Goal: Task Accomplishment & Management: Manage account settings

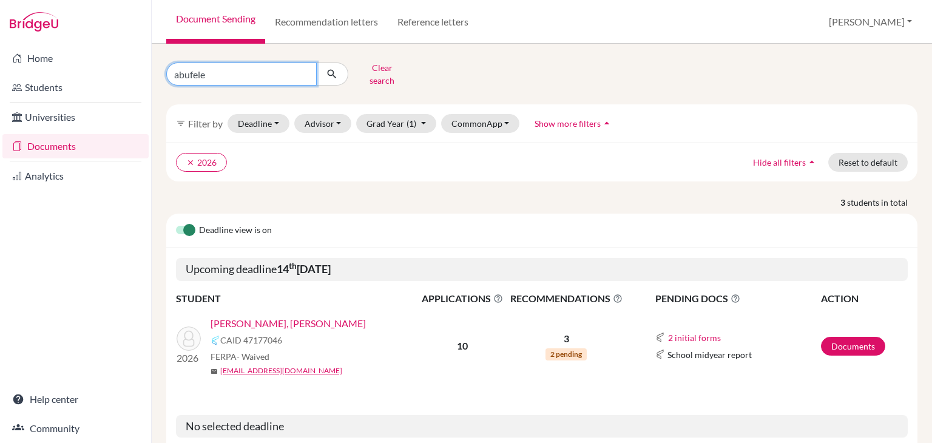
click at [268, 77] on input "abufele" at bounding box center [241, 73] width 150 height 23
type input "valle"
click button "submit" at bounding box center [332, 73] width 32 height 23
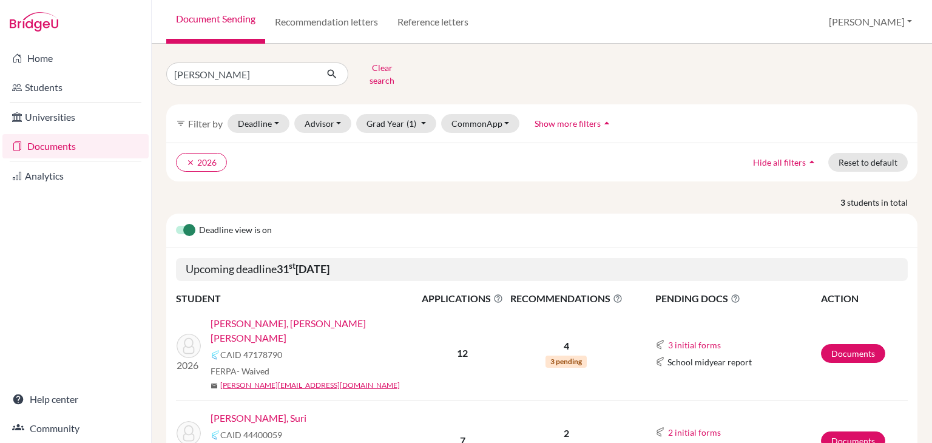
click at [280, 316] on link "[PERSON_NAME], [PERSON_NAME] [PERSON_NAME]" at bounding box center [318, 330] width 217 height 29
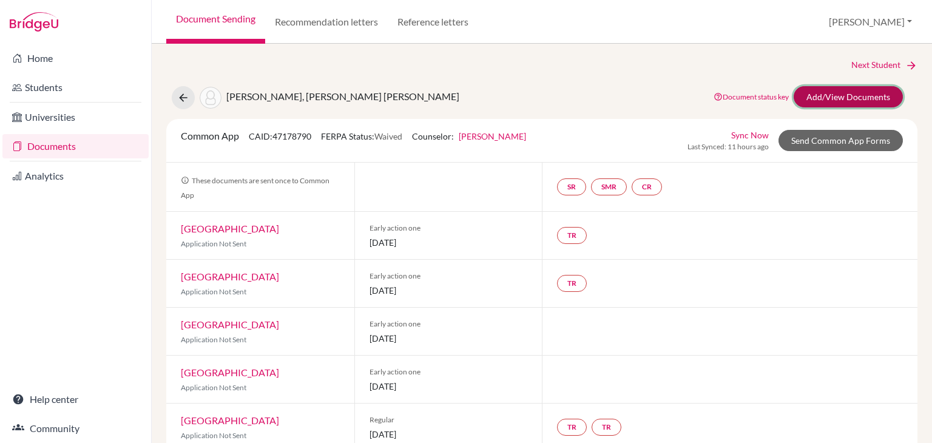
click at [850, 98] on link "Add/View Documents" at bounding box center [847, 96] width 109 height 21
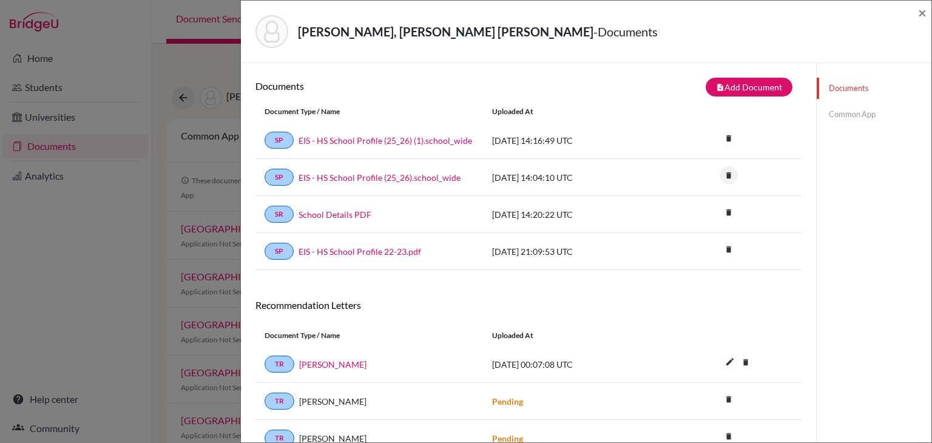
click at [720, 178] on icon "delete" at bounding box center [728, 175] width 18 height 18
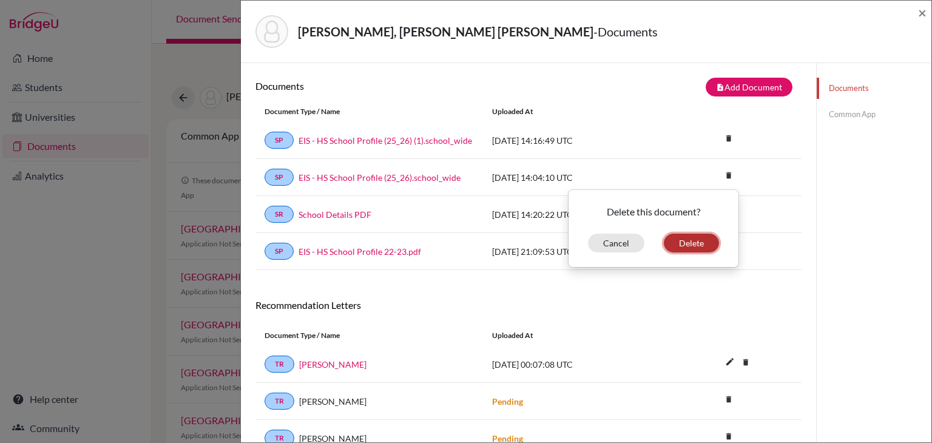
click at [693, 240] on button "Delete" at bounding box center [690, 242] width 55 height 19
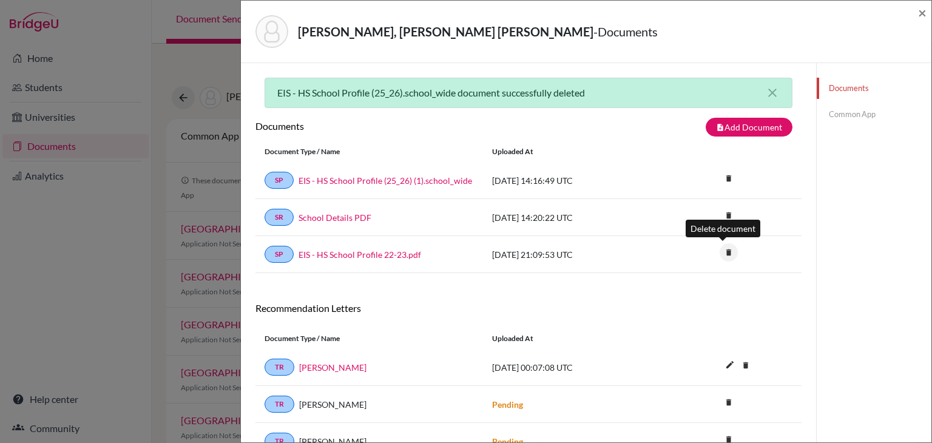
click at [720, 249] on icon "delete" at bounding box center [728, 252] width 18 height 18
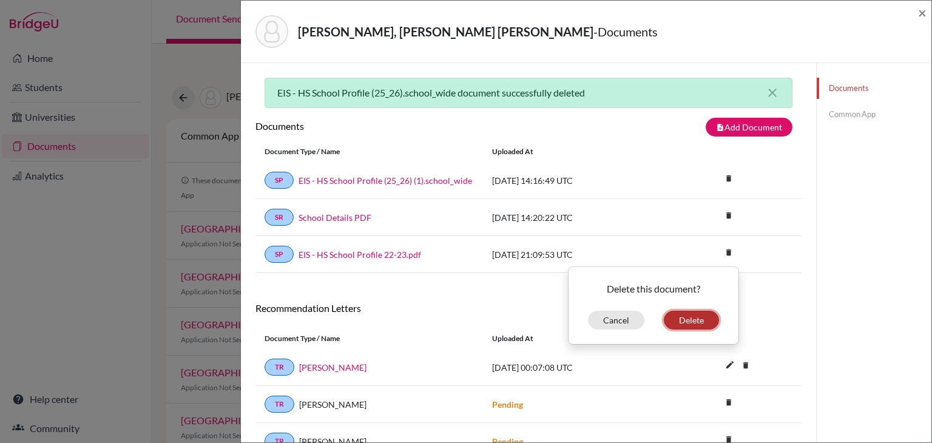
click at [687, 321] on button "Delete" at bounding box center [690, 320] width 55 height 19
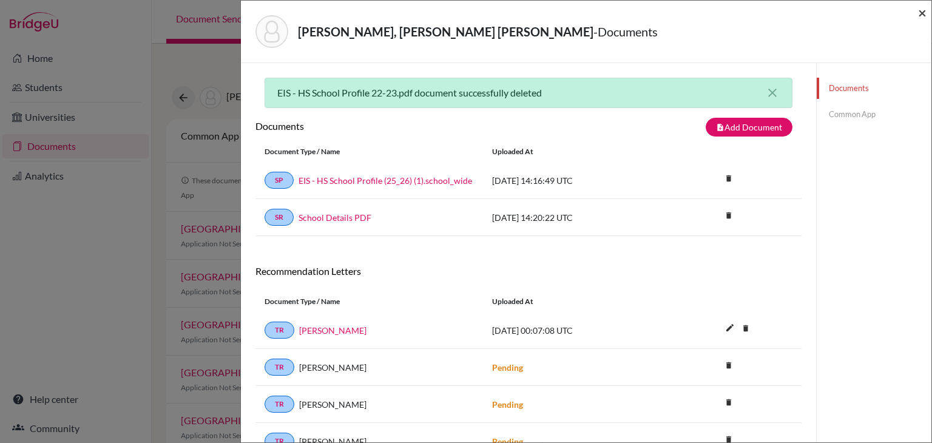
click at [924, 13] on span "×" at bounding box center [922, 13] width 8 height 18
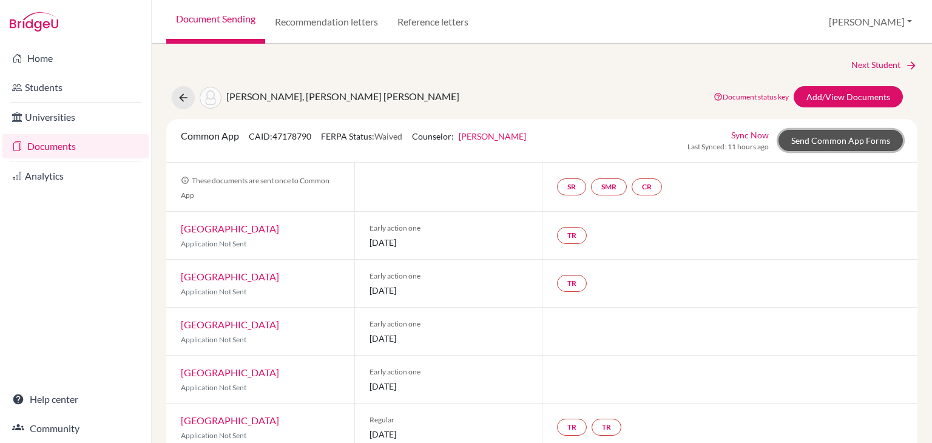
click at [820, 137] on link "Send Common App Forms" at bounding box center [840, 140] width 124 height 21
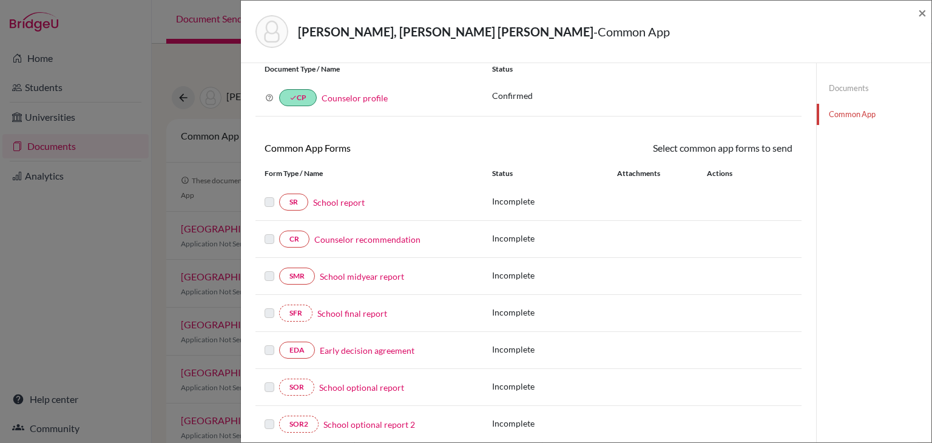
scroll to position [61, 0]
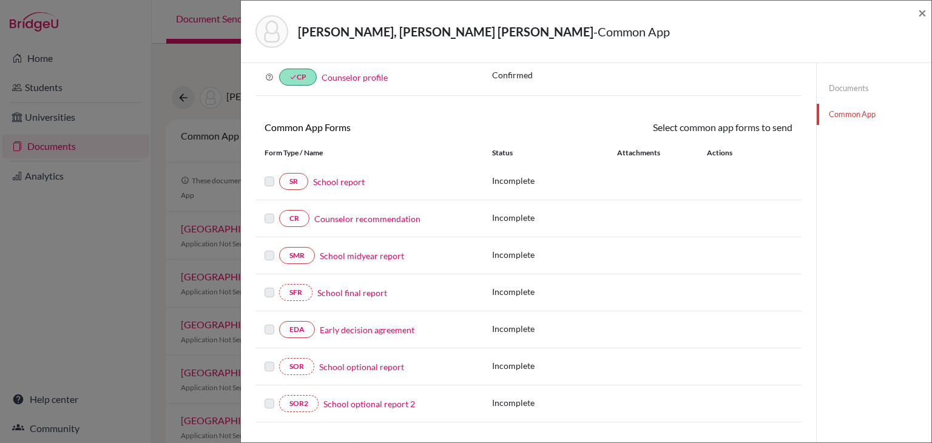
click at [351, 219] on link "Counselor recommendation" at bounding box center [367, 218] width 106 height 13
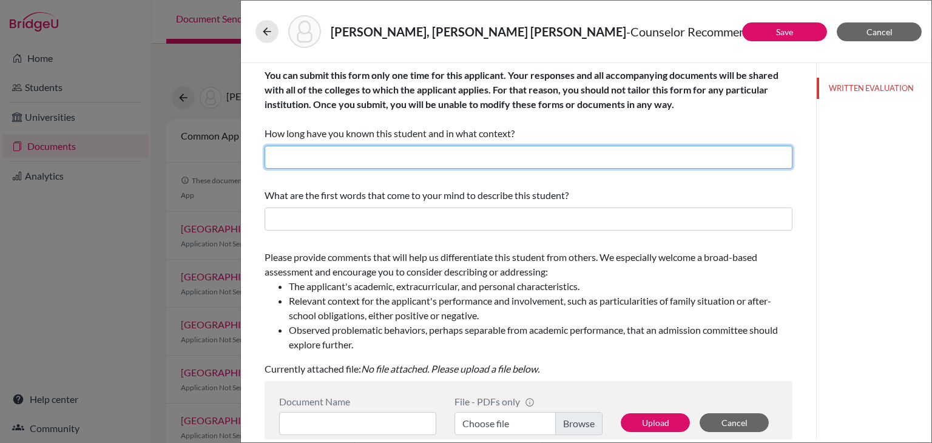
click at [385, 161] on input "text" at bounding box center [528, 157] width 528 height 23
type input "4 years as his teacher and college counselor"
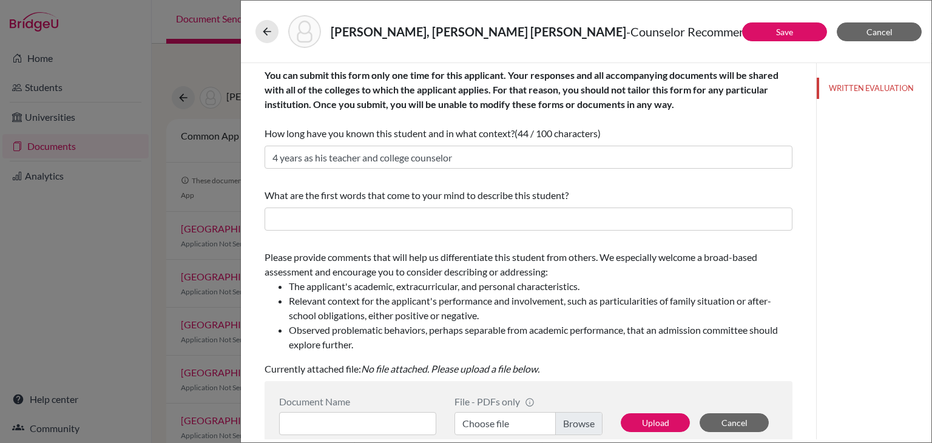
click at [329, 204] on div "What are the first words that come to your mind to describe this student?" at bounding box center [528, 209] width 528 height 52
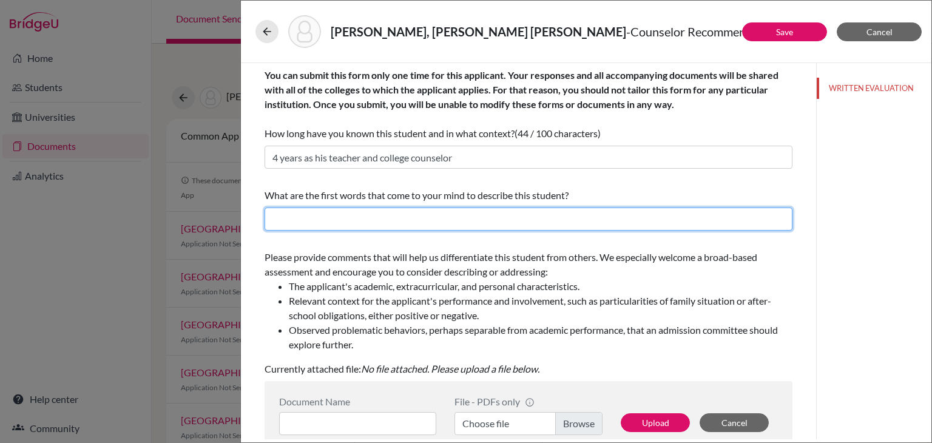
click at [336, 209] on input "text" at bounding box center [528, 218] width 528 height 23
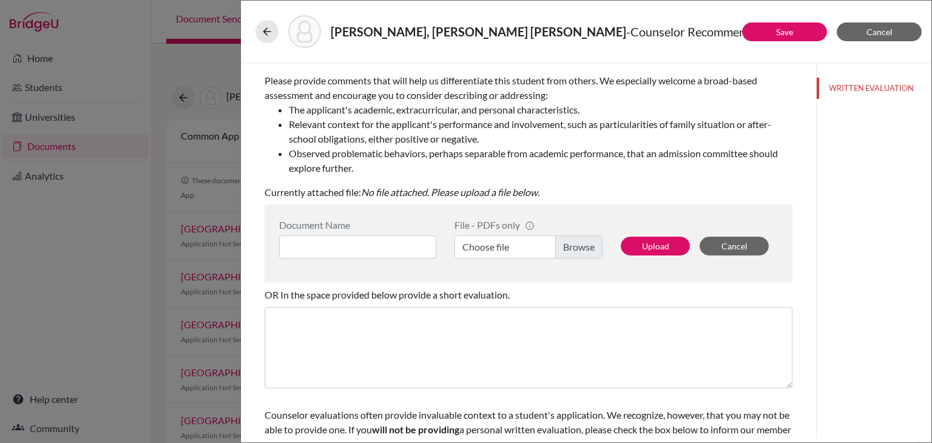
scroll to position [182, 0]
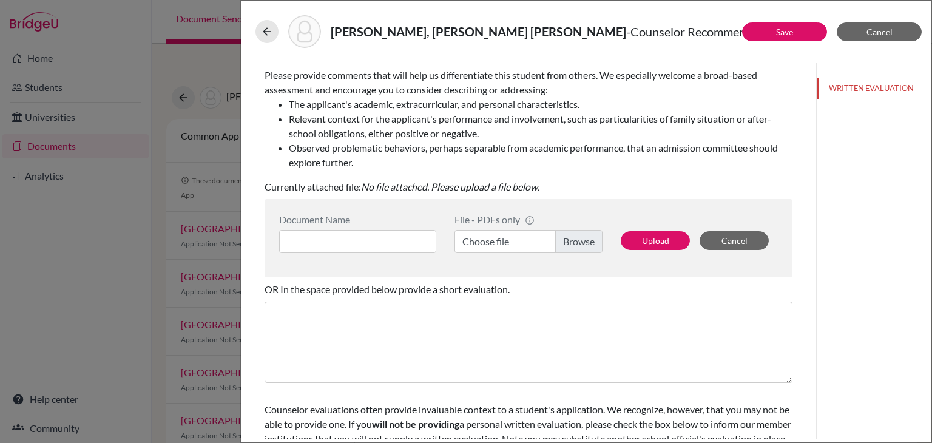
type input "leader, resilient, determined, athlete, respectful, outspoken"
click at [571, 231] on label "Choose file" at bounding box center [528, 241] width 148 height 23
click at [571, 231] on input "Choose file" at bounding box center [528, 241] width 148 height 23
click at [358, 230] on input at bounding box center [357, 241] width 157 height 23
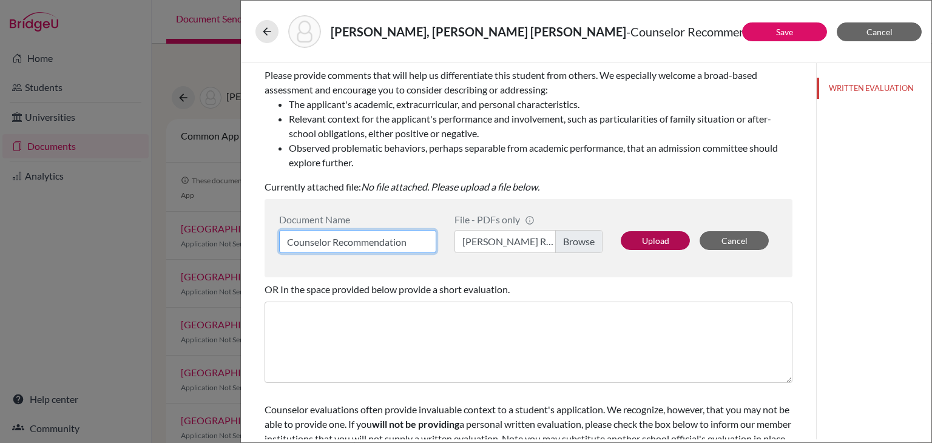
type input "Counselor Recommendation"
click at [650, 240] on button "Upload" at bounding box center [654, 240] width 69 height 19
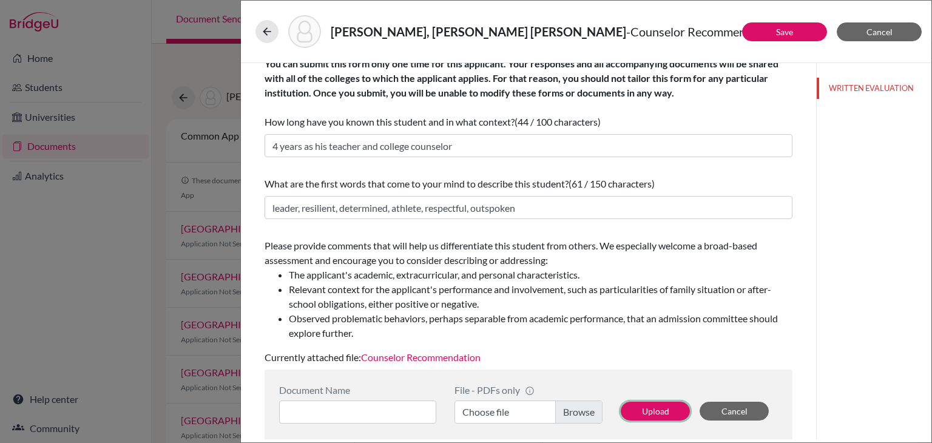
scroll to position [0, 0]
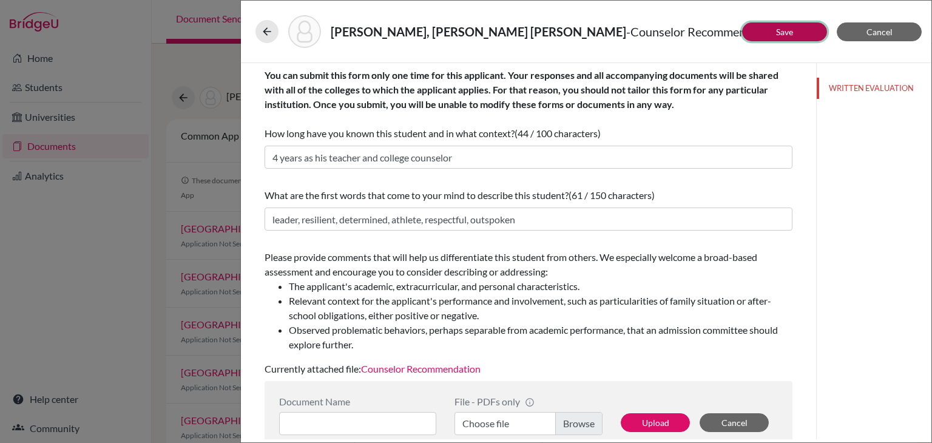
click at [784, 23] on button "Save" at bounding box center [784, 31] width 85 height 19
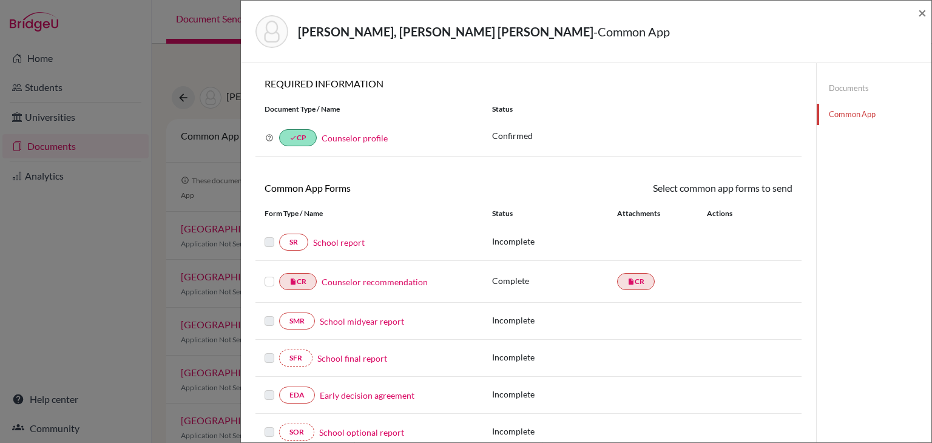
click at [267, 274] on label at bounding box center [269, 274] width 10 height 0
click at [0, 0] on input "checkbox" at bounding box center [0, 0] width 0 height 0
click at [761, 198] on link "Send" at bounding box center [767, 190] width 50 height 19
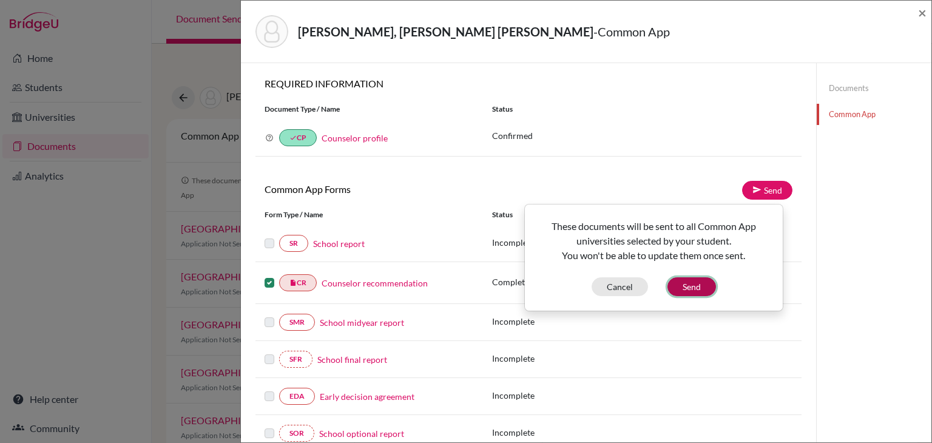
click at [691, 289] on button "Send" at bounding box center [691, 286] width 49 height 19
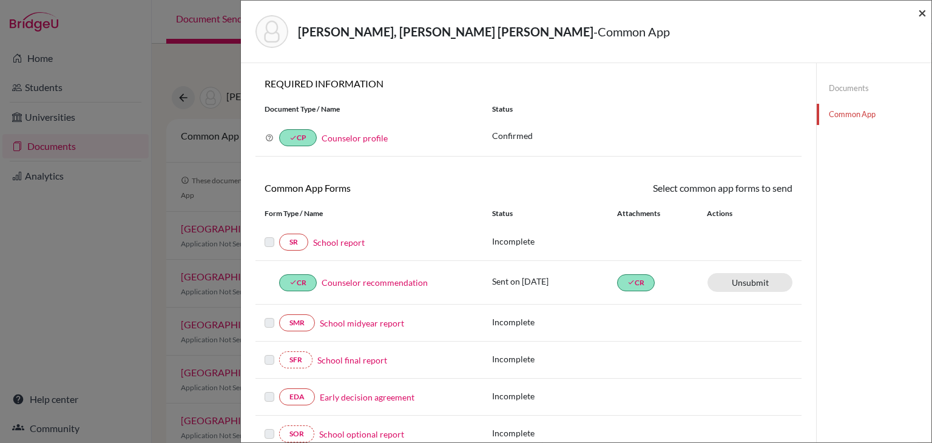
click at [924, 10] on span "×" at bounding box center [922, 13] width 8 height 18
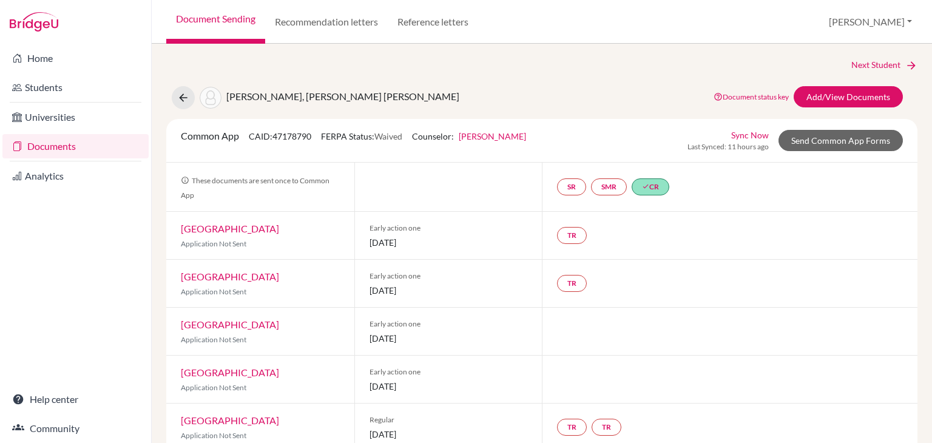
click at [741, 129] on link "Sync Now" at bounding box center [750, 135] width 38 height 13
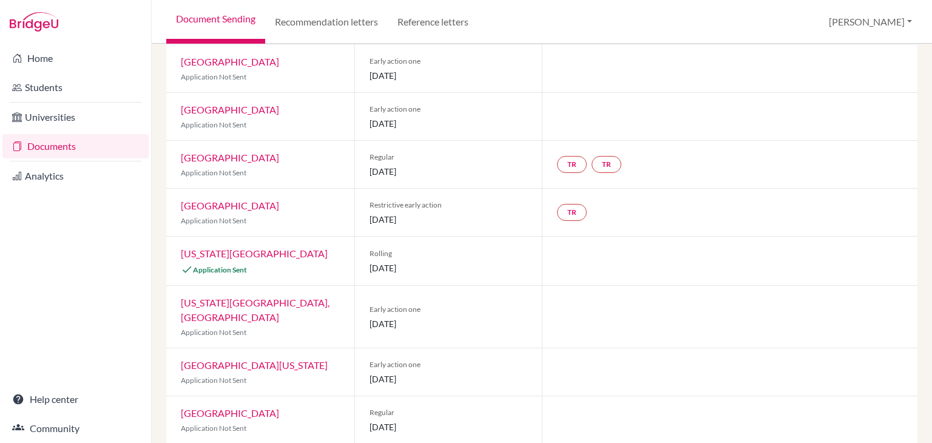
scroll to position [411, 0]
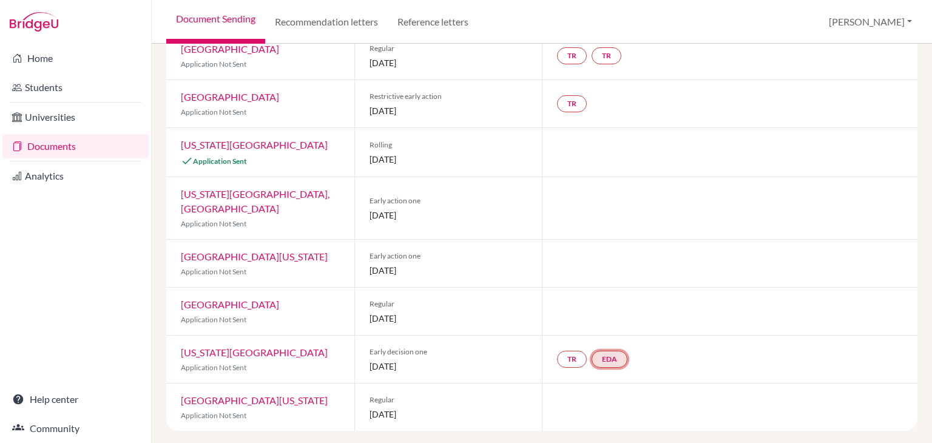
click at [603, 352] on link "EDA" at bounding box center [609, 359] width 36 height 17
click at [606, 318] on link "Early decision agreement" at bounding box center [609, 323] width 95 height 10
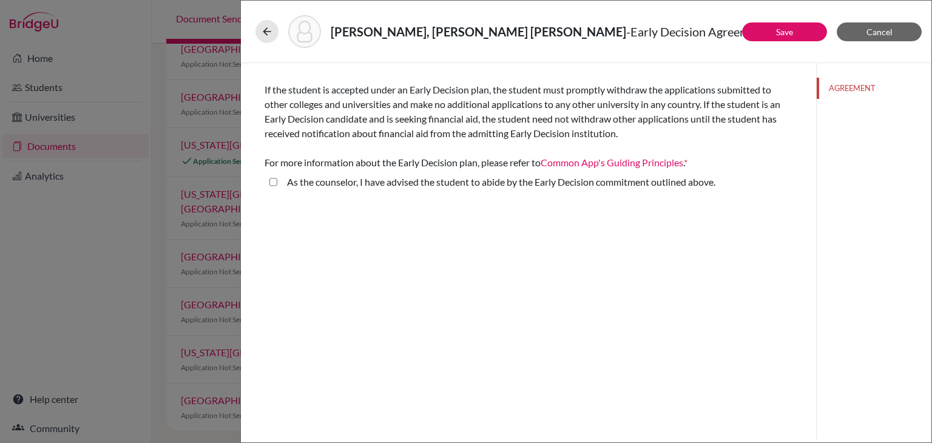
click at [485, 187] on label "As the counselor, I have advised the student to abide by the Early Decision com…" at bounding box center [501, 182] width 428 height 15
click at [277, 187] on above\ "As the counselor, I have advised the student to abide by the Early Decision com…" at bounding box center [273, 182] width 8 height 15
checkbox above\ "true"
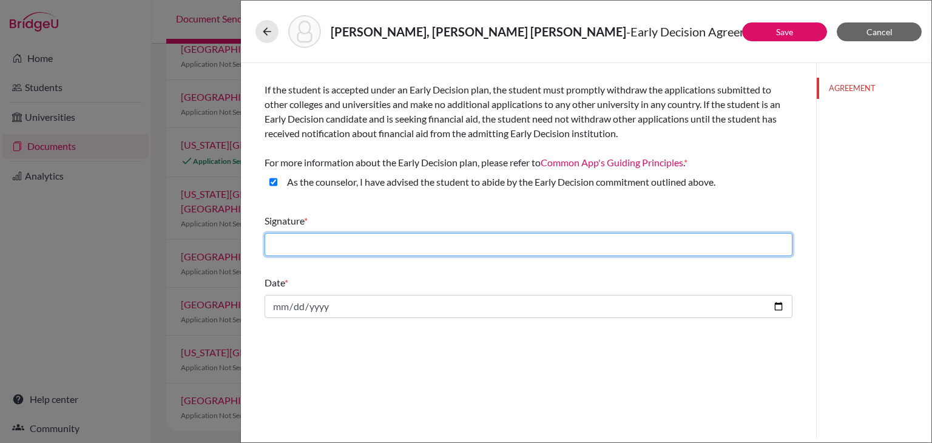
click at [589, 241] on input "text" at bounding box center [528, 244] width 528 height 23
type input "[PERSON_NAME]"
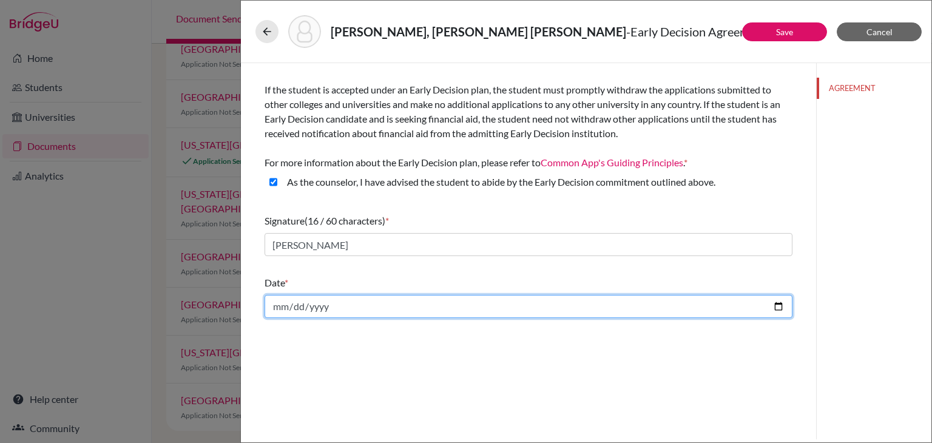
click at [774, 305] on input "date" at bounding box center [528, 306] width 528 height 23
type input "2025-10-14"
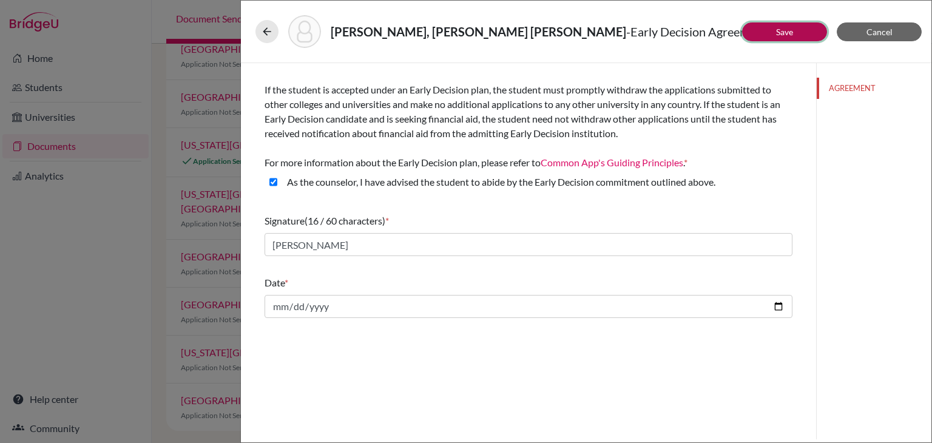
click at [763, 30] on button "Save" at bounding box center [784, 31] width 85 height 19
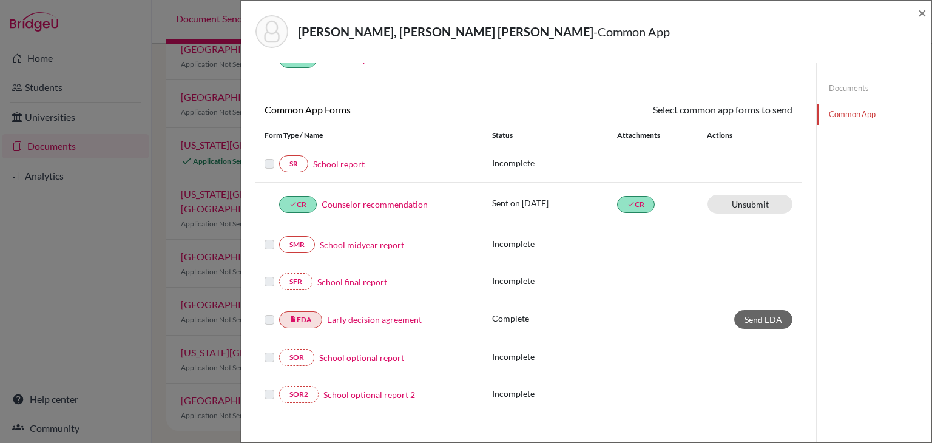
scroll to position [182, 0]
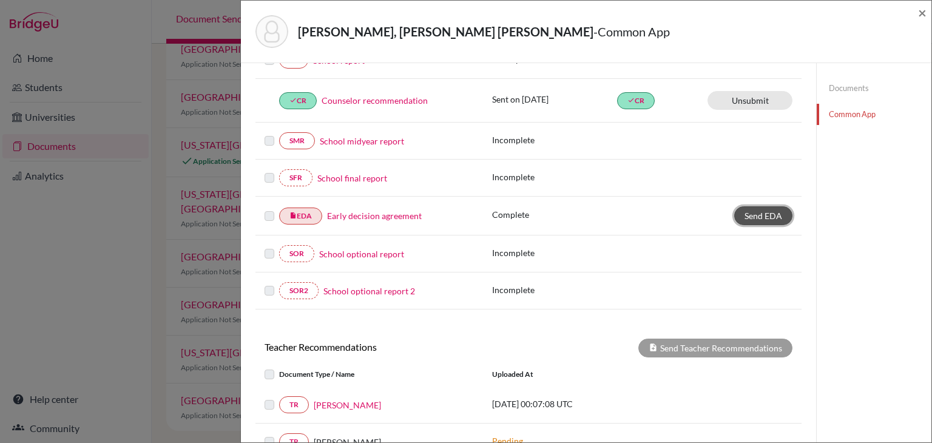
click at [749, 210] on span "Send EDA" at bounding box center [763, 215] width 38 height 10
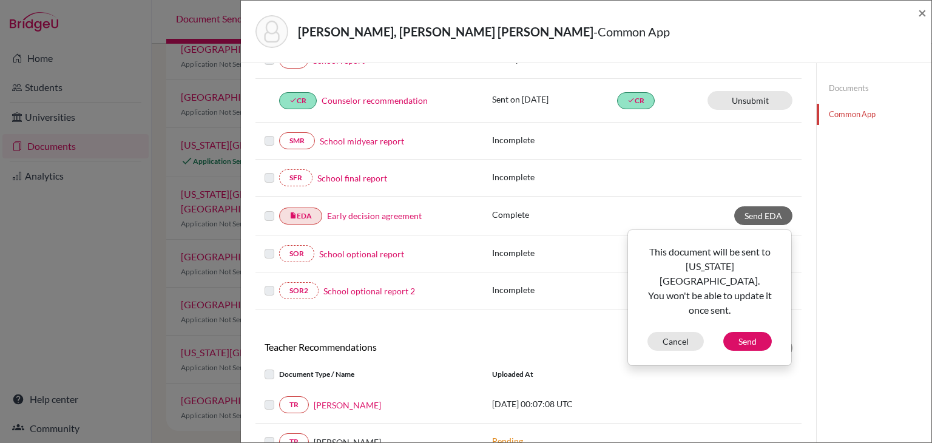
click at [747, 314] on div "This document will be sent to Texas Christian University. You won't be able to …" at bounding box center [709, 297] width 162 height 106
click at [757, 332] on button "Send" at bounding box center [747, 341] width 49 height 19
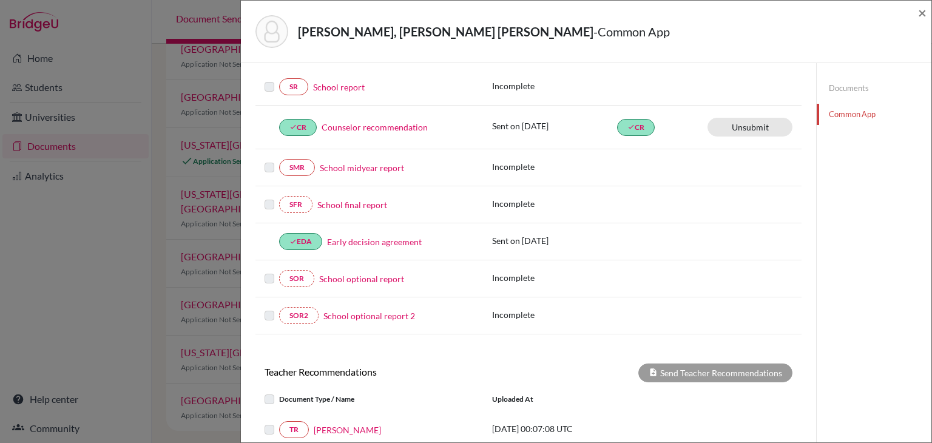
click at [859, 97] on link "Documents" at bounding box center [873, 88] width 115 height 21
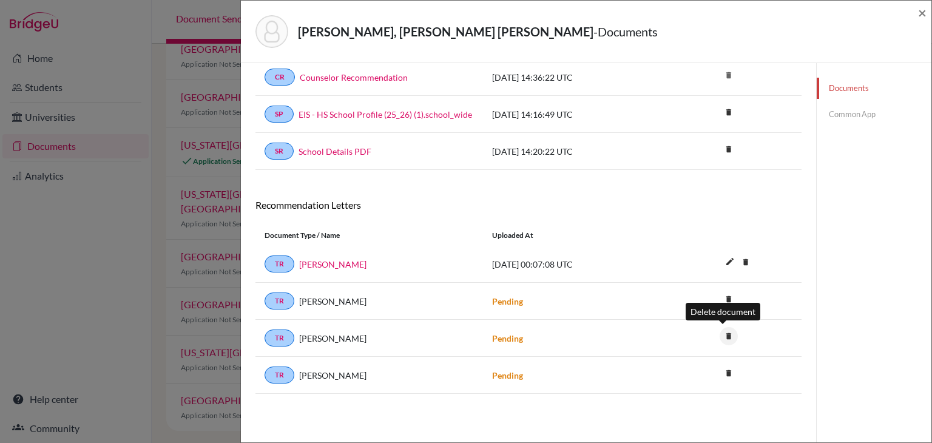
click at [720, 334] on icon "delete" at bounding box center [728, 336] width 18 height 18
click at [724, 331] on icon "delete" at bounding box center [728, 336] width 18 height 18
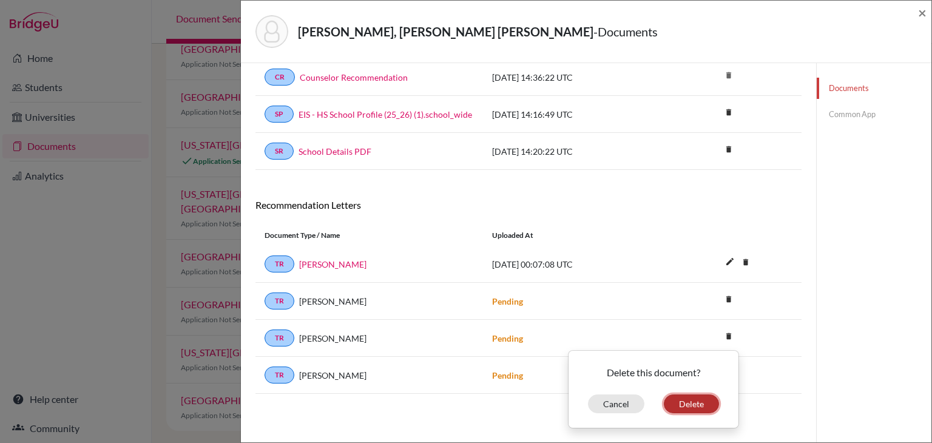
click at [679, 403] on button "Delete" at bounding box center [690, 403] width 55 height 19
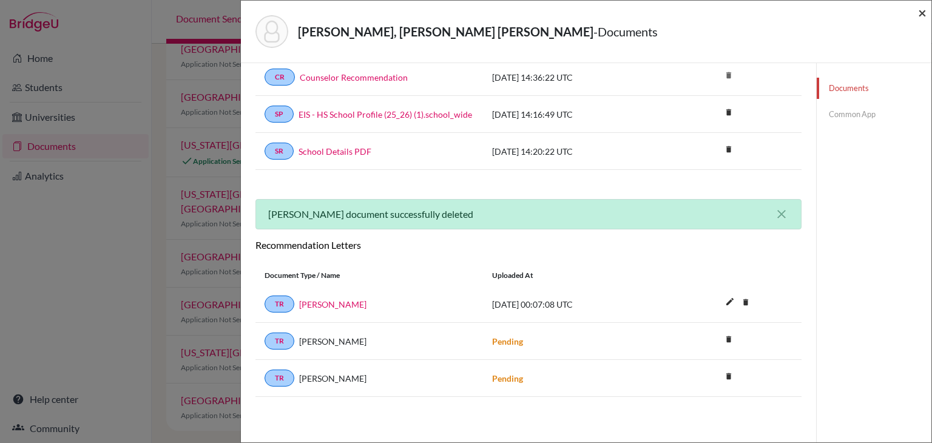
click at [919, 17] on span "×" at bounding box center [922, 13] width 8 height 18
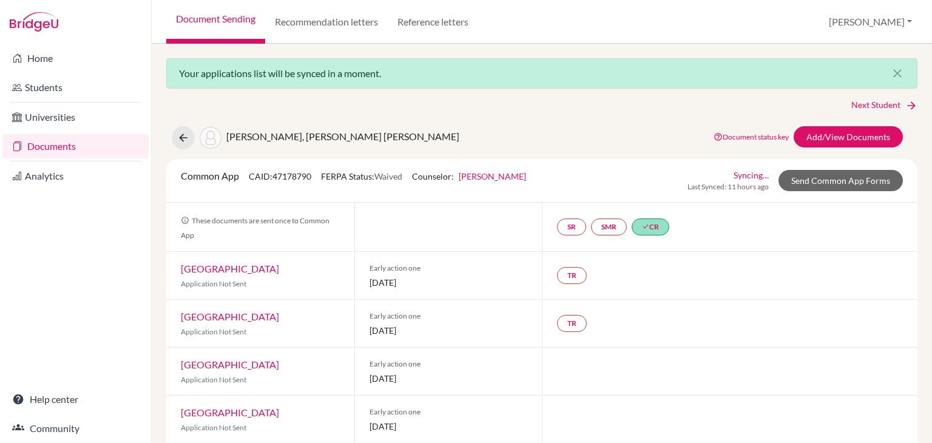
click at [109, 147] on link "Documents" at bounding box center [75, 146] width 146 height 24
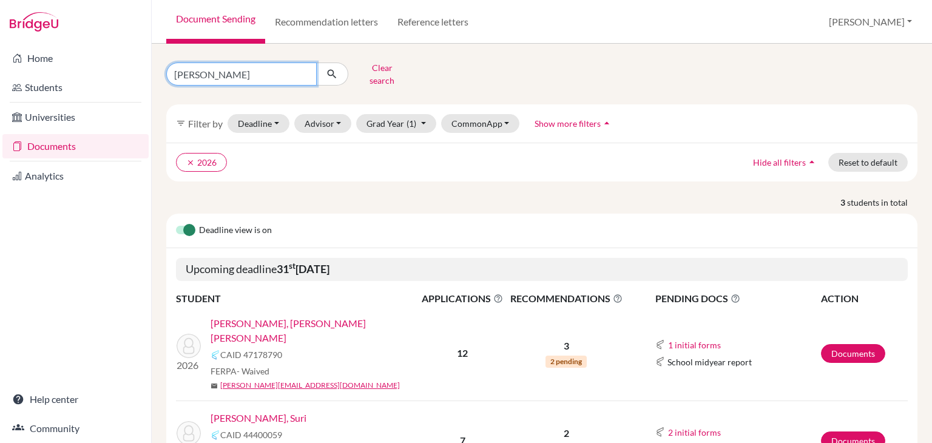
click at [216, 68] on input "valle" at bounding box center [241, 73] width 150 height 23
type input "bonilla"
click button "submit" at bounding box center [332, 73] width 32 height 23
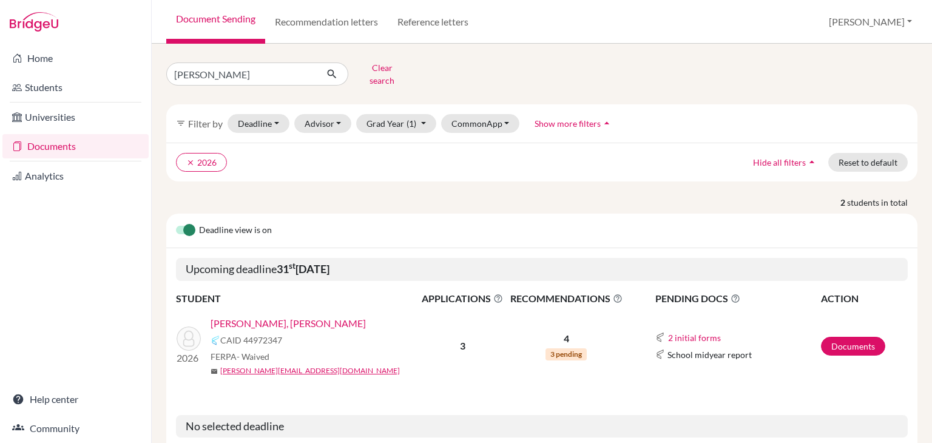
click at [275, 316] on link "[PERSON_NAME], [PERSON_NAME]" at bounding box center [287, 323] width 155 height 15
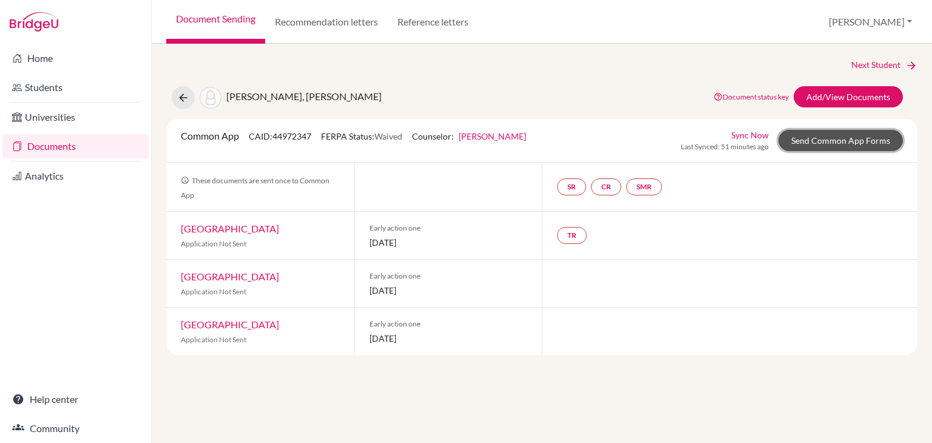
click at [842, 138] on link "Send Common App Forms" at bounding box center [840, 140] width 124 height 21
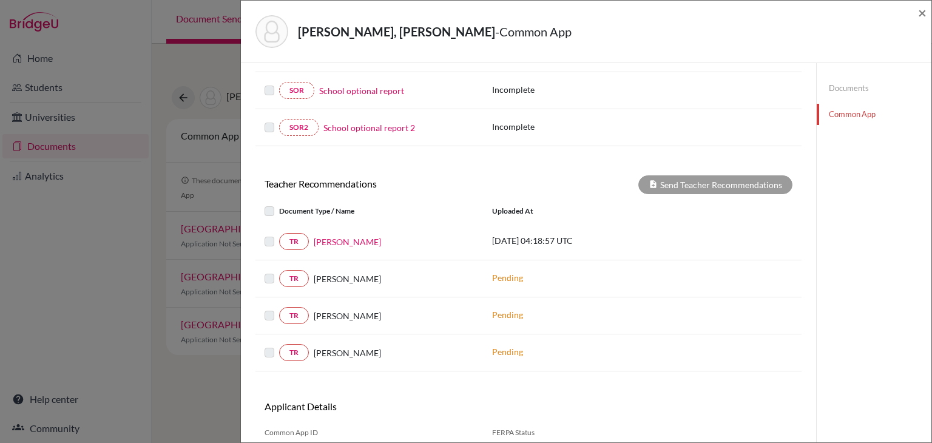
scroll to position [303, 0]
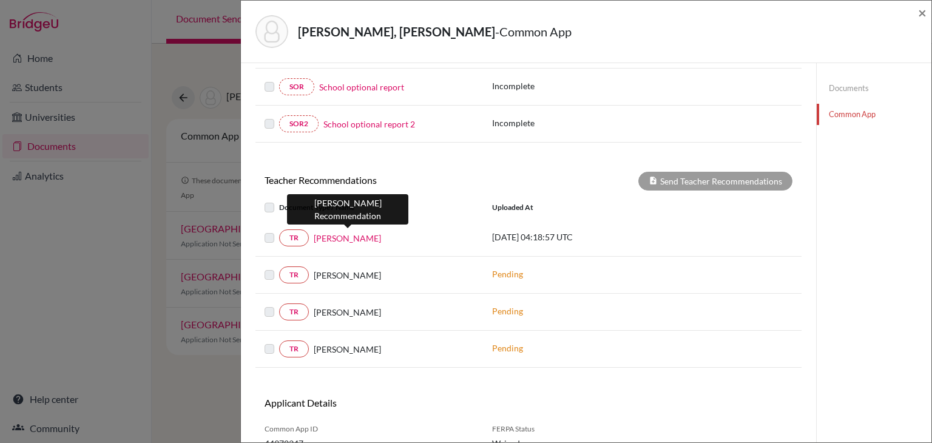
click at [346, 233] on link "[PERSON_NAME]" at bounding box center [347, 238] width 67 height 13
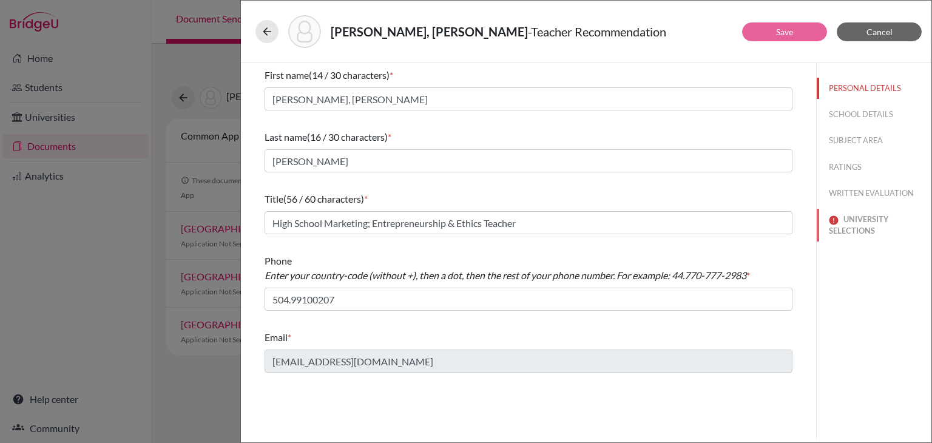
click at [877, 229] on button "UNIVERSITY SELECTIONS" at bounding box center [873, 225] width 115 height 33
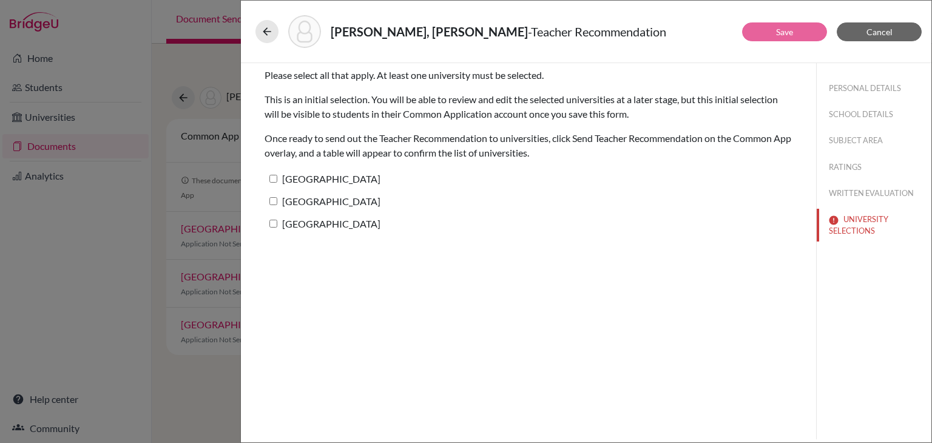
click at [323, 175] on label "[GEOGRAPHIC_DATA]" at bounding box center [322, 179] width 116 height 18
click at [277, 175] on input "[GEOGRAPHIC_DATA]" at bounding box center [273, 179] width 8 height 8
checkbox input "true"
click at [335, 207] on label "[GEOGRAPHIC_DATA]" at bounding box center [322, 201] width 116 height 18
click at [277, 205] on input "[GEOGRAPHIC_DATA]" at bounding box center [273, 201] width 8 height 8
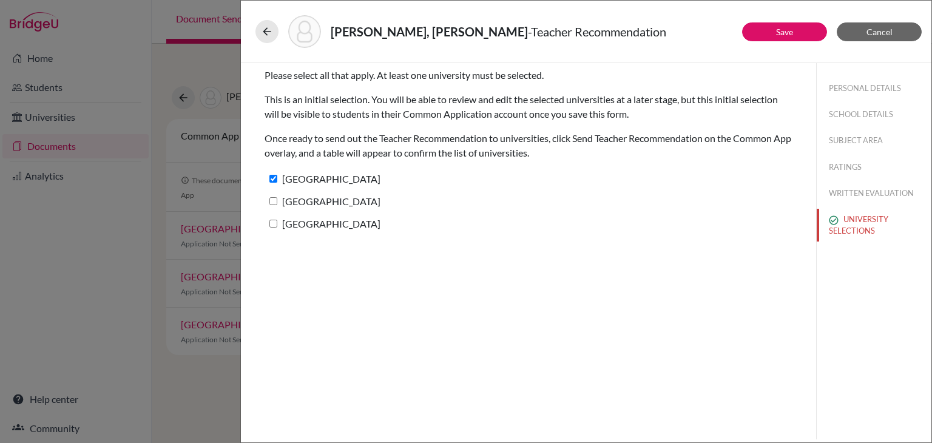
checkbox input "true"
click at [347, 224] on label "[GEOGRAPHIC_DATA]" at bounding box center [322, 224] width 116 height 18
click at [277, 224] on input "[GEOGRAPHIC_DATA]" at bounding box center [273, 224] width 8 height 8
checkbox input "true"
click at [786, 43] on div "Laura, Bonilla Martinez - Teacher Recommendation" at bounding box center [585, 31] width 661 height 33
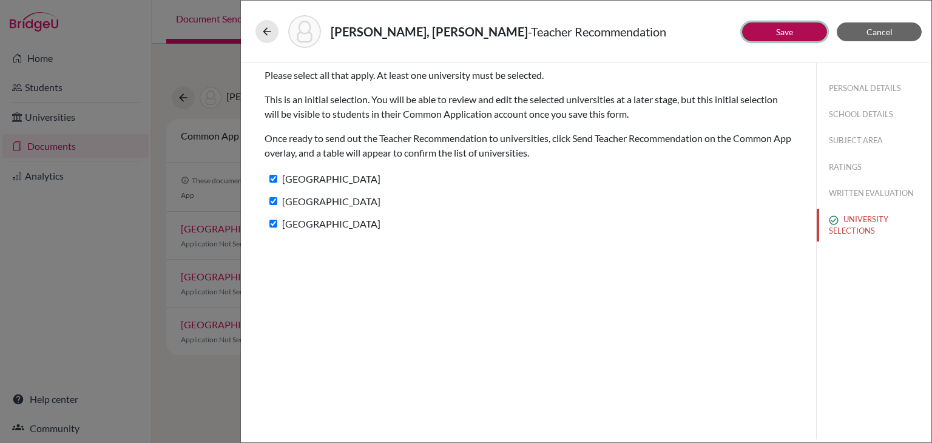
click at [784, 36] on link "Save" at bounding box center [784, 32] width 17 height 10
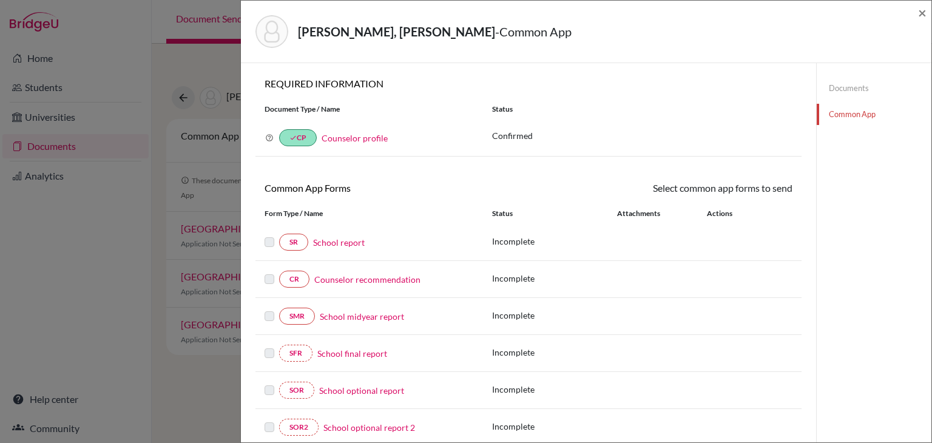
scroll to position [303, 0]
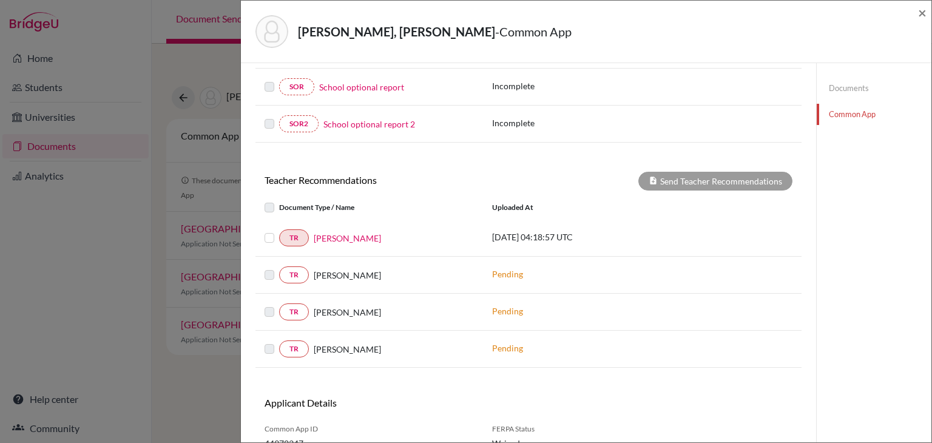
click at [279, 230] on label at bounding box center [279, 230] width 0 height 0
click at [0, 0] on input "checkbox" at bounding box center [0, 0] width 0 height 0
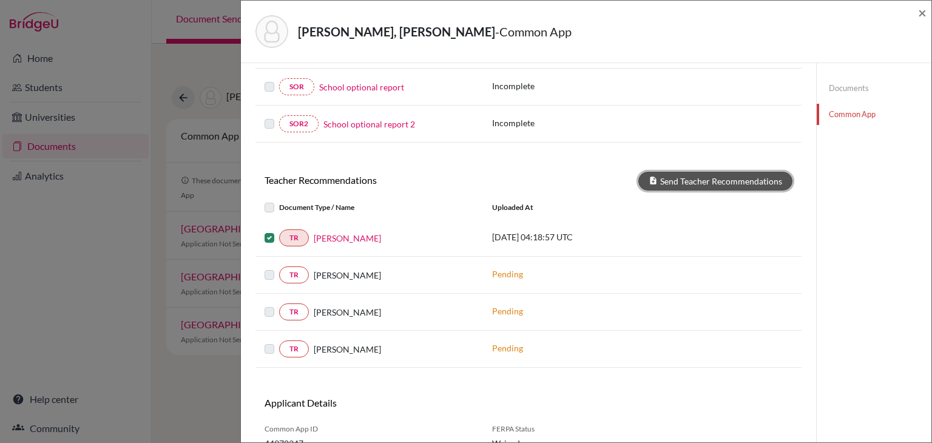
click at [689, 180] on button "Send Teacher Recommendations" at bounding box center [715, 181] width 154 height 19
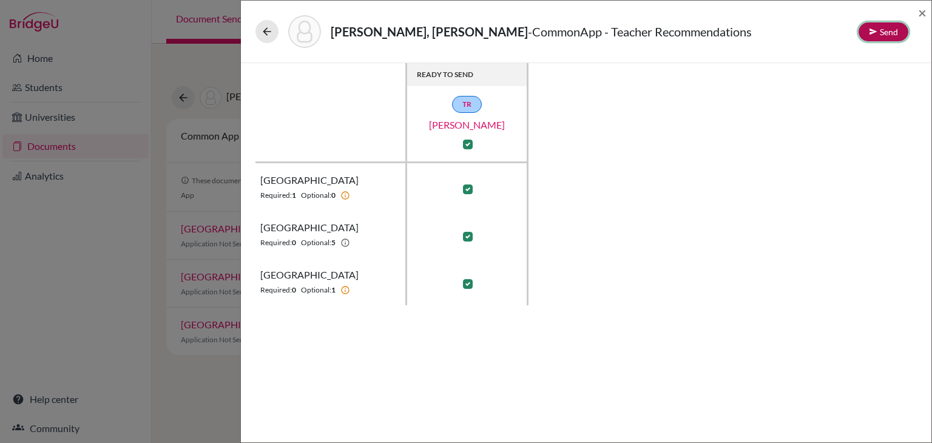
click at [872, 38] on button "Send" at bounding box center [883, 31] width 50 height 19
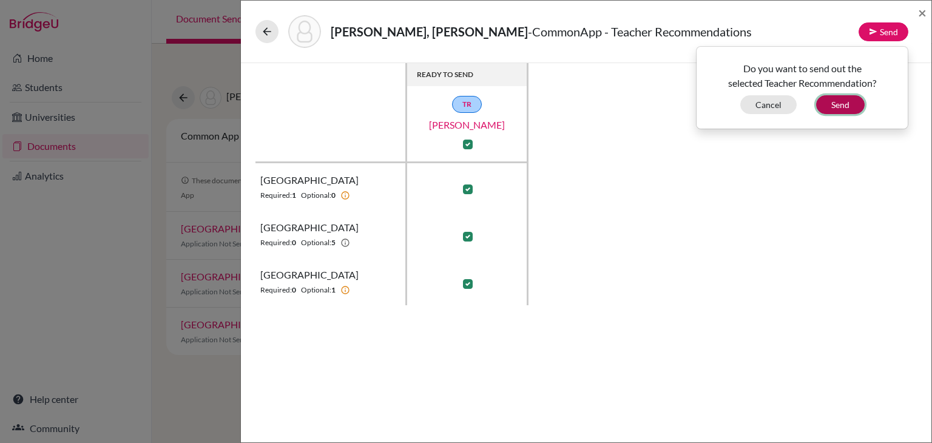
click at [847, 107] on button "Send" at bounding box center [840, 104] width 49 height 19
checkbox input "false"
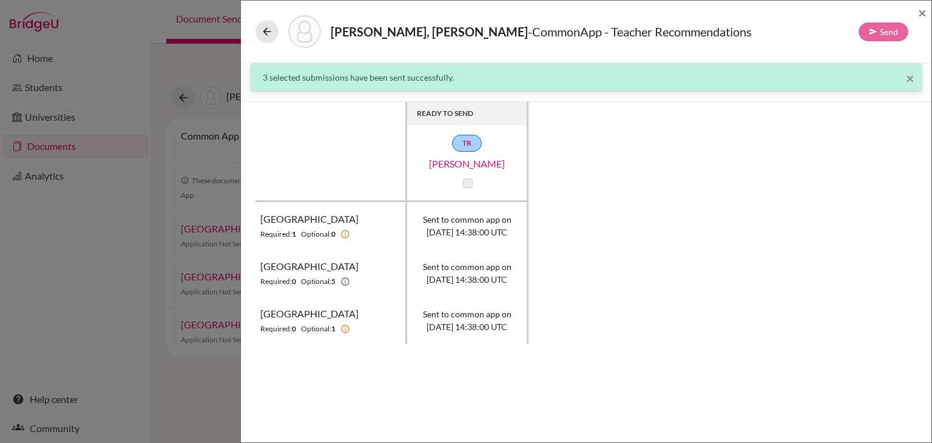
click at [917, 13] on div "Laura, Bonilla Martinez - CommonApp - Teacher Recommendations Send ×" at bounding box center [586, 31] width 680 height 52
click at [923, 13] on span "×" at bounding box center [922, 13] width 8 height 18
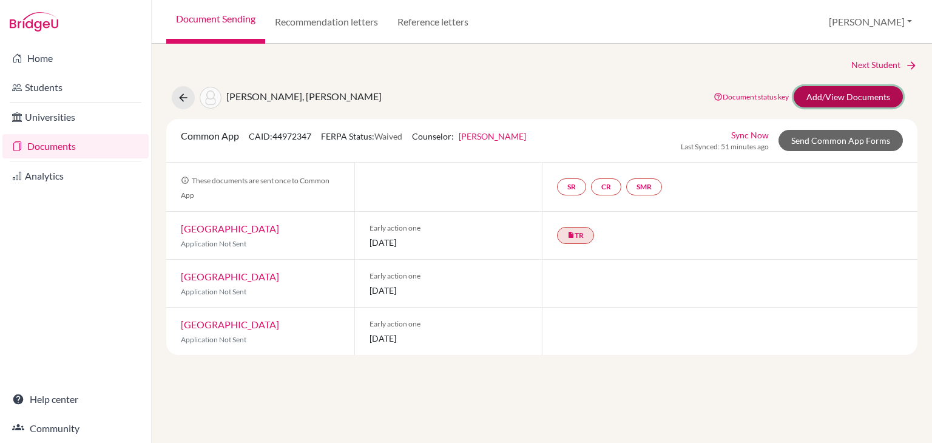
click at [834, 89] on link "Add/View Documents" at bounding box center [847, 96] width 109 height 21
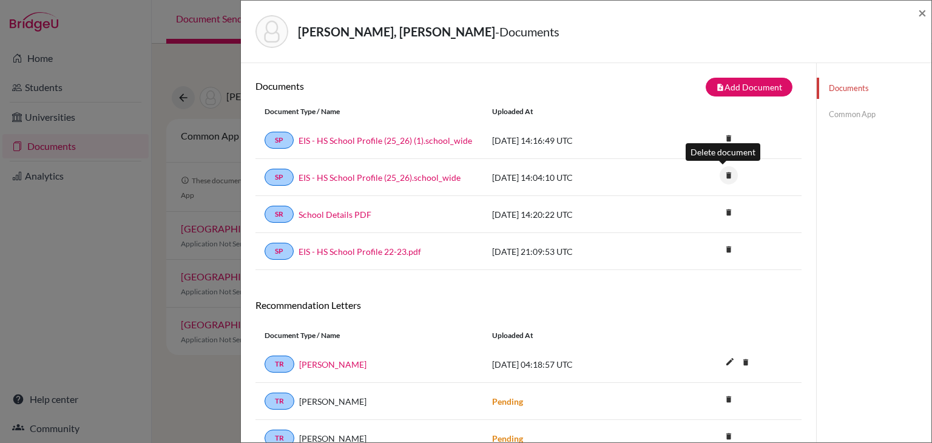
click at [723, 181] on icon "delete" at bounding box center [728, 175] width 18 height 18
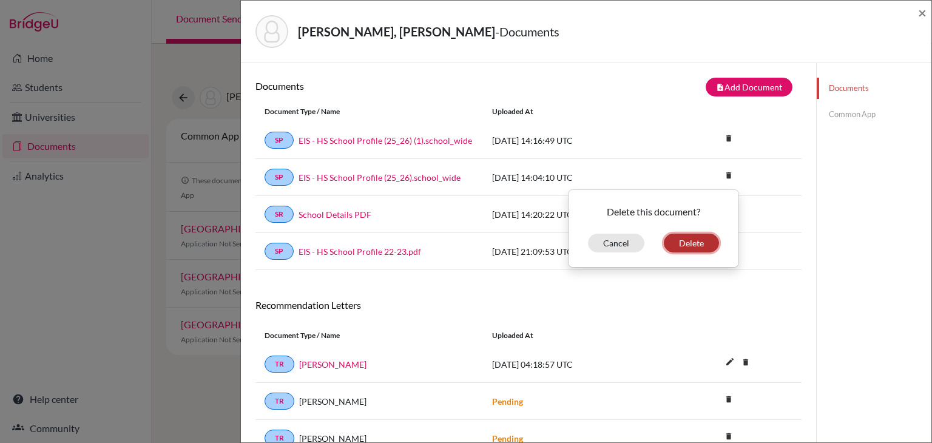
click at [696, 239] on button "Delete" at bounding box center [690, 242] width 55 height 19
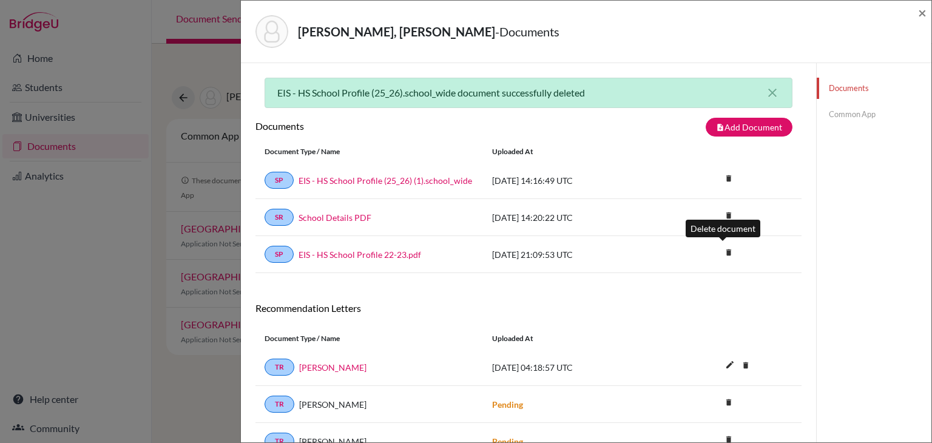
click at [733, 252] on div "delete Delete this document? Cancel Delete" at bounding box center [755, 254] width 91 height 15
click at [722, 249] on icon "delete" at bounding box center [728, 252] width 18 height 18
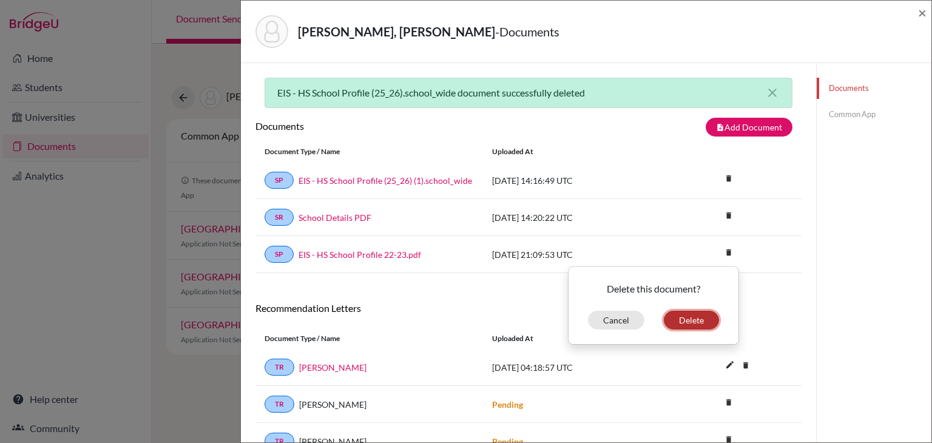
click at [698, 316] on button "Delete" at bounding box center [690, 320] width 55 height 19
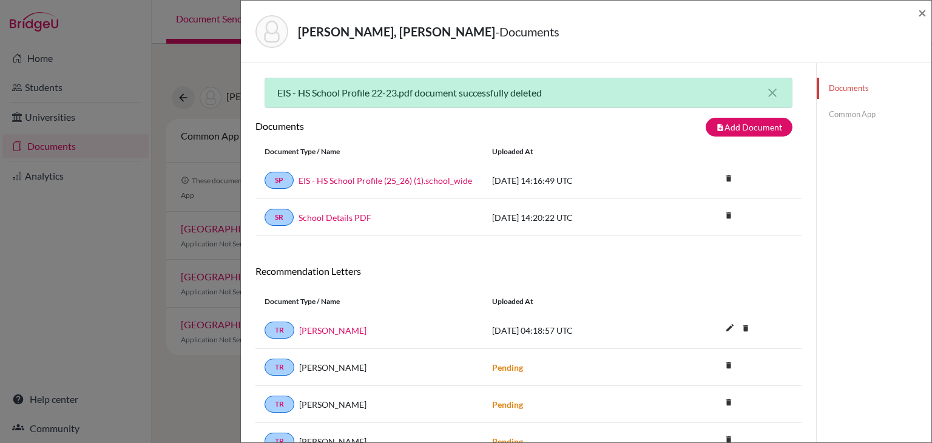
click at [847, 121] on link "Common App" at bounding box center [873, 114] width 115 height 21
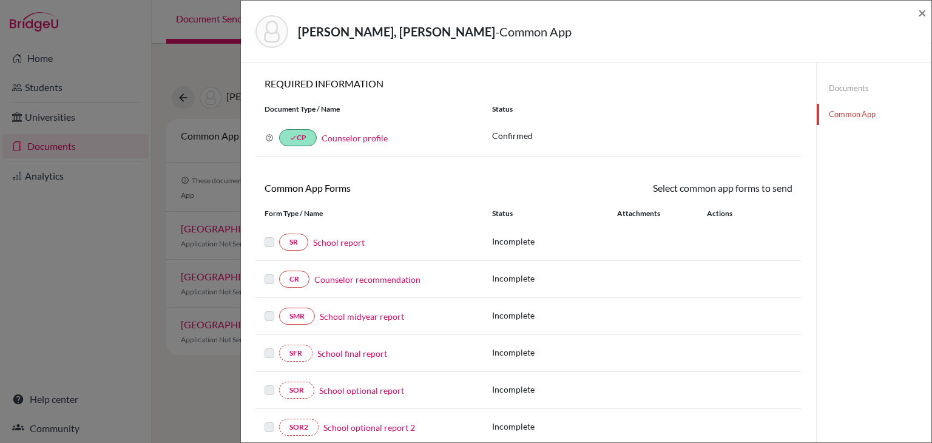
click at [363, 278] on link "Counselor recommendation" at bounding box center [367, 279] width 106 height 13
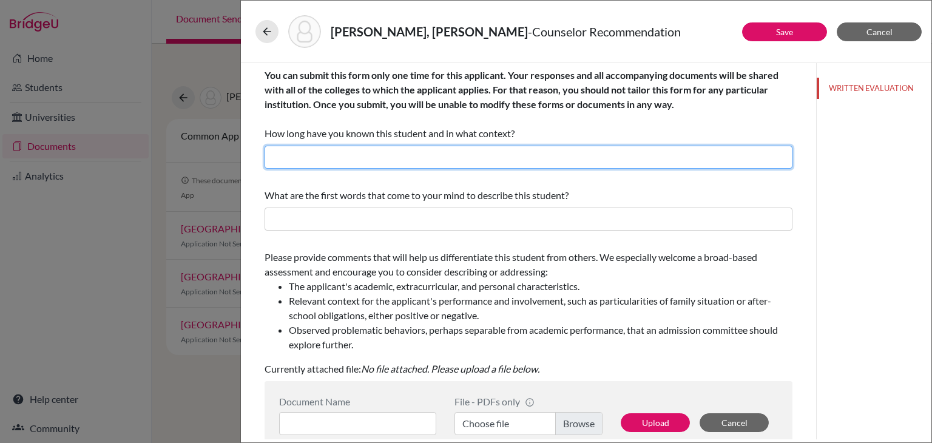
click at [344, 163] on input "text" at bounding box center [528, 157] width 528 height 23
type input "4 years as her teacher, college counselor and GIN adviser"
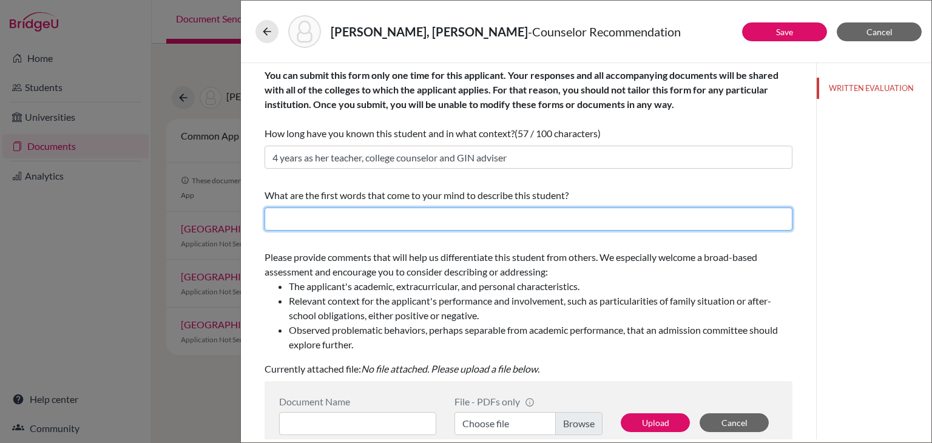
click at [321, 226] on input "text" at bounding box center [528, 218] width 528 height 23
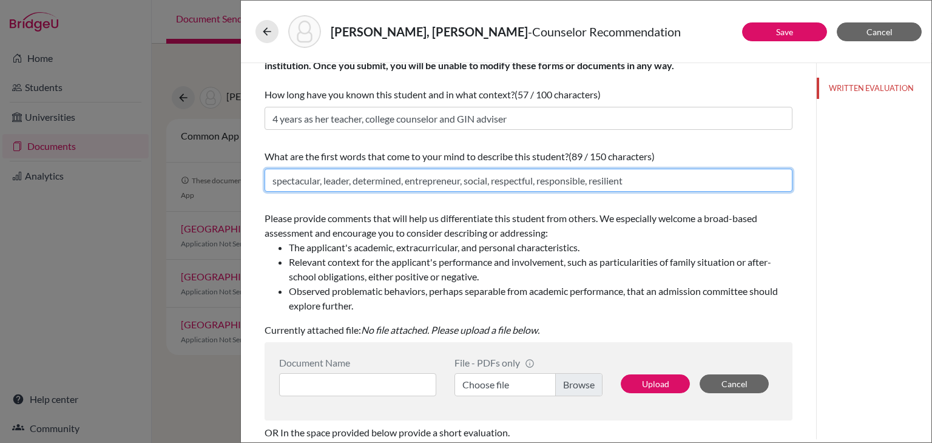
scroll to position [61, 0]
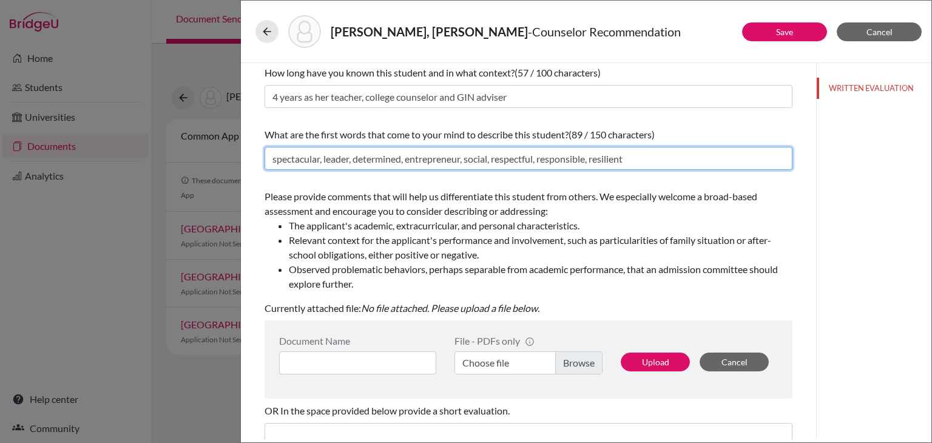
type input "spectacular, leader, determined, entrepreneur, social, respectful, responsible,…"
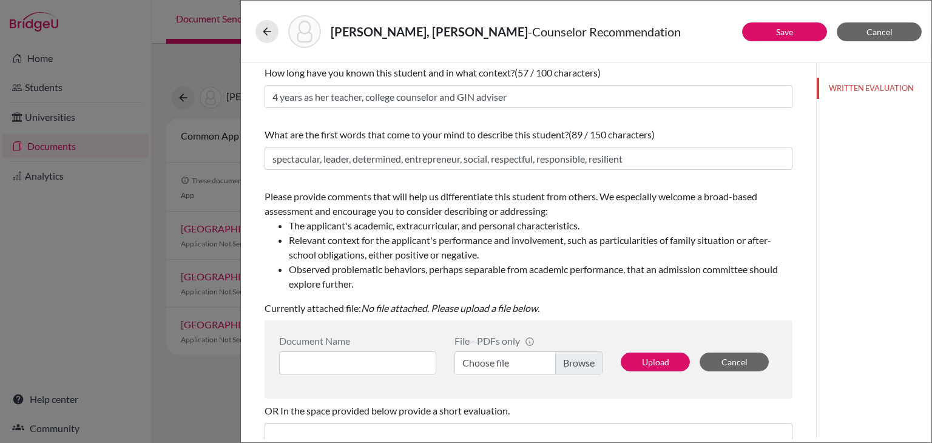
click at [577, 369] on label "Choose file" at bounding box center [528, 362] width 148 height 23
click at [577, 369] on input "Choose file" at bounding box center [528, 362] width 148 height 23
click at [370, 361] on input at bounding box center [357, 362] width 157 height 23
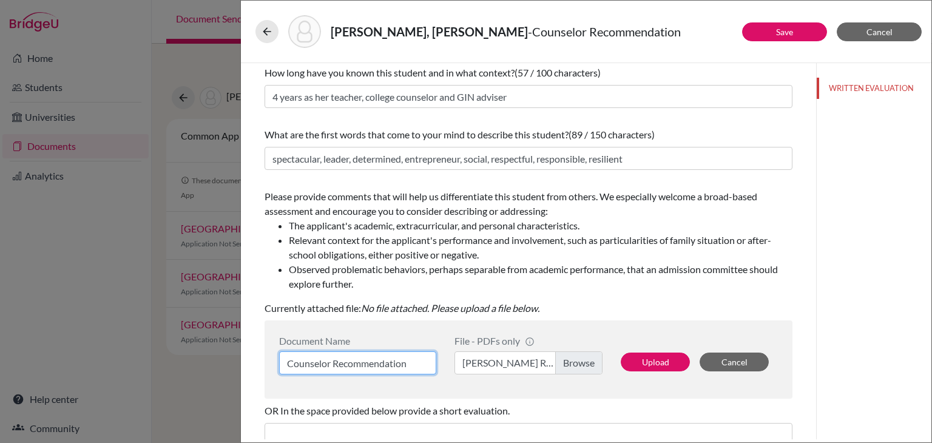
type input "Counselor Recommendation"
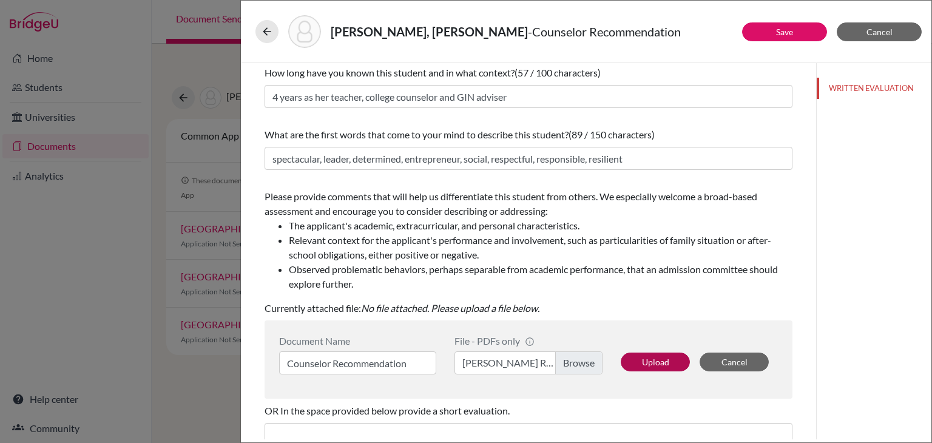
drag, startPoint x: 611, startPoint y: 357, endPoint x: 645, endPoint y: 367, distance: 35.3
click at [612, 358] on div "Upload Cancel" at bounding box center [694, 354] width 166 height 39
click at [645, 367] on button "Upload" at bounding box center [654, 361] width 69 height 19
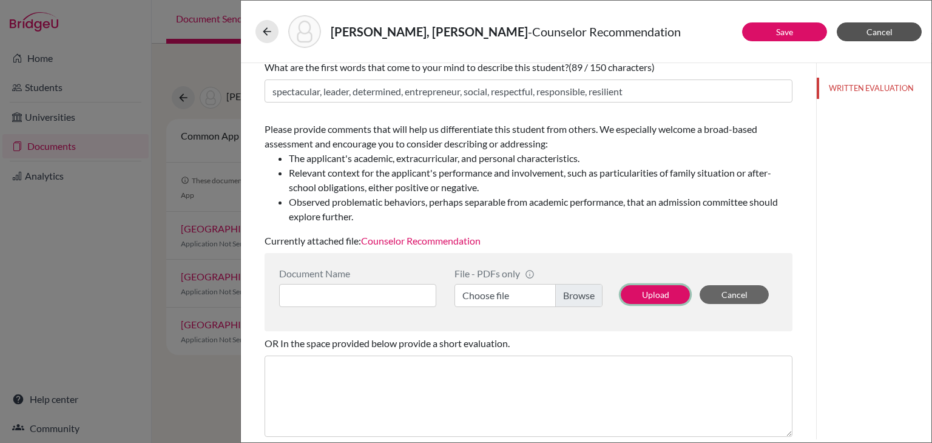
scroll to position [0, 0]
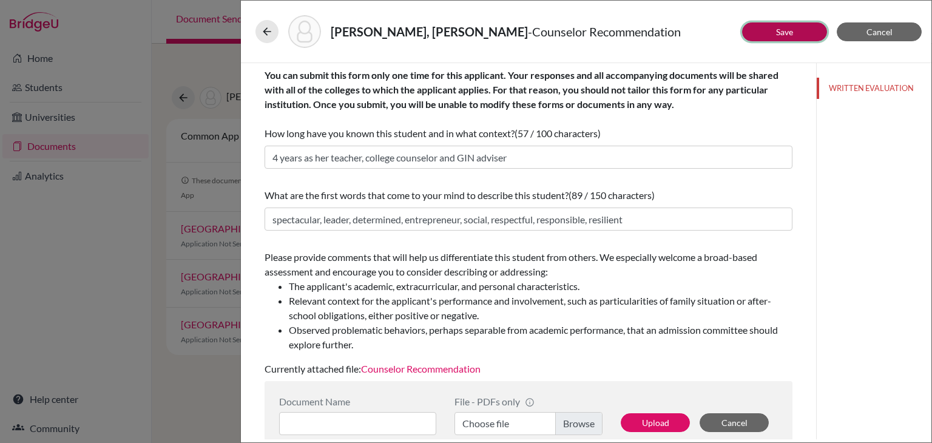
click at [805, 36] on button "Save" at bounding box center [784, 31] width 85 height 19
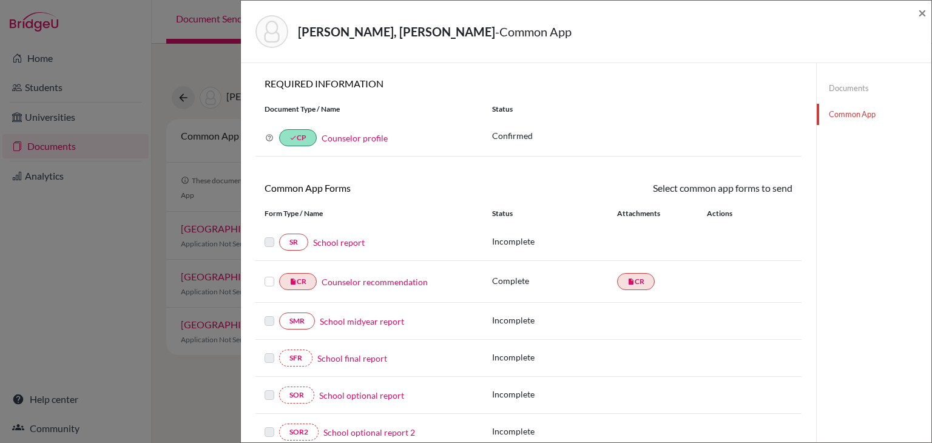
drag, startPoint x: 268, startPoint y: 280, endPoint x: 275, endPoint y: 275, distance: 8.2
click at [268, 274] on label at bounding box center [269, 274] width 10 height 0
click at [0, 0] on input "checkbox" at bounding box center [0, 0] width 0 height 0
click at [754, 193] on link "Send" at bounding box center [767, 190] width 50 height 19
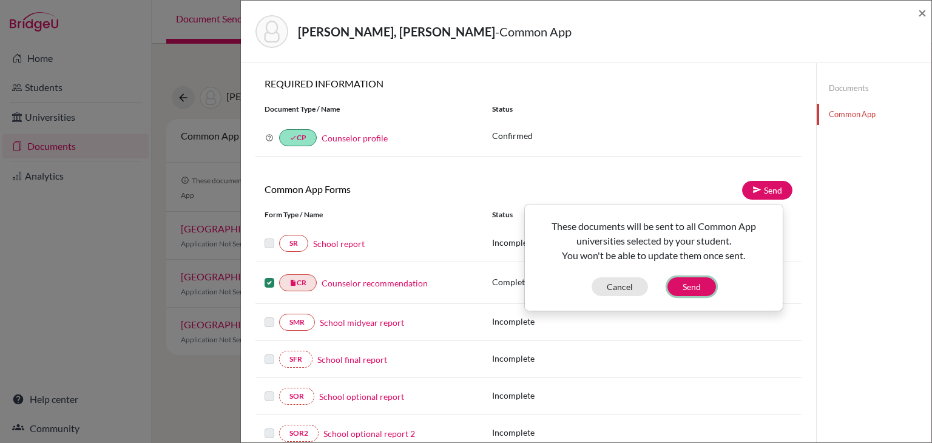
click at [691, 292] on button "Send" at bounding box center [691, 286] width 49 height 19
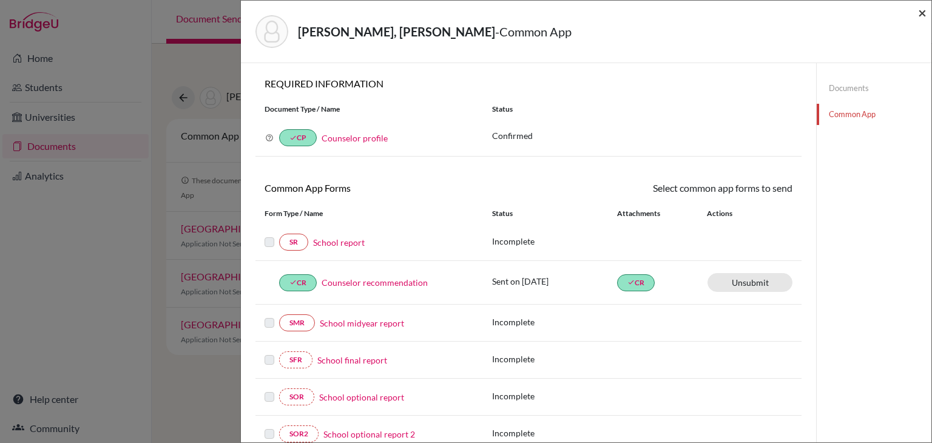
click at [924, 15] on span "×" at bounding box center [922, 13] width 8 height 18
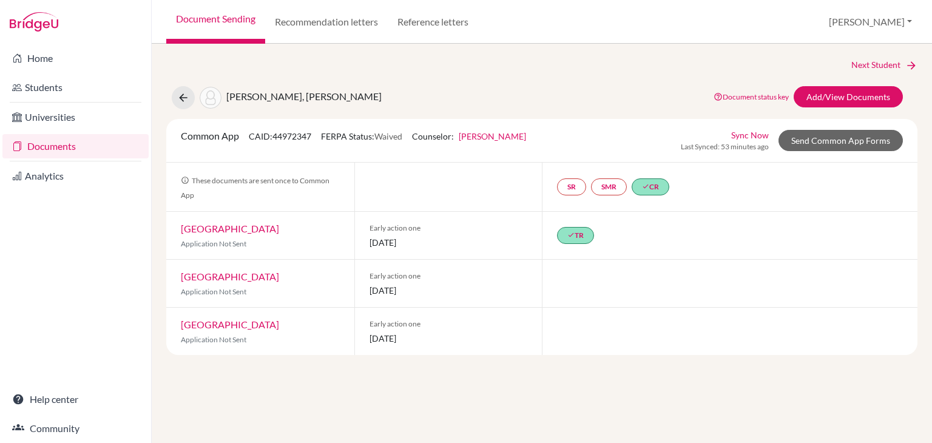
click at [247, 274] on link "[GEOGRAPHIC_DATA]" at bounding box center [230, 276] width 98 height 12
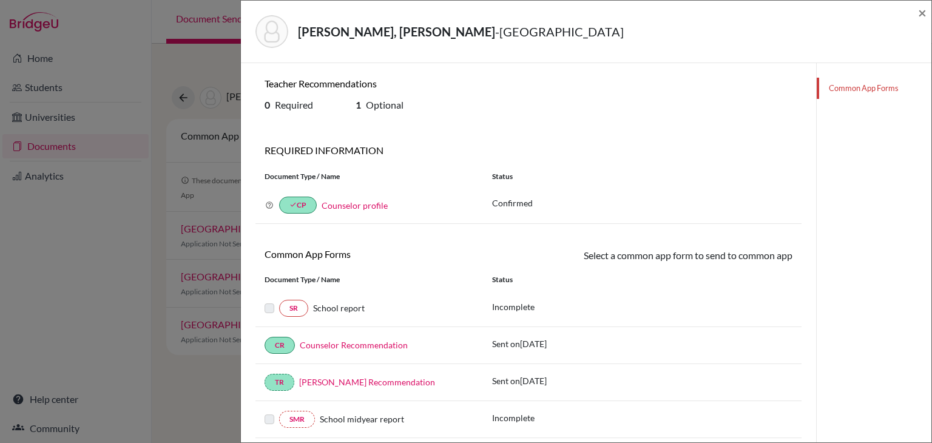
click at [193, 246] on div "[PERSON_NAME], [PERSON_NAME] - [GEOGRAPHIC_DATA] × Teacher Recommendations 0 Re…" at bounding box center [466, 221] width 932 height 443
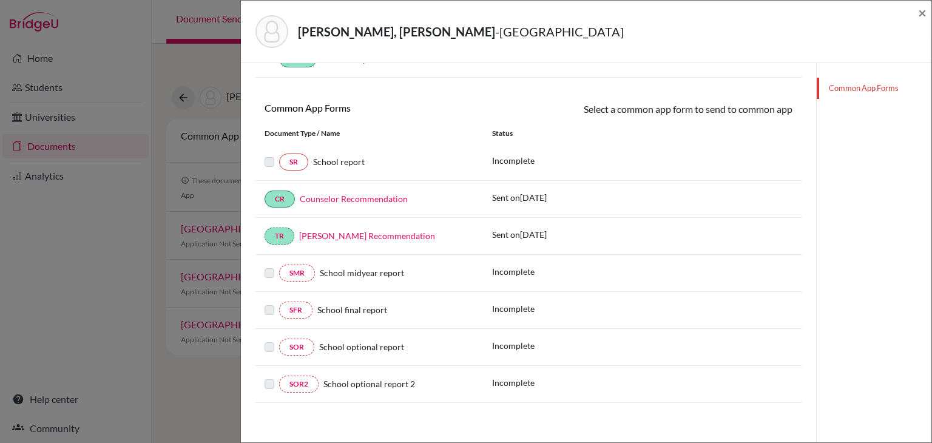
scroll to position [147, 0]
click at [920, 13] on span "×" at bounding box center [922, 13] width 8 height 18
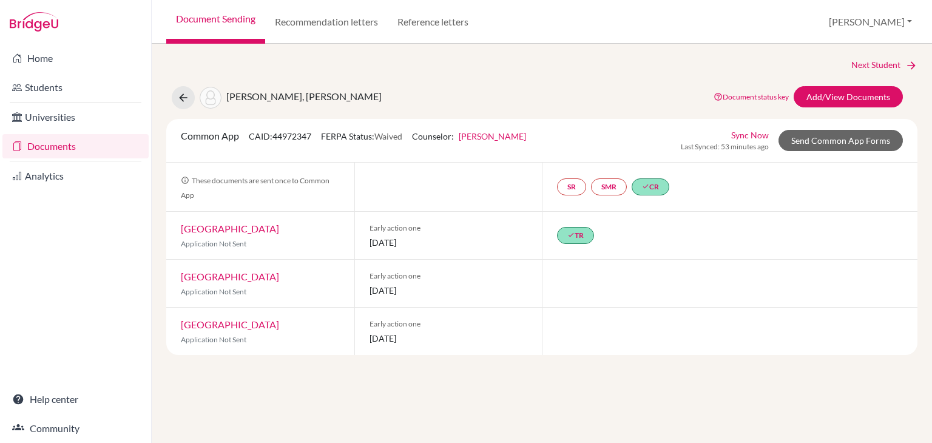
click at [249, 321] on link "[GEOGRAPHIC_DATA]" at bounding box center [230, 324] width 98 height 12
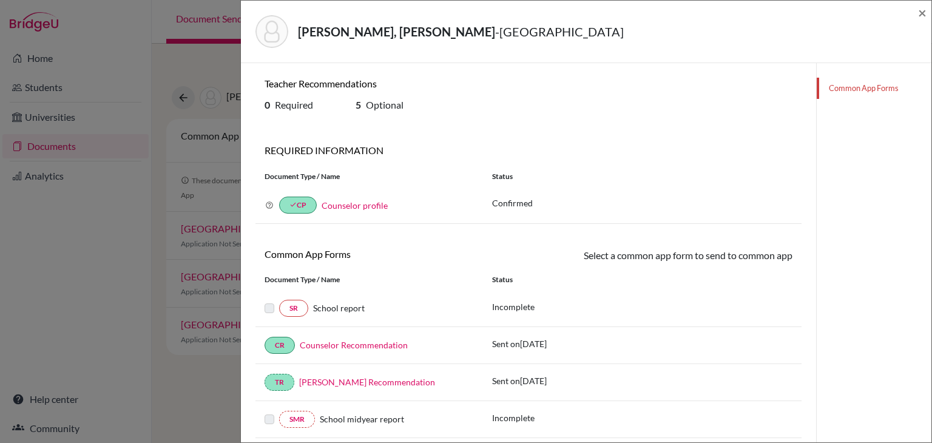
click at [917, 15] on div "Laura, Bonilla Martinez - Southern Methodist University ×" at bounding box center [586, 31] width 680 height 52
click at [925, 12] on span "×" at bounding box center [922, 13] width 8 height 18
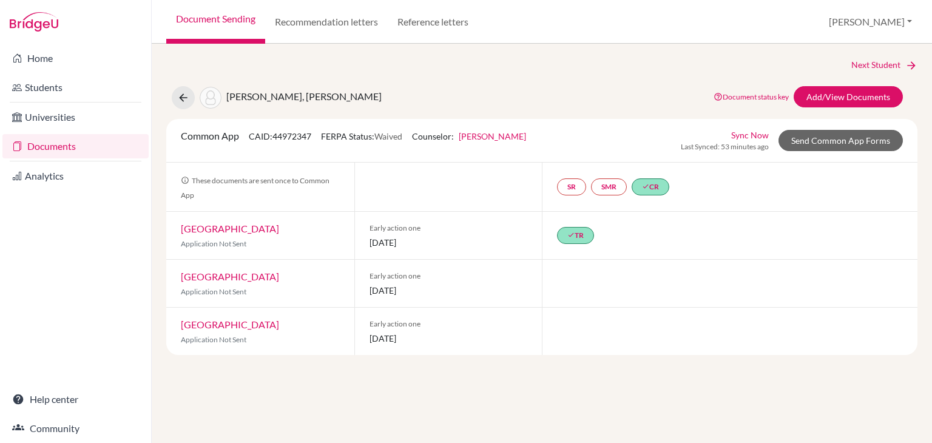
click at [51, 141] on link "Documents" at bounding box center [75, 146] width 146 height 24
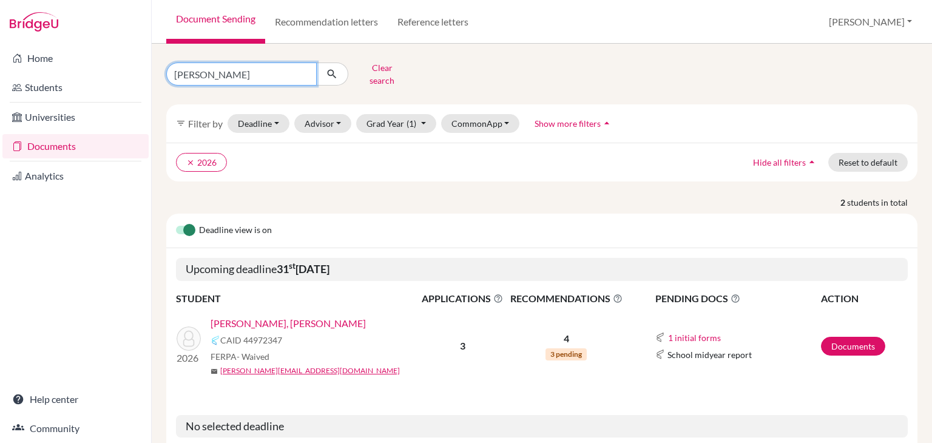
click at [216, 69] on input "[PERSON_NAME]" at bounding box center [241, 73] width 150 height 23
type input "larach"
click button "submit" at bounding box center [332, 73] width 32 height 23
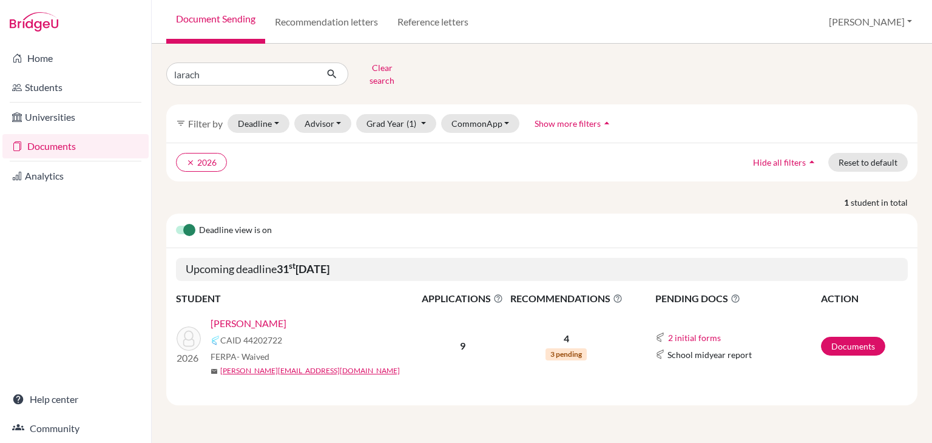
click at [248, 319] on link "[PERSON_NAME]" at bounding box center [248, 323] width 76 height 15
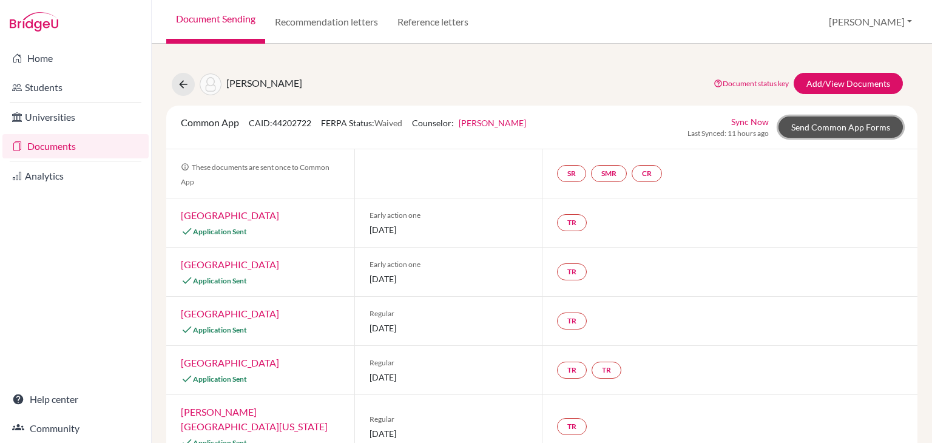
click at [795, 127] on link "Send Common App Forms" at bounding box center [840, 126] width 124 height 21
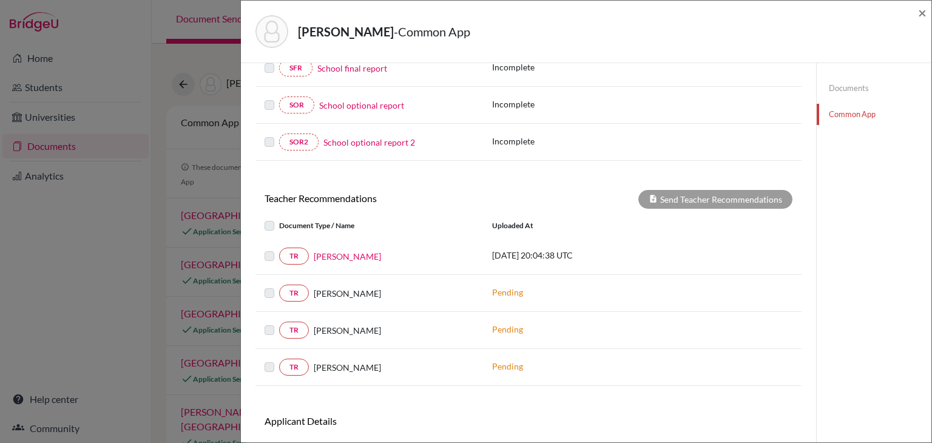
scroll to position [303, 0]
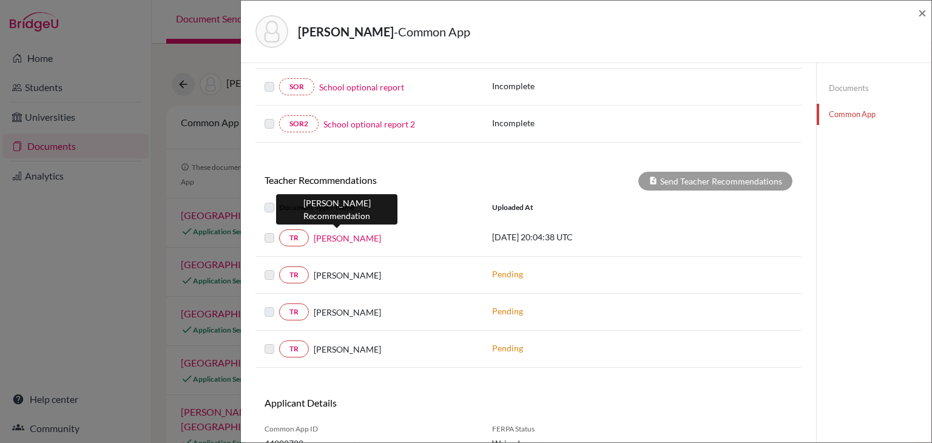
click at [334, 237] on link "Celia Urrutia" at bounding box center [347, 238] width 67 height 13
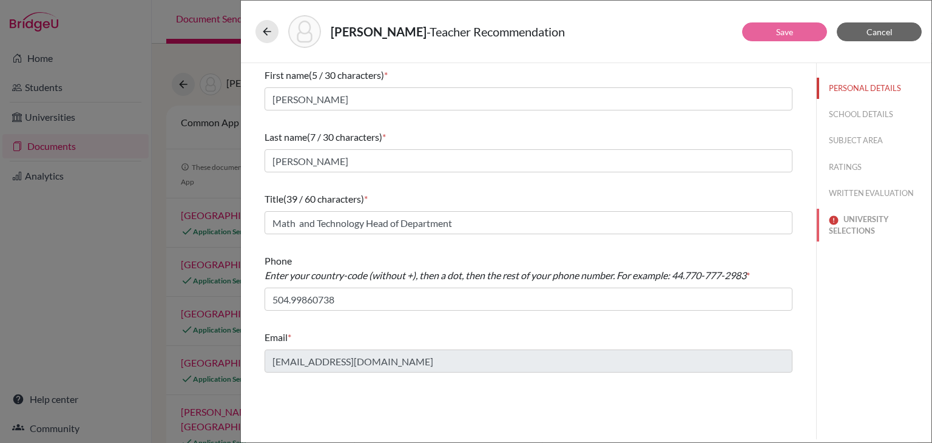
click at [858, 227] on button "UNIVERSITY SELECTIONS" at bounding box center [873, 225] width 115 height 33
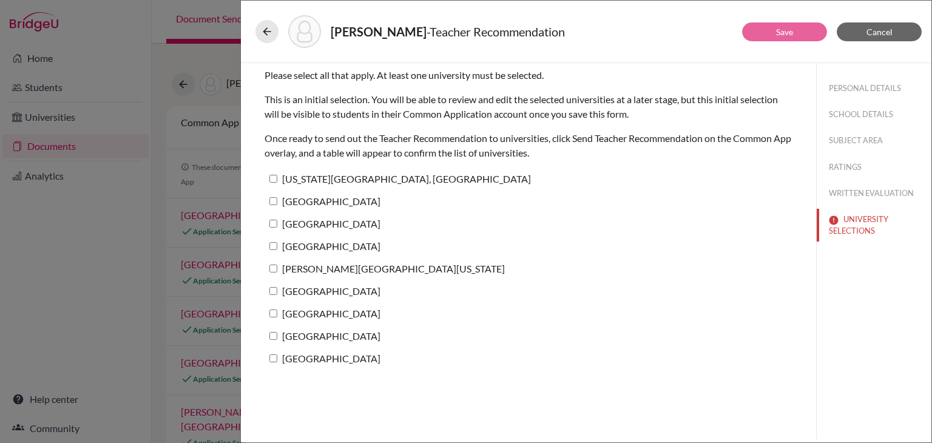
click at [331, 183] on label "Pennsylvania State University, University Park" at bounding box center [397, 179] width 266 height 18
click at [277, 183] on input "Pennsylvania State University, University Park" at bounding box center [273, 179] width 8 height 8
checkbox input "true"
click at [323, 200] on label "Boston College" at bounding box center [322, 201] width 116 height 18
click at [277, 200] on input "Boston College" at bounding box center [273, 201] width 8 height 8
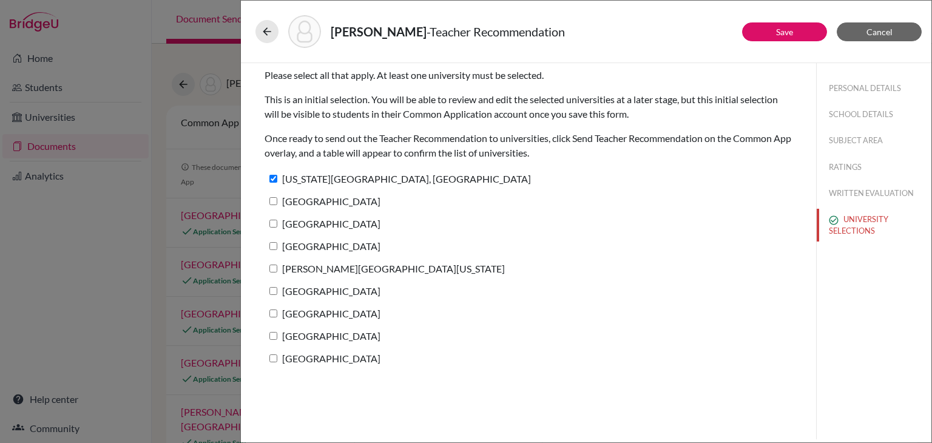
checkbox input "true"
click at [321, 221] on label "University of Notre Dame" at bounding box center [322, 224] width 116 height 18
click at [277, 221] on input "University of Notre Dame" at bounding box center [273, 224] width 8 height 8
checkbox input "true"
click at [318, 239] on label "Babson College" at bounding box center [322, 246] width 116 height 18
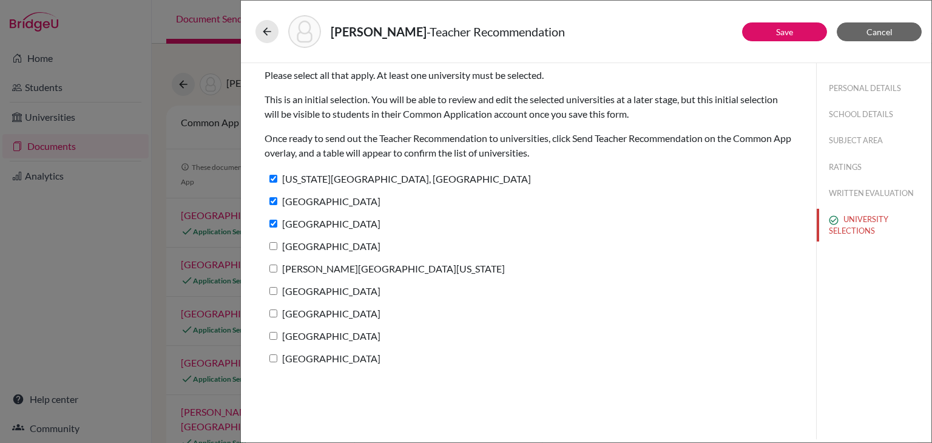
click at [277, 242] on input "Babson College" at bounding box center [273, 246] width 8 height 8
checkbox input "true"
click at [325, 267] on label "George Washington University" at bounding box center [384, 269] width 240 height 18
click at [277, 267] on input "George Washington University" at bounding box center [273, 268] width 8 height 8
checkbox input "true"
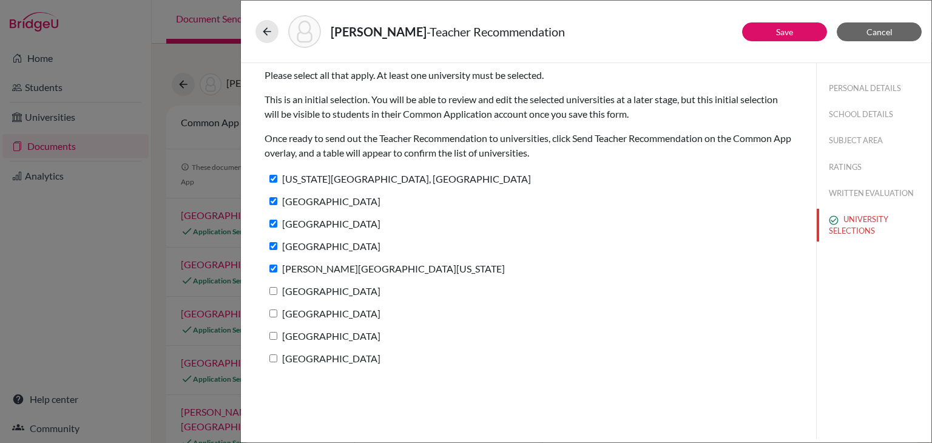
click at [330, 290] on label "University of Miami" at bounding box center [322, 291] width 116 height 18
click at [277, 290] on input "University of Miami" at bounding box center [273, 291] width 8 height 8
checkbox input "true"
drag, startPoint x: 329, startPoint y: 317, endPoint x: 332, endPoint y: 334, distance: 17.3
click at [330, 315] on label "Bentley University" at bounding box center [322, 313] width 116 height 18
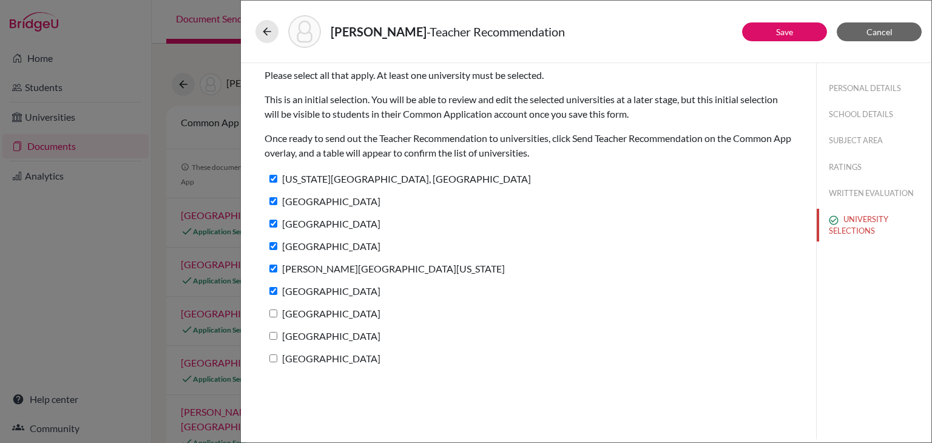
click at [277, 315] on input "Bentley University" at bounding box center [273, 313] width 8 height 8
checkbox input "true"
click at [335, 337] on label "American University" at bounding box center [322, 336] width 116 height 18
click at [277, 337] on input "American University" at bounding box center [273, 336] width 8 height 8
checkbox input "true"
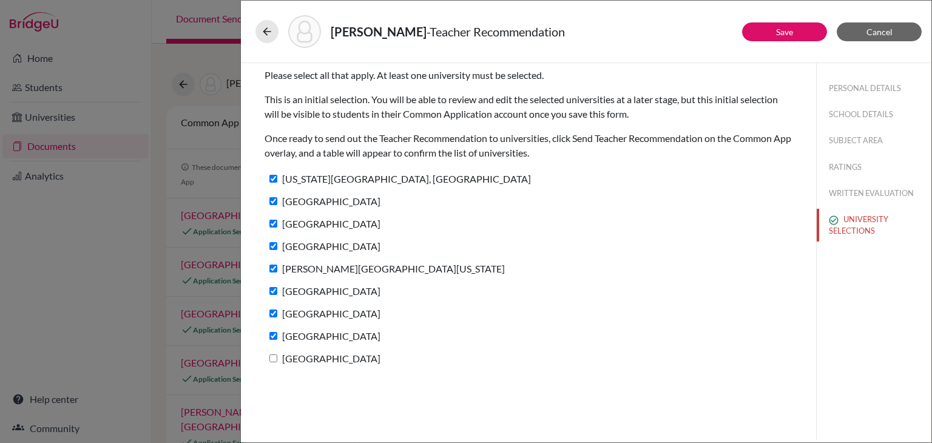
click at [340, 351] on label "[GEOGRAPHIC_DATA]" at bounding box center [322, 358] width 116 height 18
click at [277, 354] on input "[GEOGRAPHIC_DATA]" at bounding box center [273, 358] width 8 height 8
checkbox input "true"
click at [761, 27] on button "Save" at bounding box center [784, 31] width 85 height 19
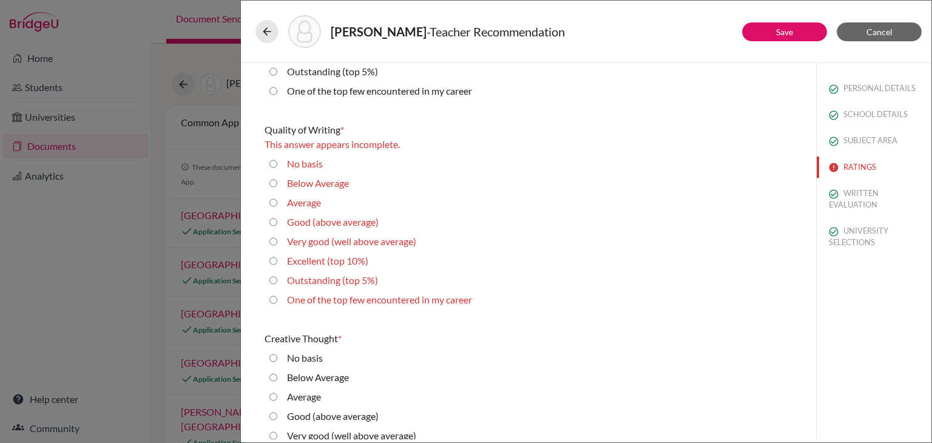
scroll to position [364, 0]
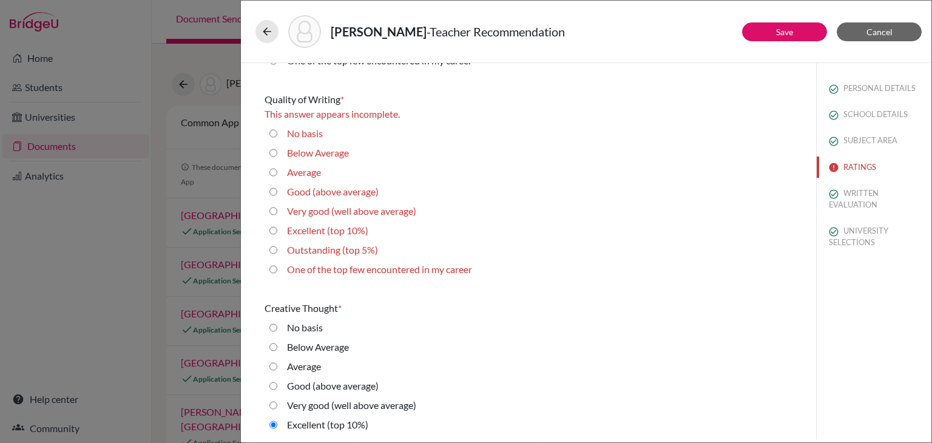
click at [342, 230] on label "Excellent (top 10%)" at bounding box center [327, 230] width 81 height 15
click at [277, 230] on 10\%\) "Excellent (top 10%)" at bounding box center [273, 230] width 8 height 15
radio 10\%\) "true"
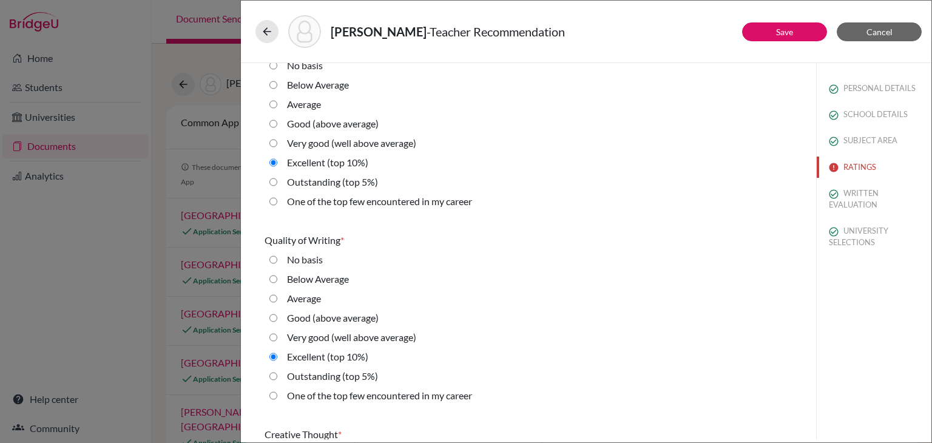
scroll to position [294, 0]
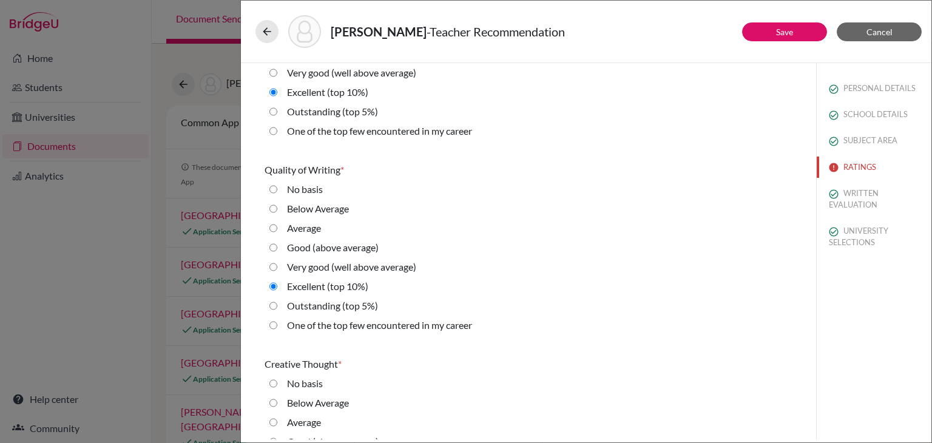
click at [327, 299] on label "Outstanding (top 5%)" at bounding box center [332, 305] width 91 height 15
click at [277, 299] on 5\%\) "Outstanding (top 5%)" at bounding box center [273, 305] width 8 height 15
radio 5\%\) "true"
click at [801, 25] on button "Save" at bounding box center [784, 31] width 85 height 19
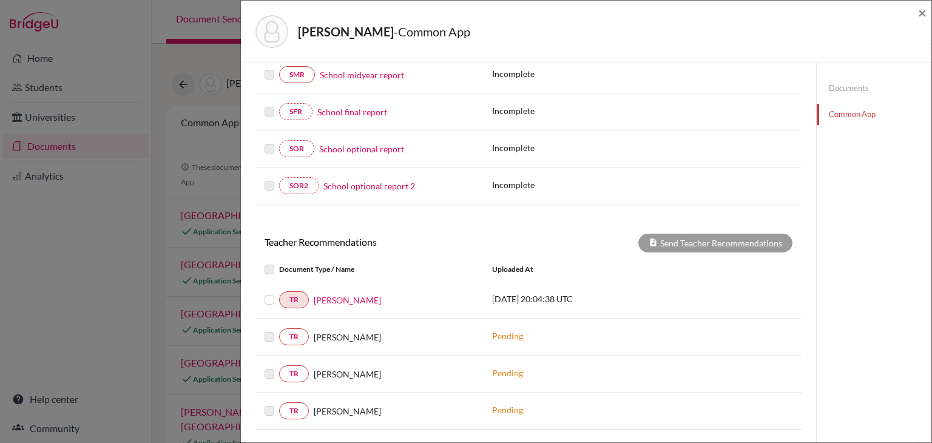
scroll to position [243, 0]
click at [279, 291] on label at bounding box center [279, 291] width 0 height 0
click at [0, 0] on input "checkbox" at bounding box center [0, 0] width 0 height 0
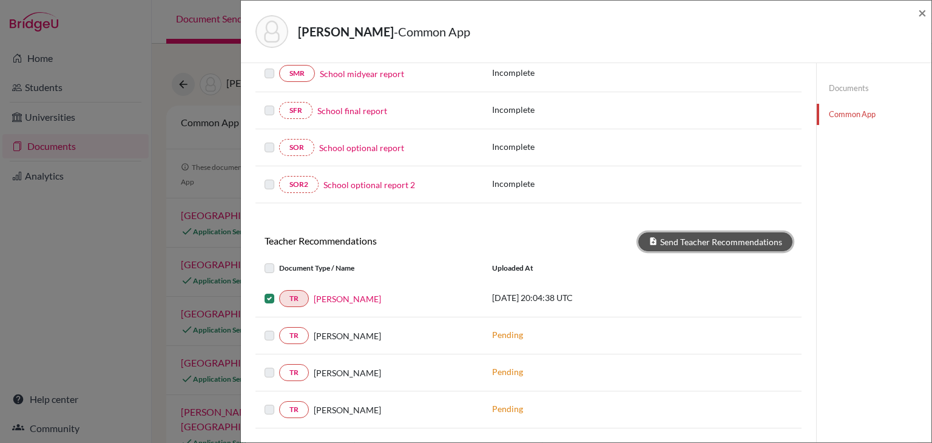
click at [688, 241] on button "Send Teacher Recommendations" at bounding box center [715, 241] width 154 height 19
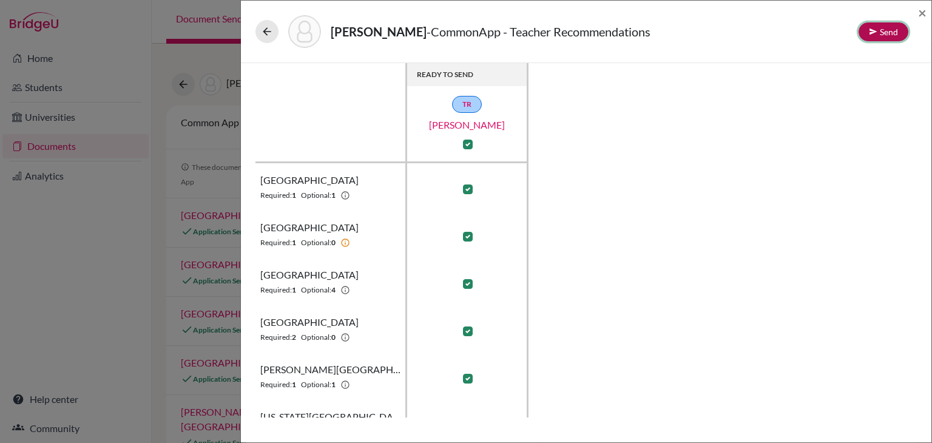
click at [902, 29] on button "Send" at bounding box center [883, 31] width 50 height 19
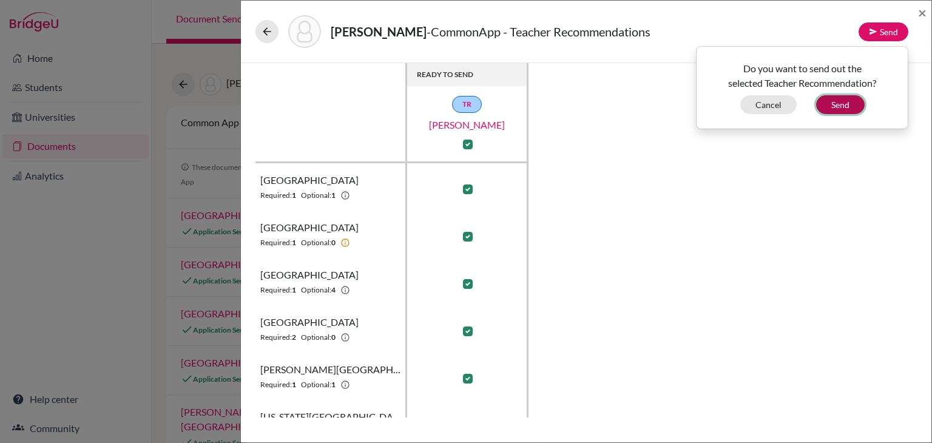
click at [840, 103] on button "Send" at bounding box center [840, 104] width 49 height 19
checkbox input "false"
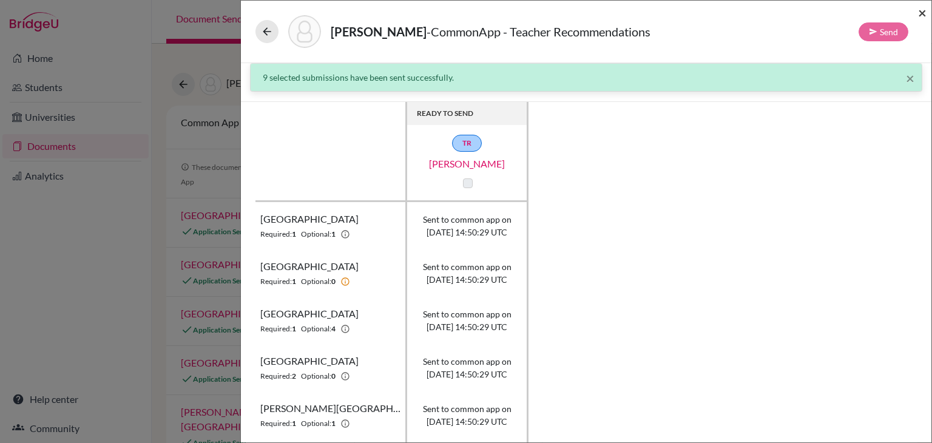
click at [922, 12] on span "×" at bounding box center [922, 13] width 8 height 18
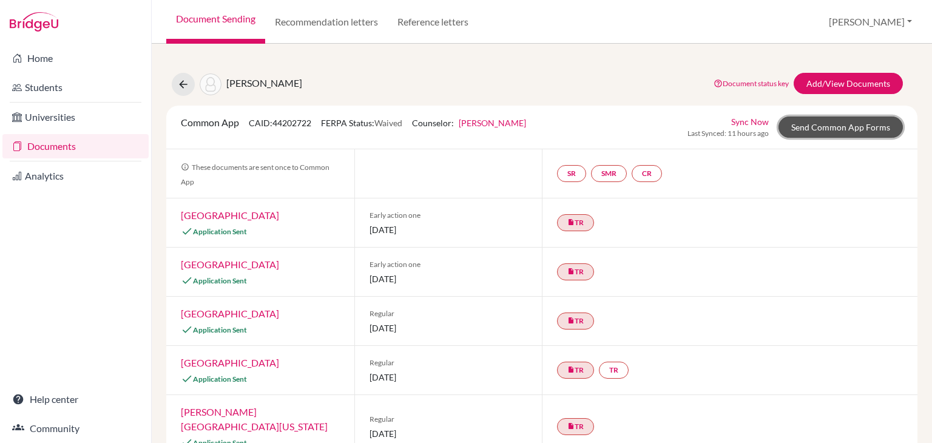
click at [824, 124] on link "Send Common App Forms" at bounding box center [840, 126] width 124 height 21
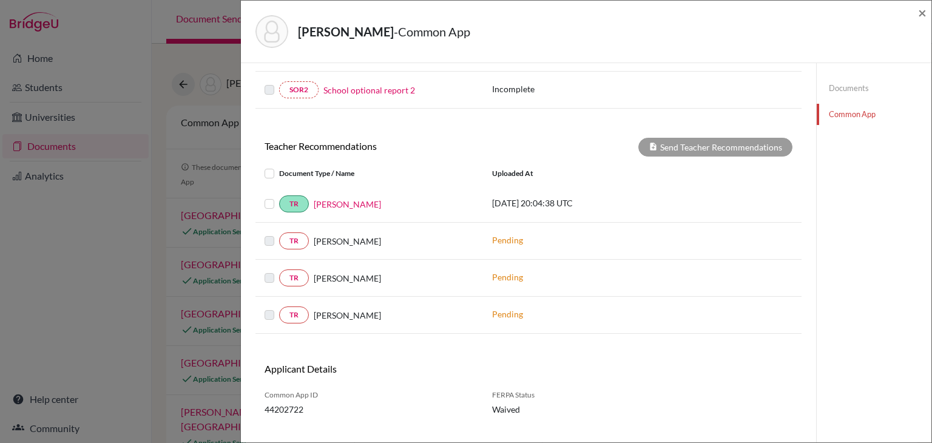
scroll to position [354, 0]
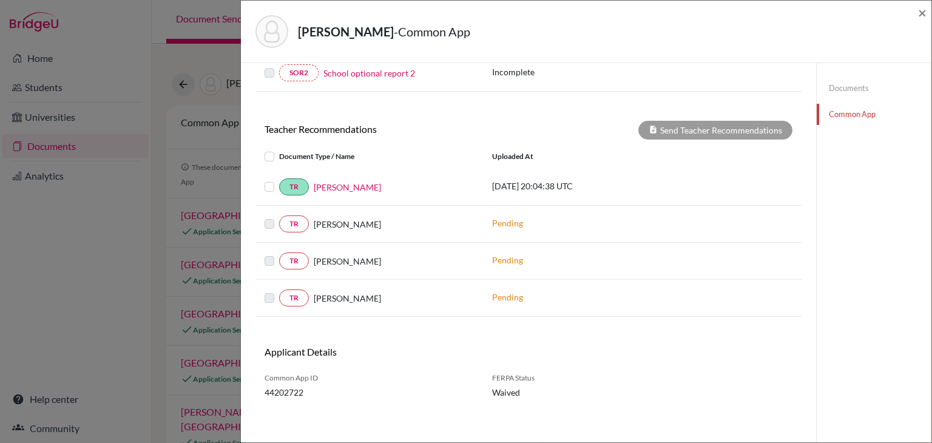
click at [839, 84] on link "Documents" at bounding box center [873, 88] width 115 height 21
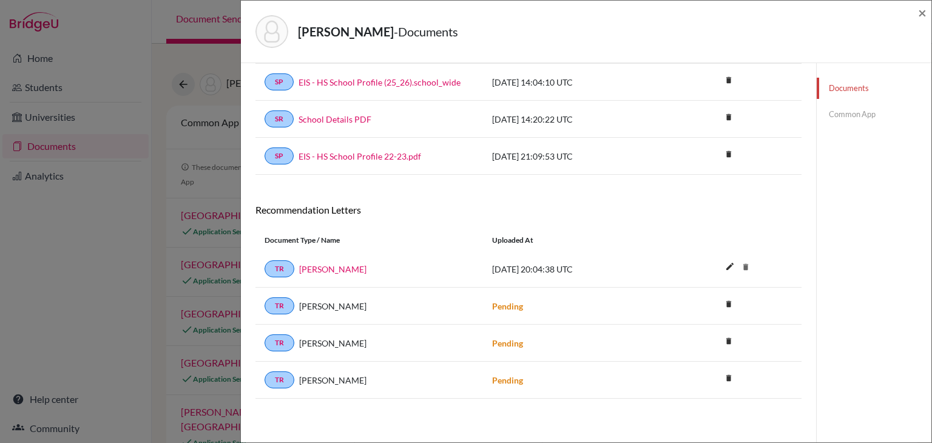
scroll to position [92, 0]
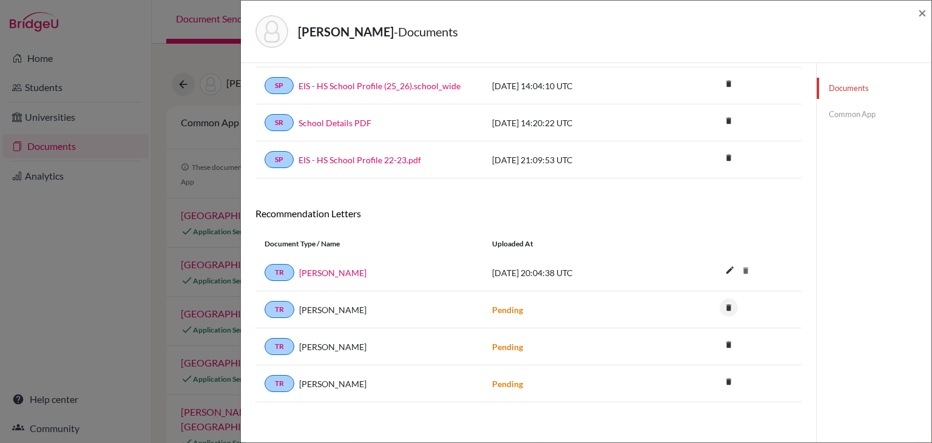
click at [723, 309] on icon "delete" at bounding box center [728, 307] width 18 height 18
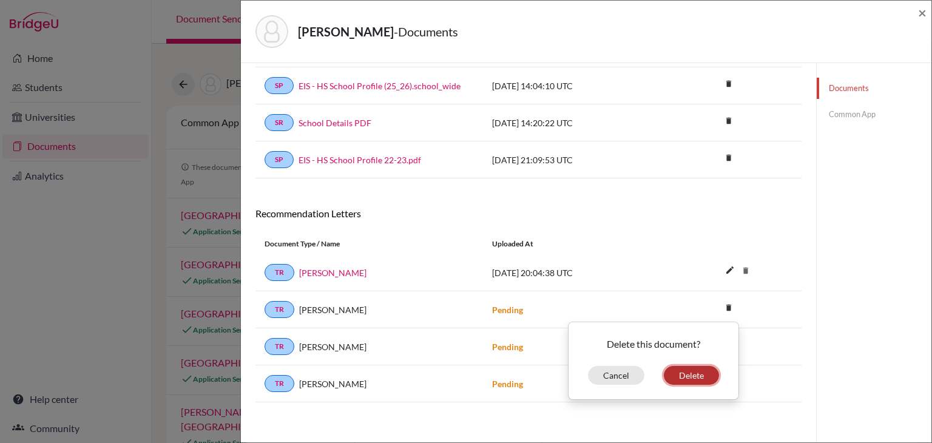
click at [670, 374] on button "Delete" at bounding box center [690, 375] width 55 height 19
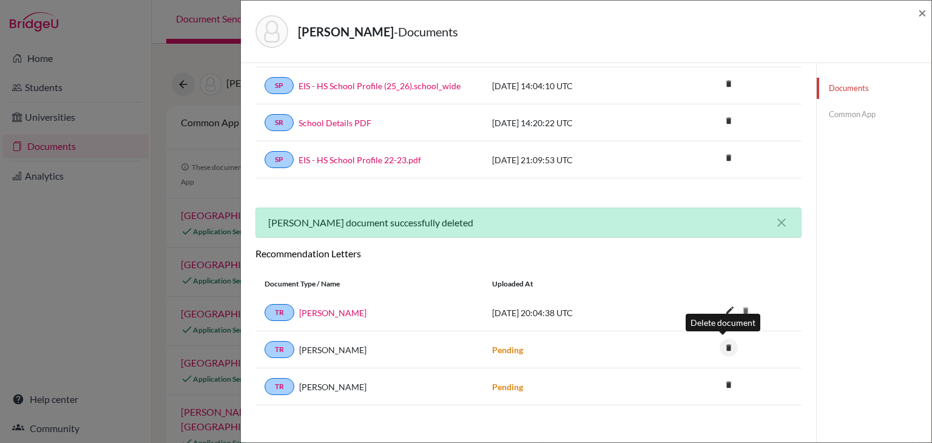
click at [724, 345] on icon "delete" at bounding box center [728, 347] width 18 height 18
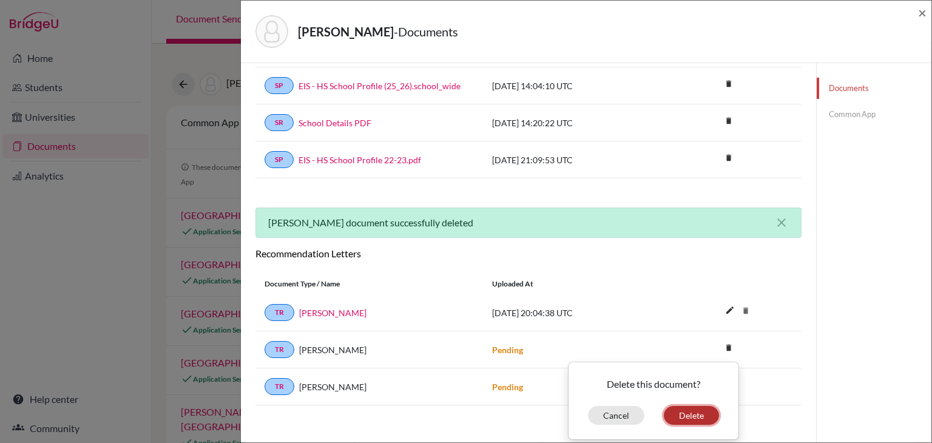
click at [687, 409] on button "Delete" at bounding box center [690, 415] width 55 height 19
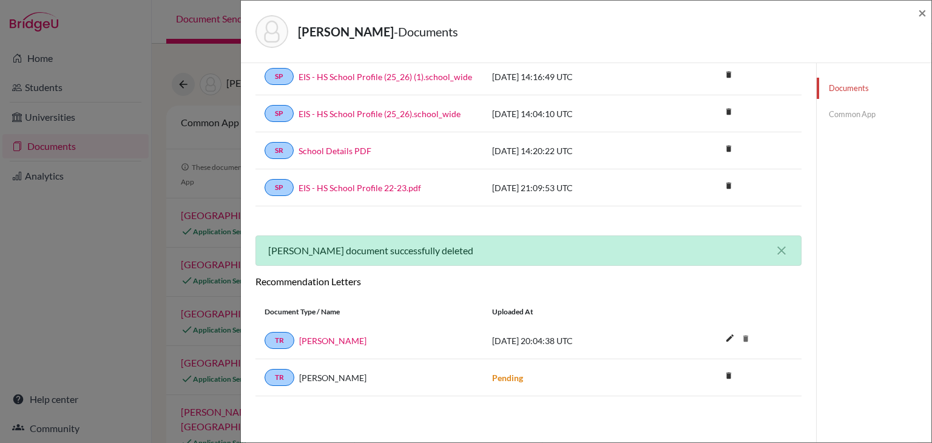
scroll to position [63, 0]
drag, startPoint x: 334, startPoint y: 377, endPoint x: 294, endPoint y: 380, distance: 40.7
click at [334, 377] on span "Vanessa Velasquez" at bounding box center [332, 378] width 67 height 13
click at [276, 378] on link "TR" at bounding box center [279, 377] width 30 height 17
click at [860, 115] on link "Common App" at bounding box center [873, 114] width 115 height 21
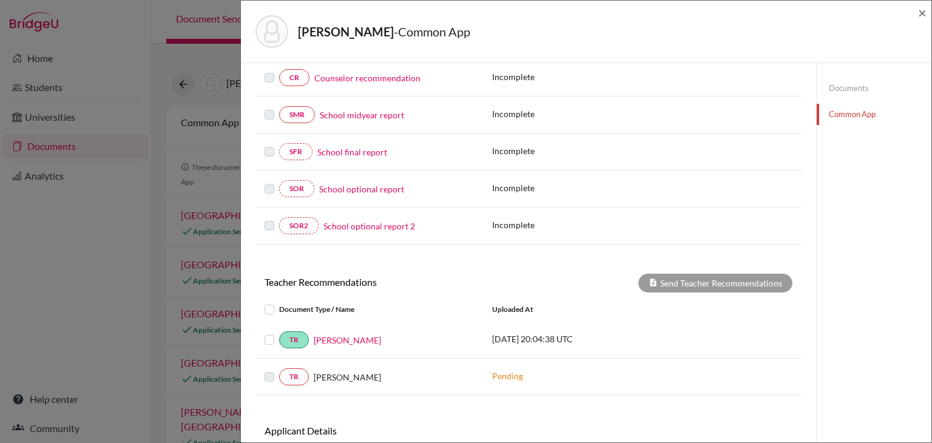
scroll to position [281, 0]
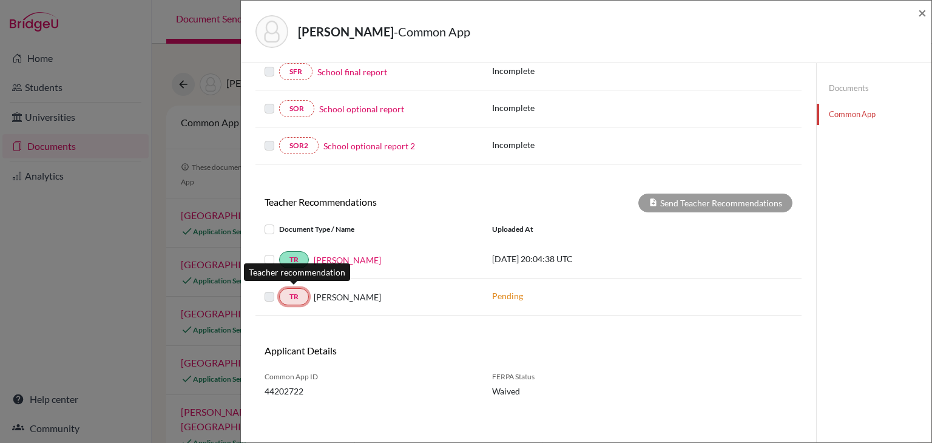
click at [298, 299] on link "TR" at bounding box center [294, 296] width 30 height 17
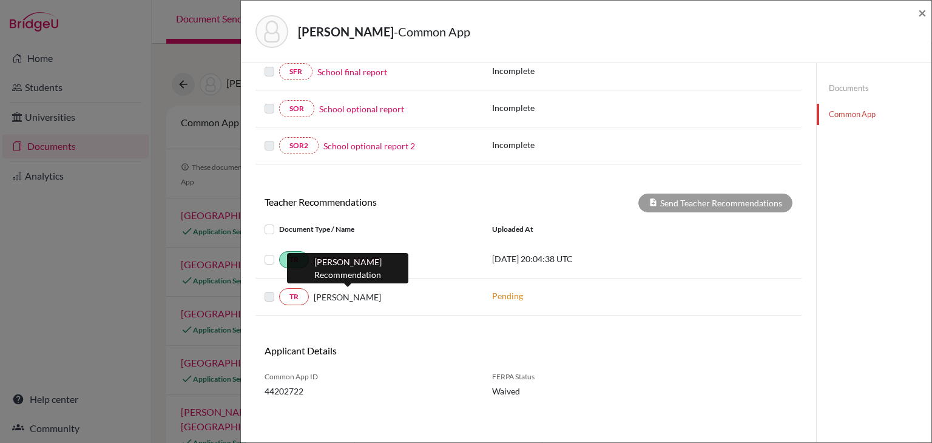
click at [345, 294] on span "Vanessa Velasquez" at bounding box center [347, 297] width 67 height 13
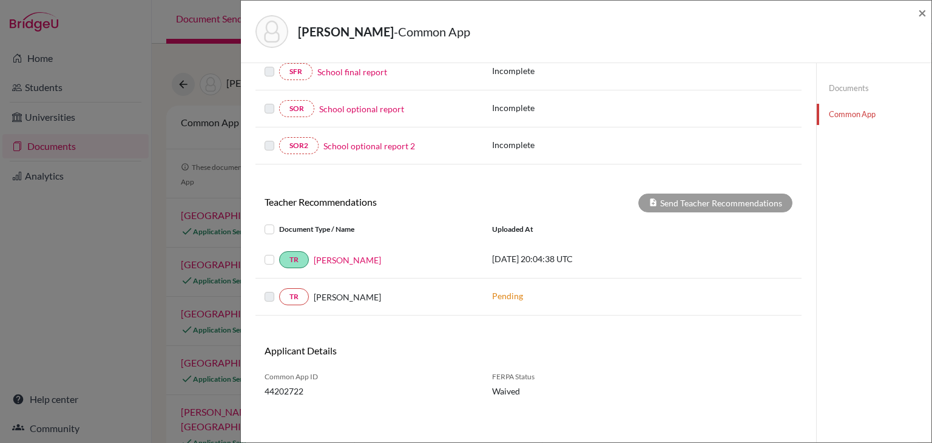
click at [828, 95] on link "Documents" at bounding box center [873, 88] width 115 height 21
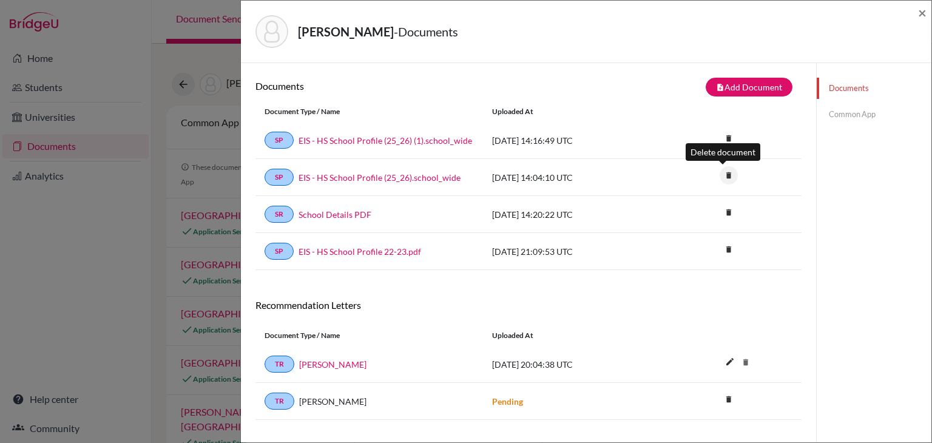
click at [722, 173] on icon "delete" at bounding box center [728, 175] width 18 height 18
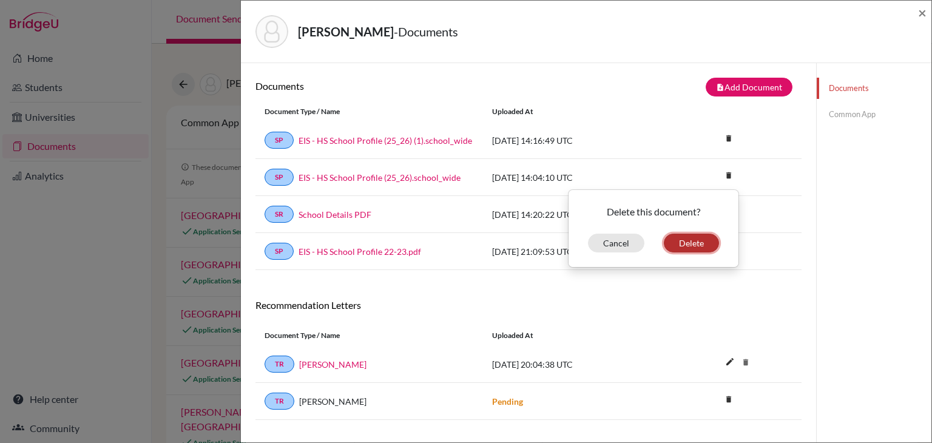
click at [682, 239] on button "Delete" at bounding box center [690, 242] width 55 height 19
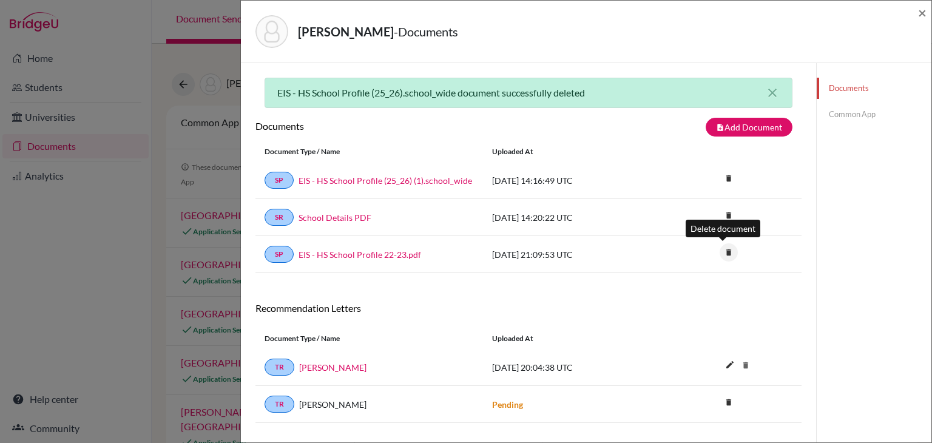
click at [725, 245] on icon "delete" at bounding box center [728, 252] width 18 height 18
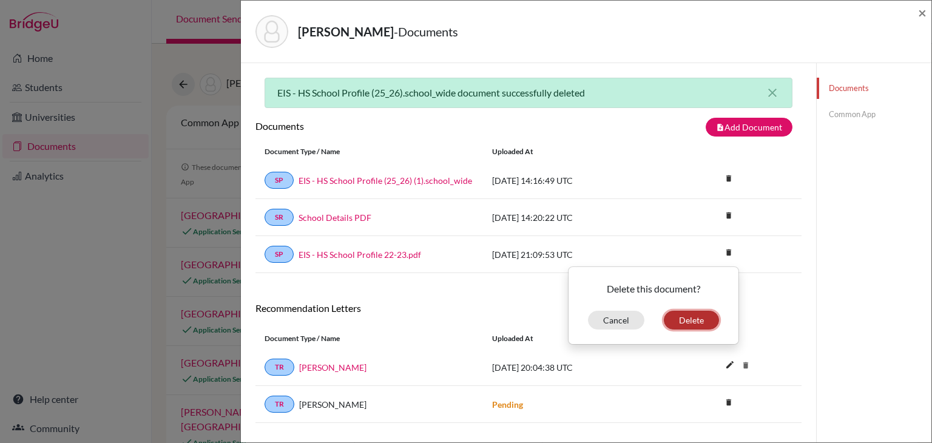
click at [701, 311] on button "Delete" at bounding box center [690, 320] width 55 height 19
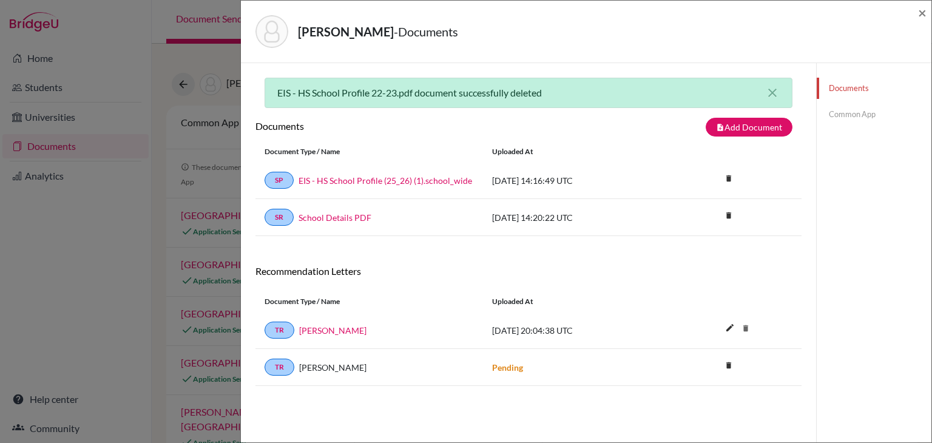
click at [831, 116] on link "Common App" at bounding box center [873, 114] width 115 height 21
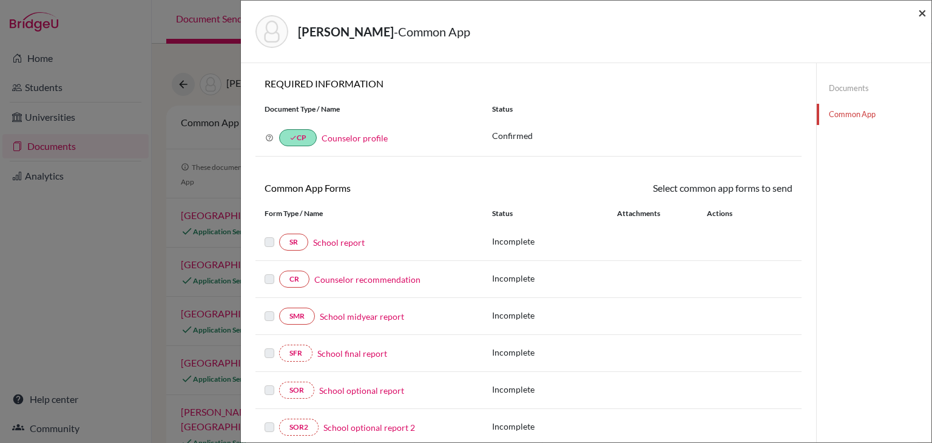
click at [919, 13] on span "×" at bounding box center [922, 13] width 8 height 18
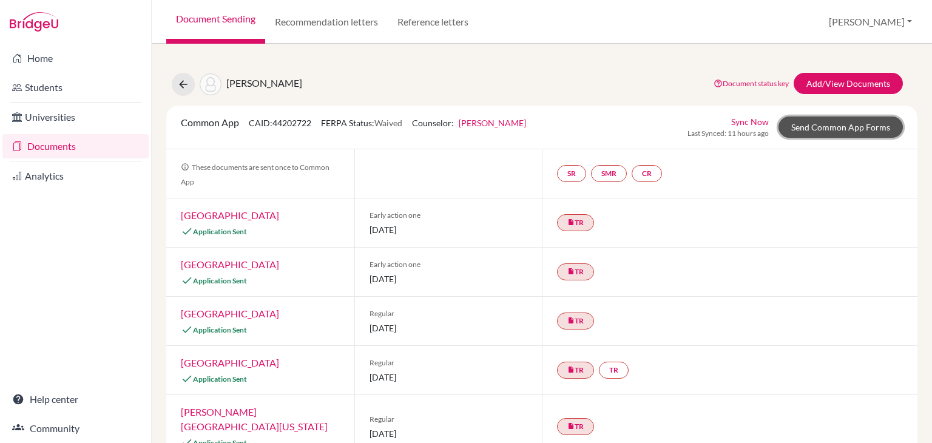
click at [808, 136] on link "Send Common App Forms" at bounding box center [840, 126] width 124 height 21
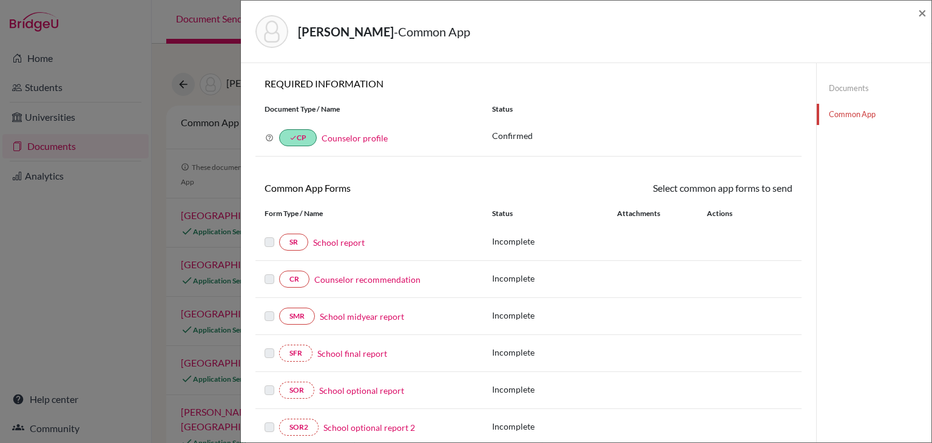
click at [376, 280] on link "Counselor recommendation" at bounding box center [367, 279] width 106 height 13
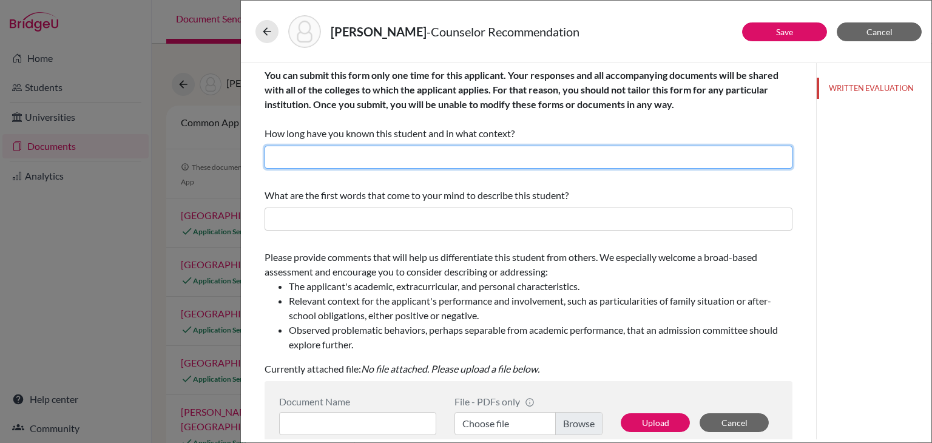
click at [370, 158] on input "text" at bounding box center [528, 157] width 528 height 23
type input "4 years as her teacher and college counselor"
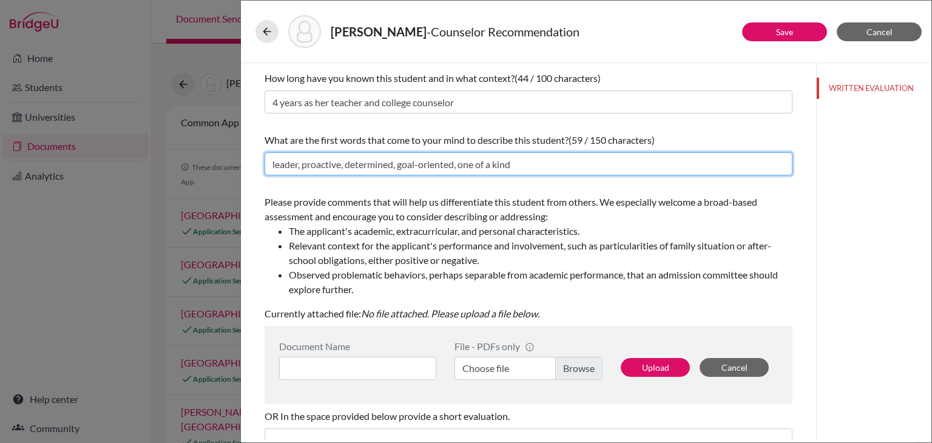
scroll to position [182, 0]
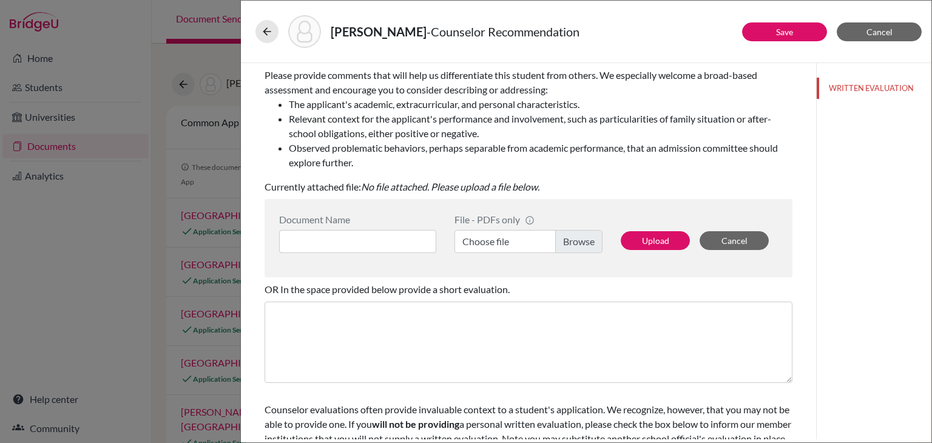
type input "leader, proactive, determined, goal-oriented, one of a kind"
click at [573, 245] on label "Choose file" at bounding box center [528, 241] width 148 height 23
click at [573, 245] on input "Choose file" at bounding box center [528, 241] width 148 height 23
drag, startPoint x: 357, startPoint y: 237, endPoint x: 363, endPoint y: 232, distance: 7.8
click at [355, 237] on input at bounding box center [357, 241] width 157 height 23
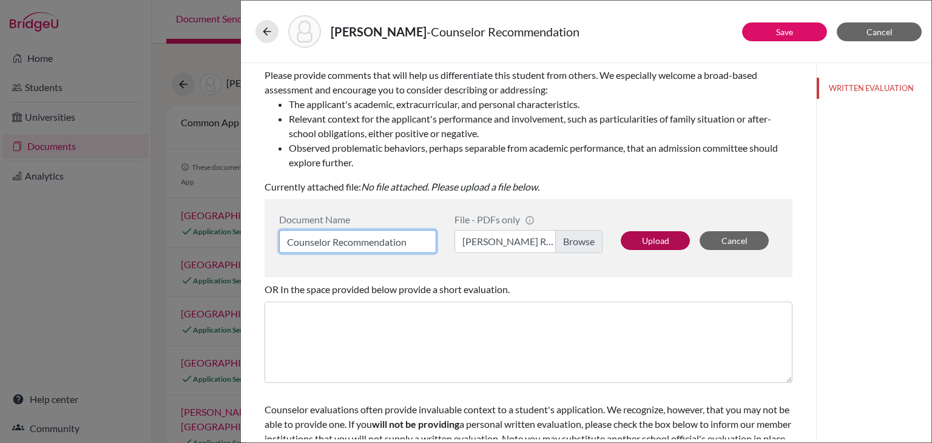
type input "Counselor Recommendation"
click at [677, 241] on button "Upload" at bounding box center [654, 240] width 69 height 19
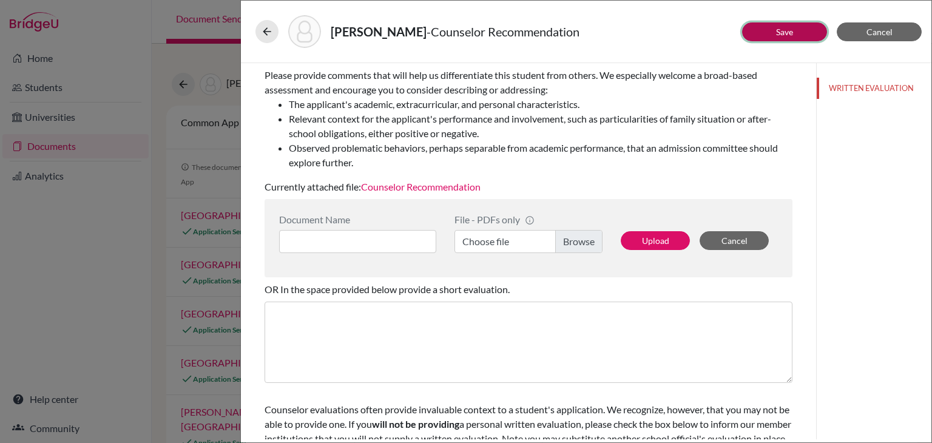
click at [776, 32] on link "Save" at bounding box center [784, 32] width 17 height 10
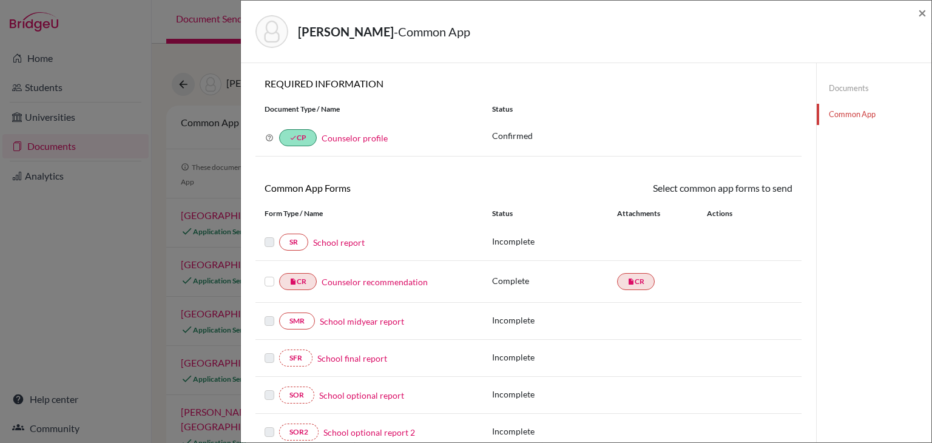
click at [263, 280] on div "insert_drive_file CR Counselor recommendation" at bounding box center [368, 281] width 227 height 17
click at [266, 274] on label at bounding box center [269, 274] width 10 height 0
click at [0, 0] on input "checkbox" at bounding box center [0, 0] width 0 height 0
click at [752, 185] on icon at bounding box center [756, 189] width 9 height 9
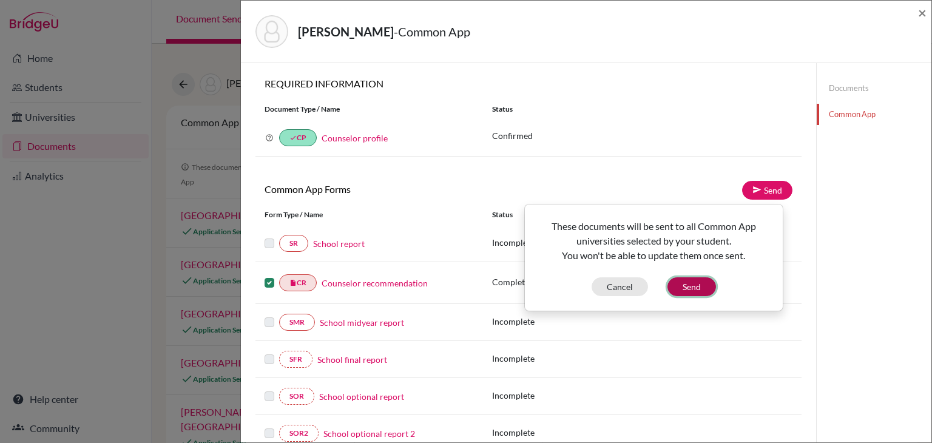
click at [693, 279] on button "Send" at bounding box center [691, 286] width 49 height 19
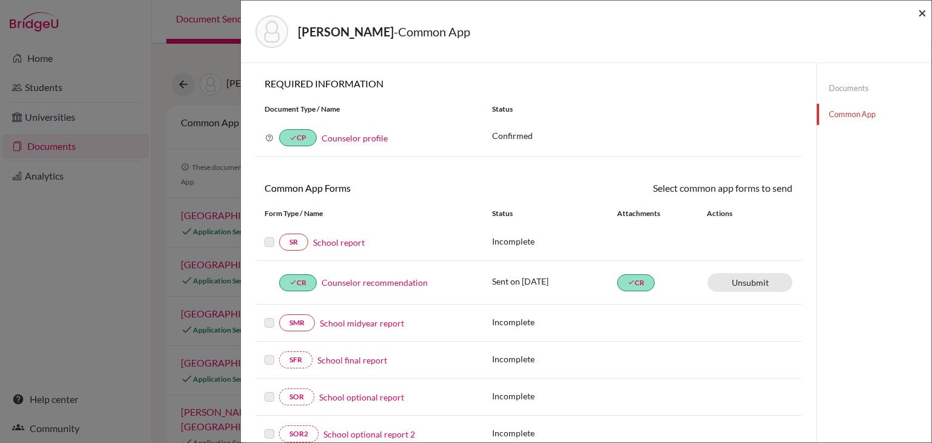
click at [919, 8] on span "×" at bounding box center [922, 13] width 8 height 18
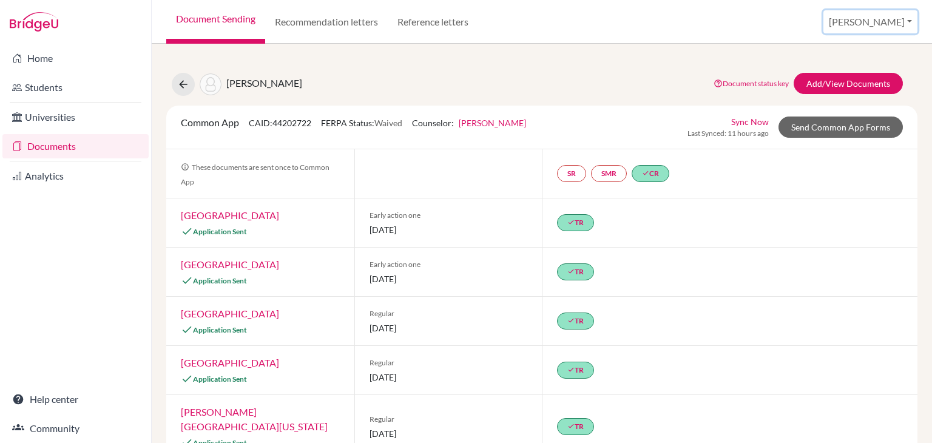
click at [902, 25] on button "[PERSON_NAME]" at bounding box center [870, 21] width 94 height 23
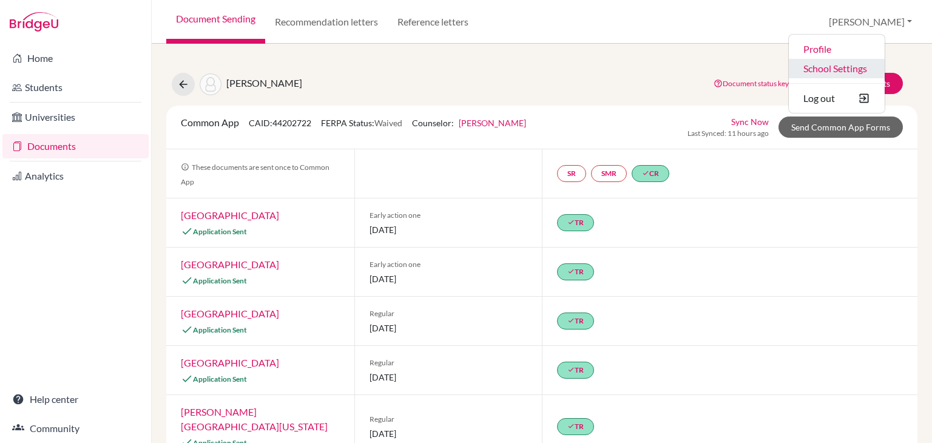
click at [882, 66] on link "School Settings" at bounding box center [836, 68] width 96 height 19
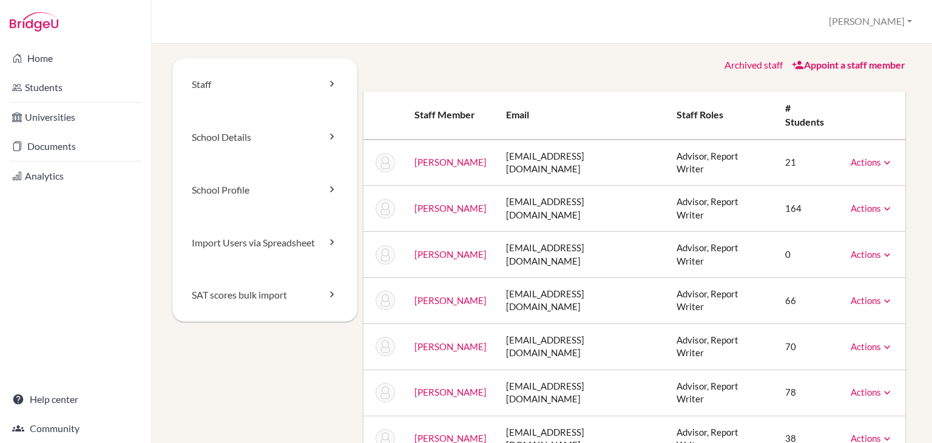
click at [850, 156] on link "Actions" at bounding box center [871, 161] width 42 height 11
click at [848, 209] on link "Archive" at bounding box center [840, 218] width 103 height 18
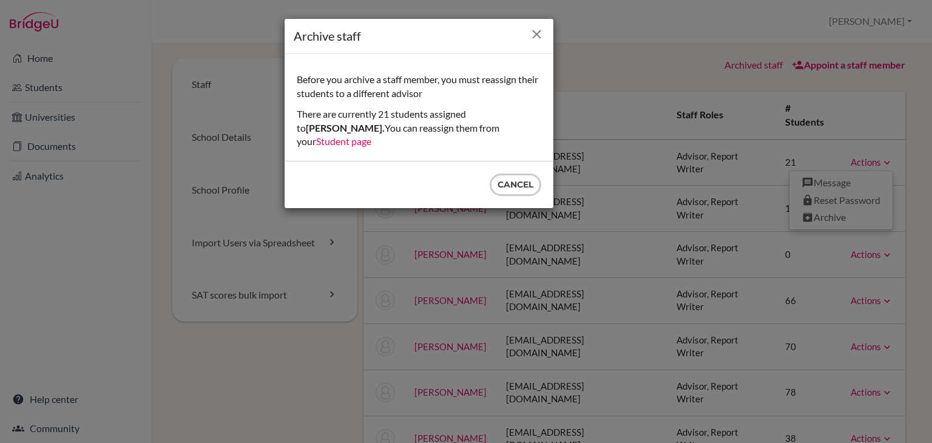
click at [541, 30] on icon "Close" at bounding box center [536, 34] width 15 height 15
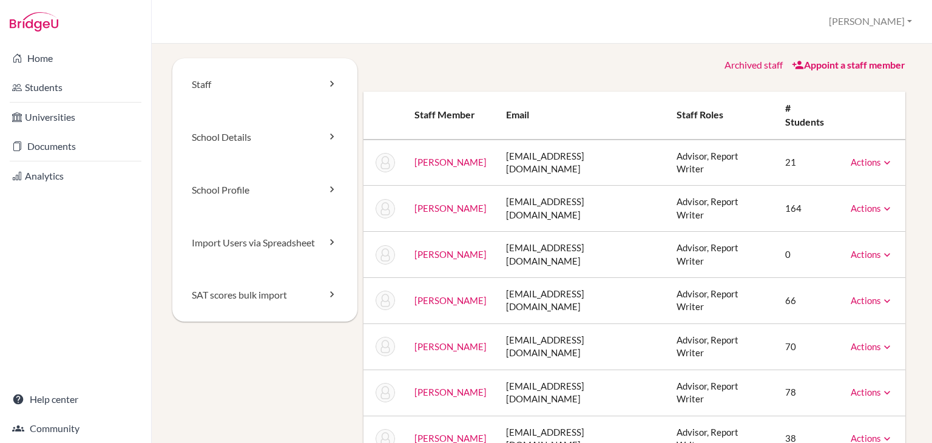
click at [854, 248] on div "Actions Message Reset Password Archive" at bounding box center [871, 254] width 42 height 13
click at [867, 249] on link "Actions" at bounding box center [871, 254] width 42 height 11
click at [833, 301] on link "Archive" at bounding box center [840, 310] width 103 height 18
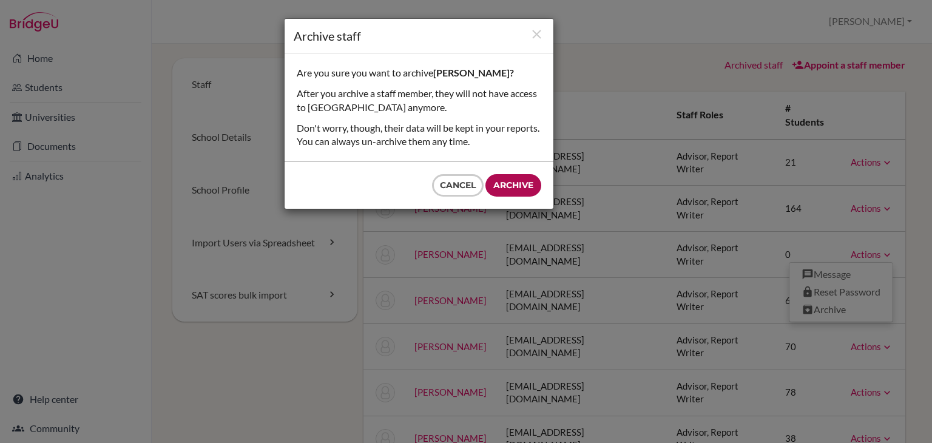
click at [534, 187] on input "Archive" at bounding box center [513, 185] width 56 height 22
type input "Archive"
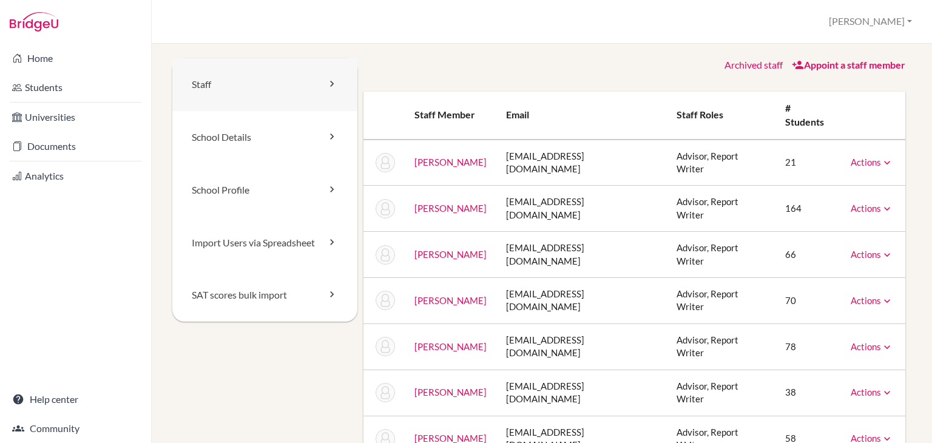
click at [288, 93] on link "Staff" at bounding box center [264, 84] width 185 height 53
click at [318, 155] on link "School Details" at bounding box center [264, 137] width 185 height 53
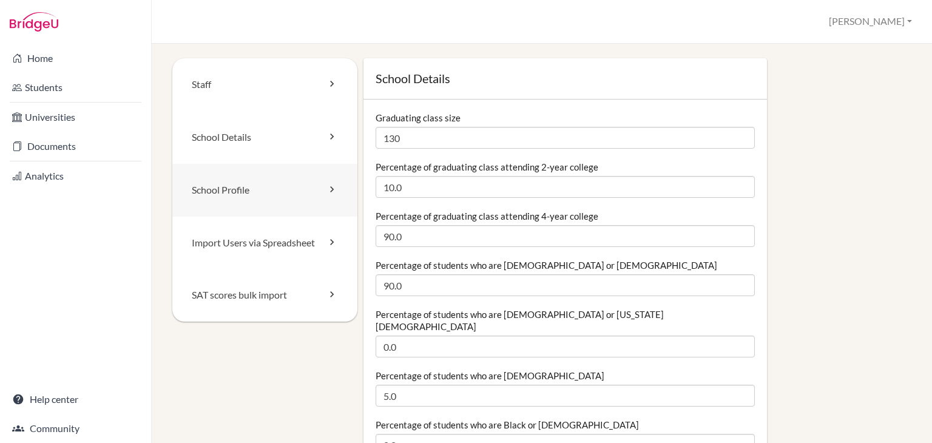
click at [291, 172] on link "School Profile" at bounding box center [264, 190] width 185 height 53
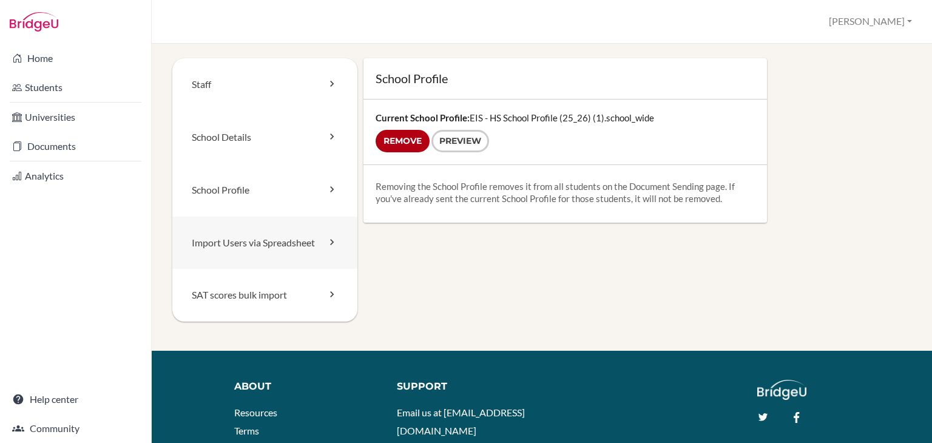
click at [318, 238] on link "Import Users via Spreadsheet" at bounding box center [264, 243] width 185 height 53
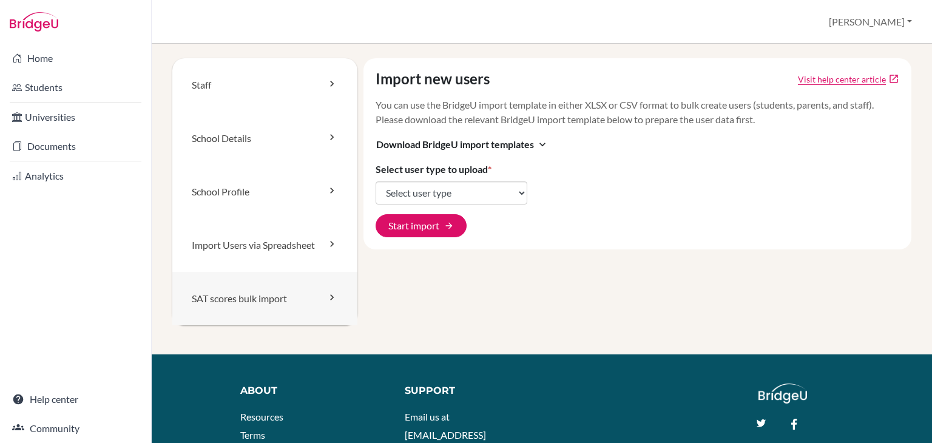
click at [295, 280] on link "SAT scores bulk import" at bounding box center [264, 298] width 185 height 53
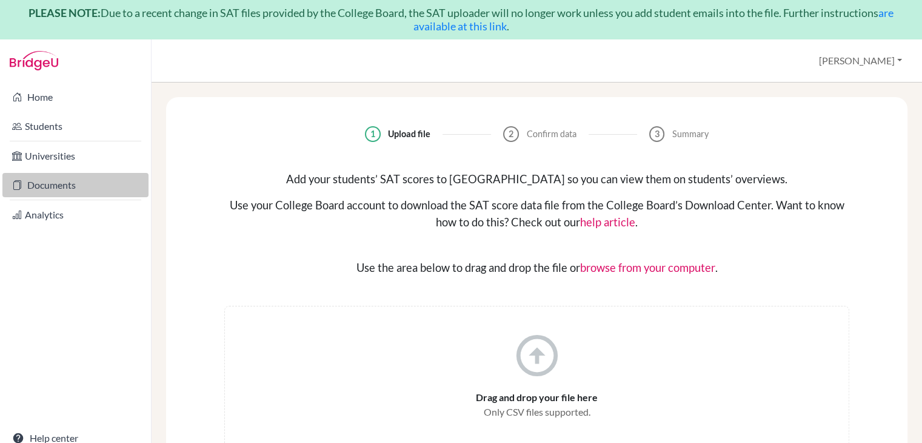
click at [70, 185] on link "Documents" at bounding box center [75, 185] width 146 height 24
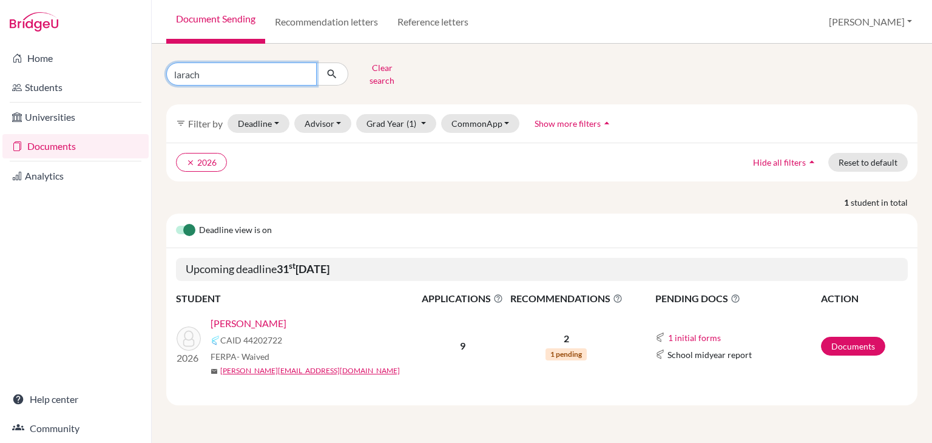
click at [240, 74] on input "larach" at bounding box center [241, 73] width 150 height 23
type input "godoy"
click button "submit" at bounding box center [332, 73] width 32 height 23
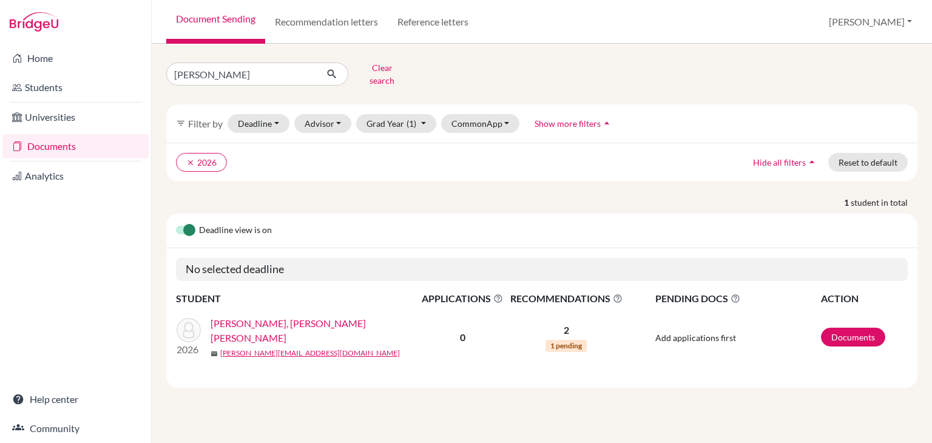
click at [252, 317] on link "[PERSON_NAME], [PERSON_NAME] [PERSON_NAME]" at bounding box center [318, 330] width 217 height 29
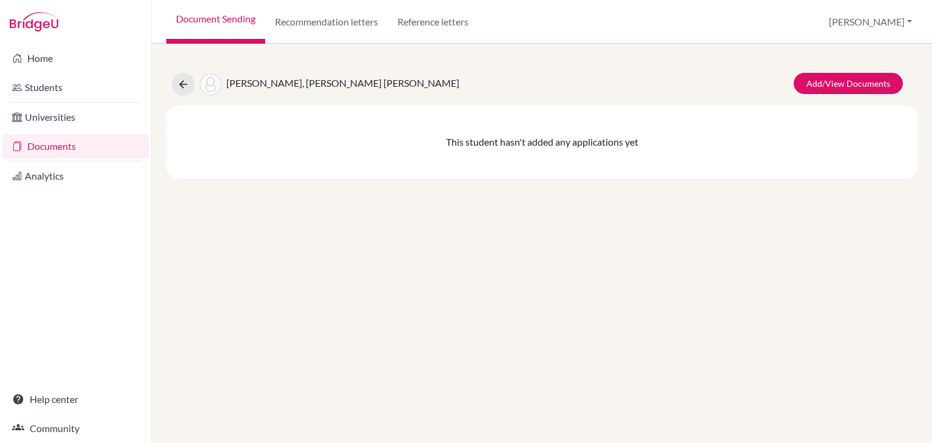
click at [64, 145] on link "Documents" at bounding box center [75, 146] width 146 height 24
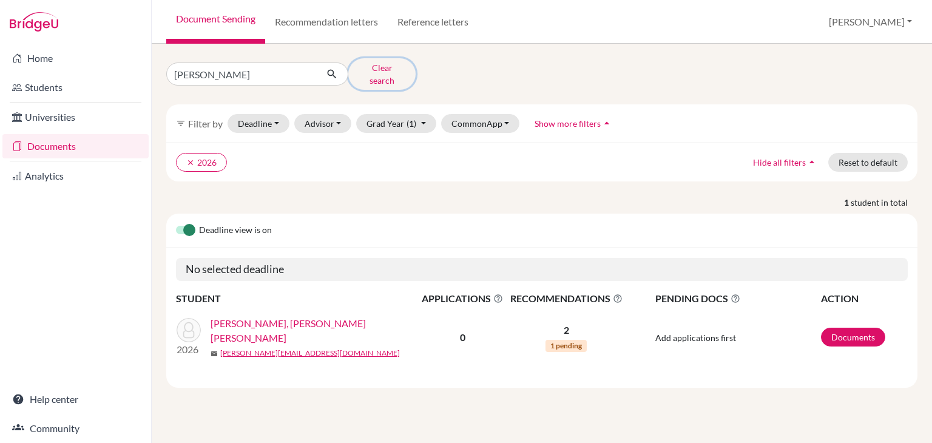
click at [390, 66] on button "Clear search" at bounding box center [381, 74] width 67 height 32
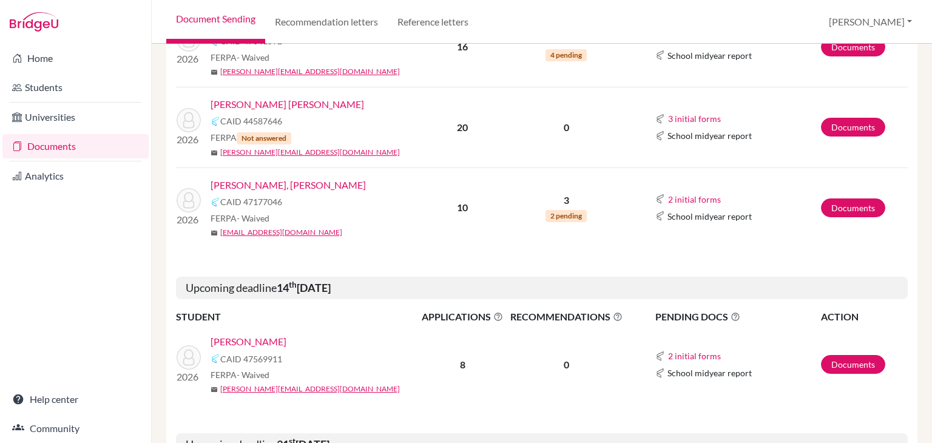
scroll to position [546, 0]
click at [297, 177] on link "[PERSON_NAME], [PERSON_NAME]" at bounding box center [287, 184] width 155 height 15
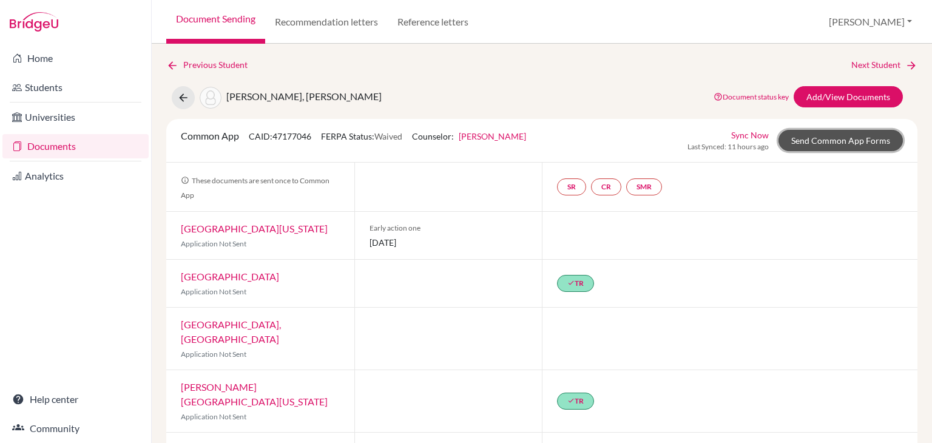
click at [804, 140] on link "Send Common App Forms" at bounding box center [840, 140] width 124 height 21
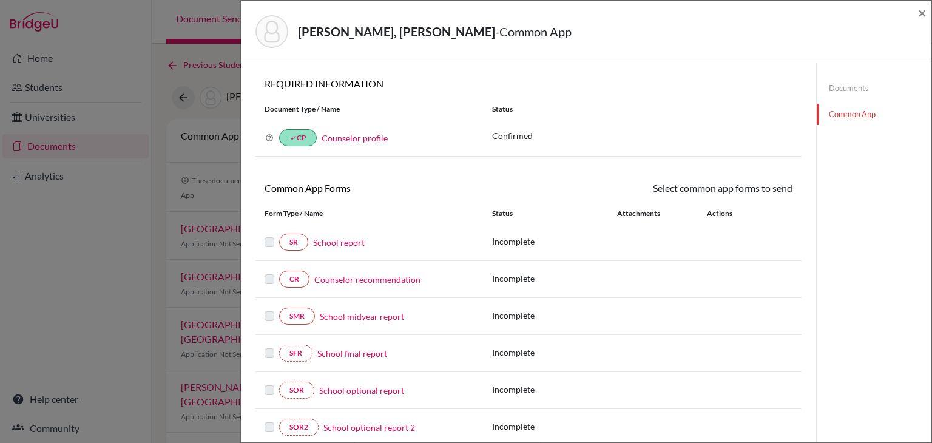
click at [365, 283] on link "Counselor recommendation" at bounding box center [367, 279] width 106 height 13
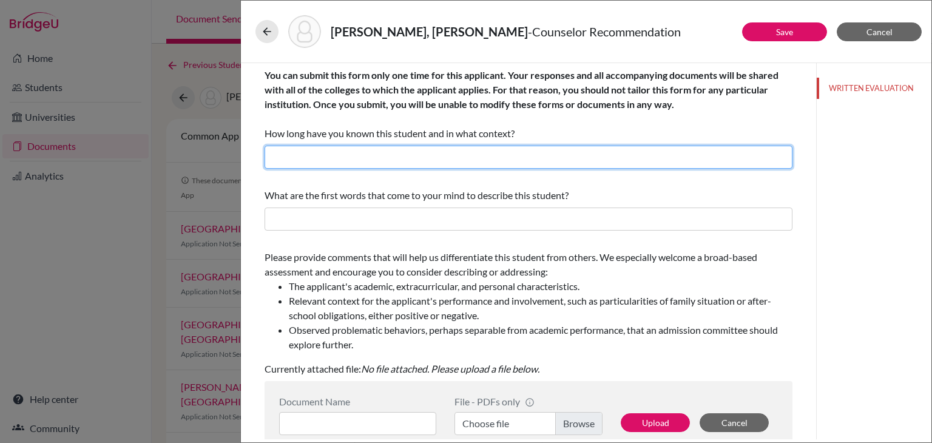
click at [425, 163] on input "text" at bounding box center [528, 157] width 528 height 23
type input "4 years, teacher, college counselor and gin adviser"
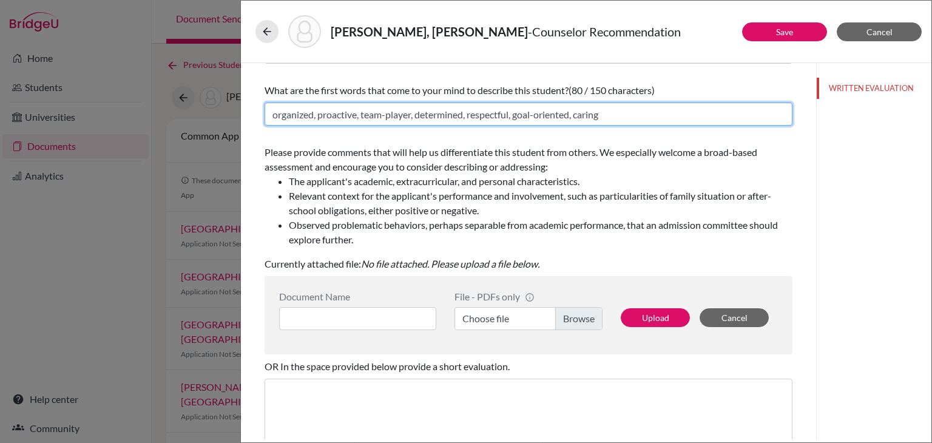
scroll to position [182, 0]
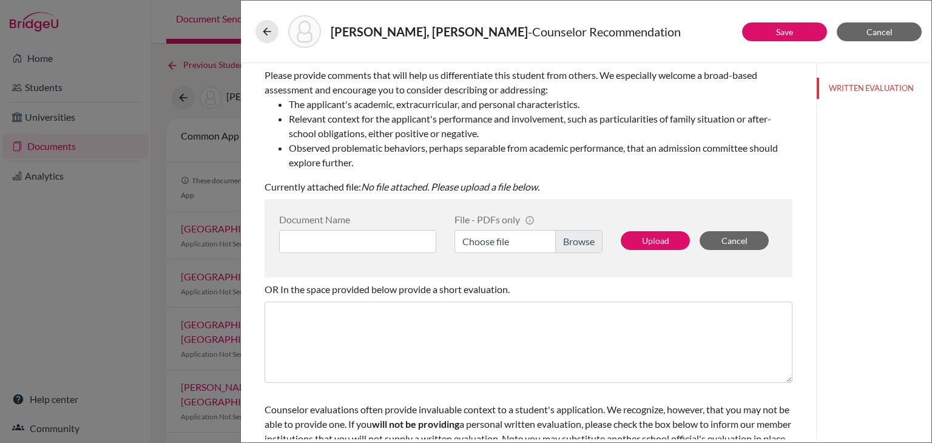
type input "organized, proactive, team-player, determined, respectful, goal-oriented, caring"
click at [582, 234] on label "Choose file" at bounding box center [528, 241] width 148 height 23
click at [582, 234] on input "Choose file" at bounding box center [528, 241] width 148 height 23
click at [343, 241] on input at bounding box center [357, 241] width 157 height 23
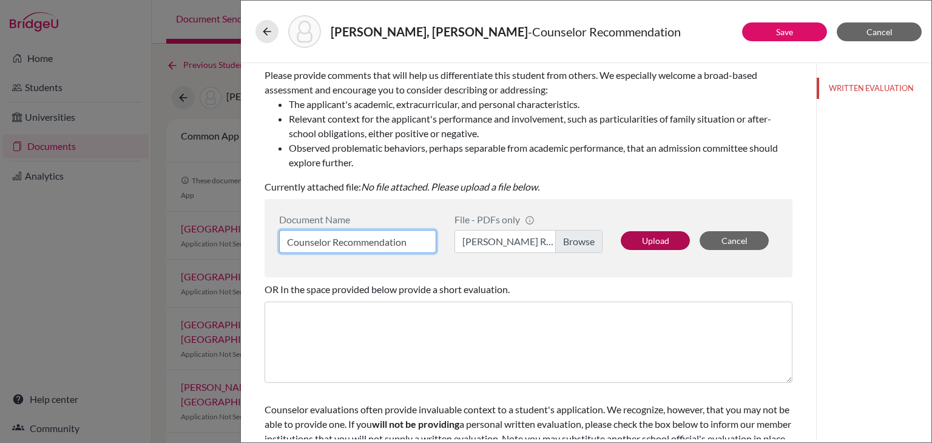
type input "Counselor Recommendation"
click at [643, 243] on button "Upload" at bounding box center [654, 240] width 69 height 19
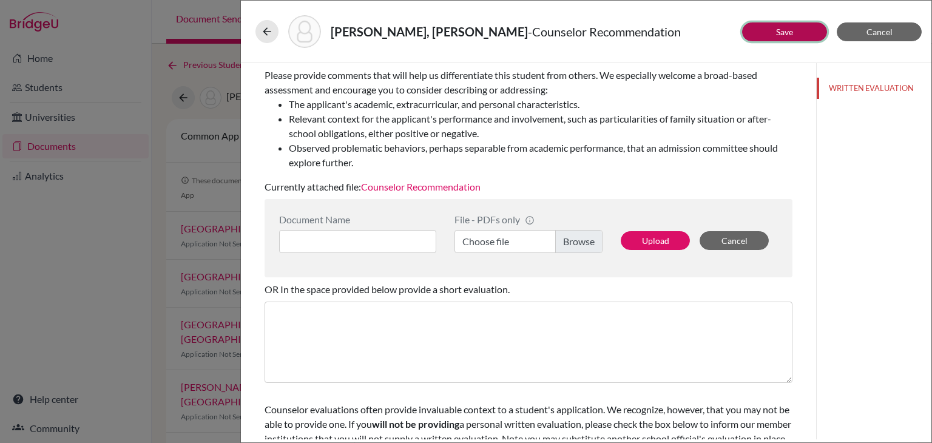
click at [780, 37] on button "Save" at bounding box center [784, 31] width 85 height 19
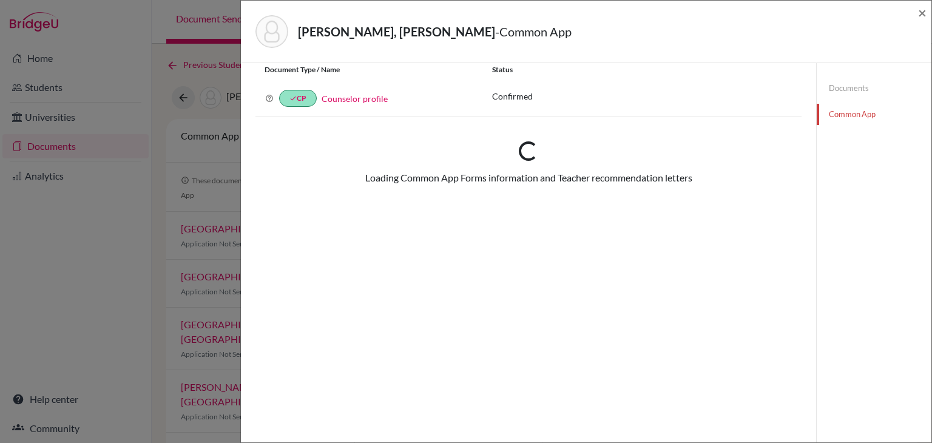
scroll to position [61, 0]
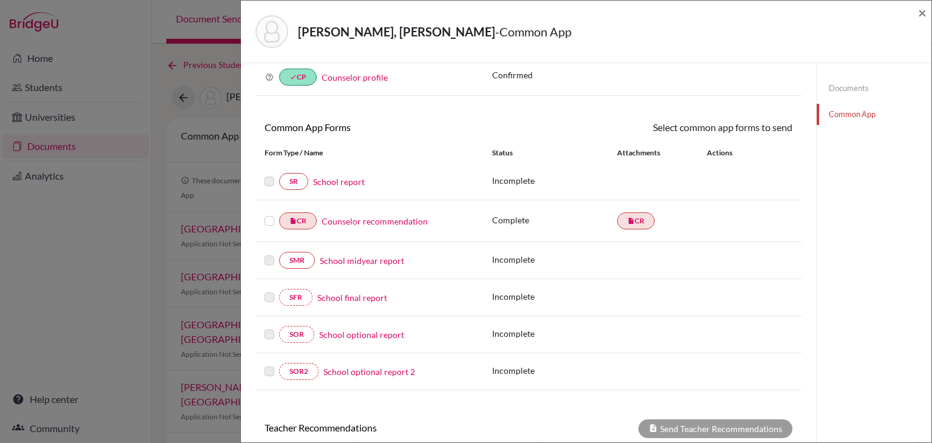
click at [272, 213] on label at bounding box center [269, 213] width 10 height 0
click at [0, 0] on input "checkbox" at bounding box center [0, 0] width 0 height 0
click at [763, 136] on link "Send" at bounding box center [767, 129] width 50 height 19
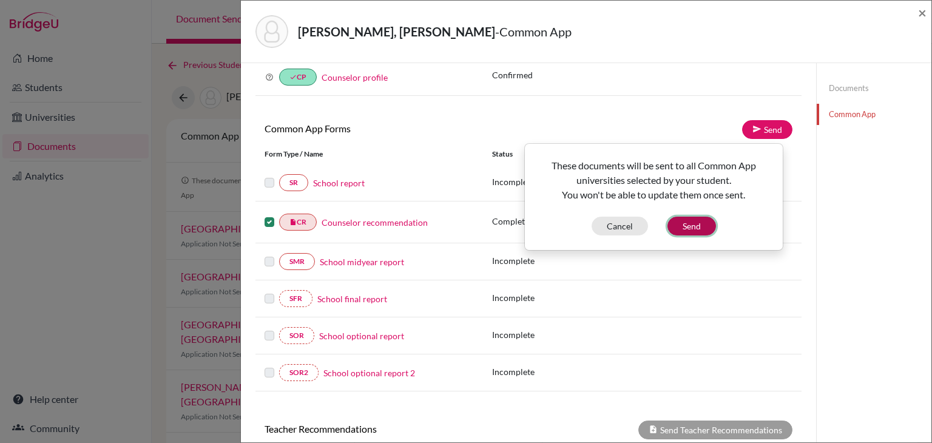
click at [692, 219] on button "Send" at bounding box center [691, 226] width 49 height 19
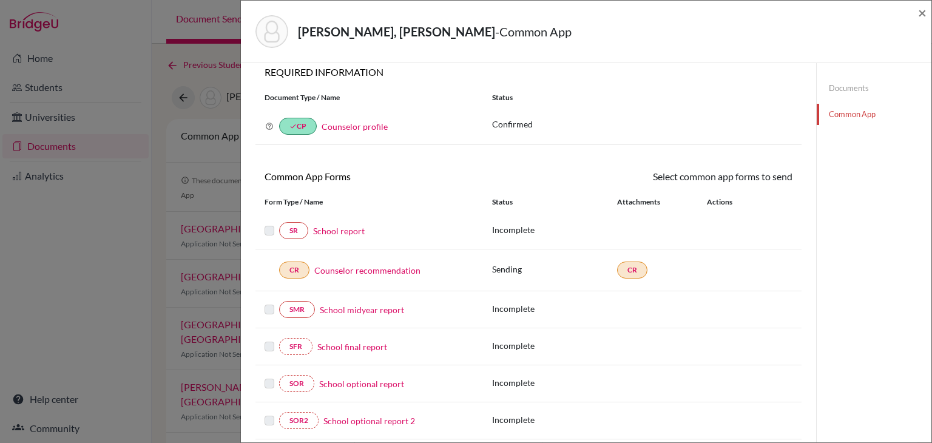
scroll to position [0, 0]
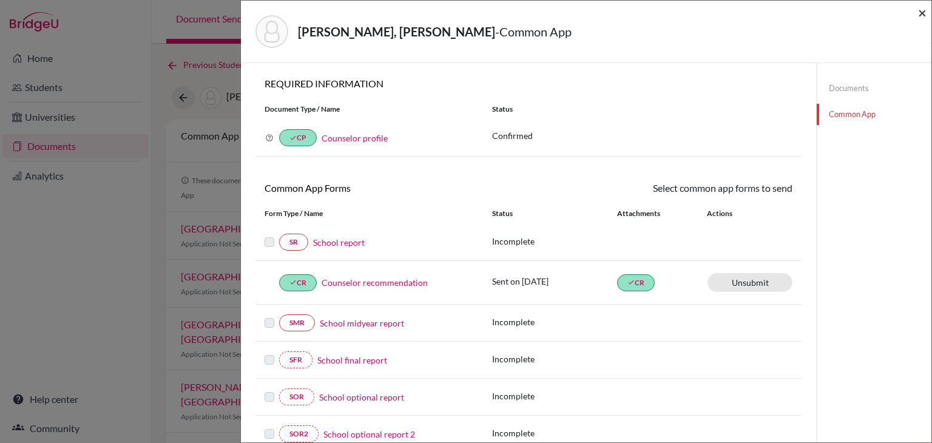
click at [924, 11] on span "×" at bounding box center [922, 13] width 8 height 18
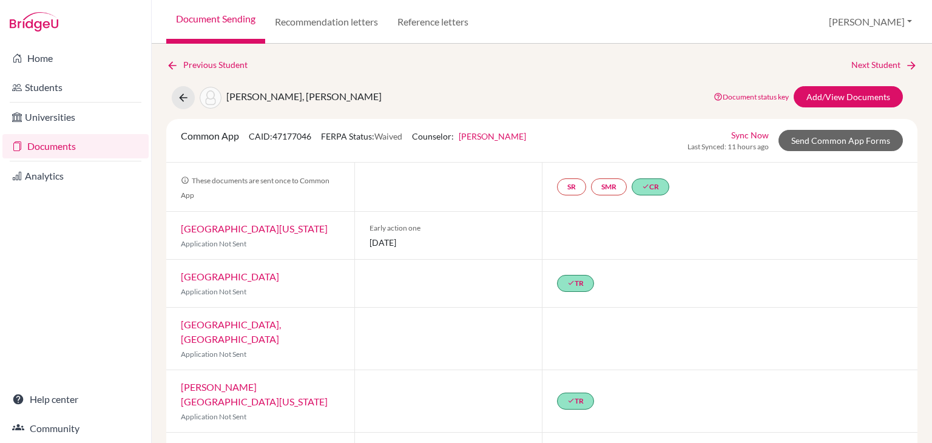
click at [50, 151] on link "Documents" at bounding box center [75, 146] width 146 height 24
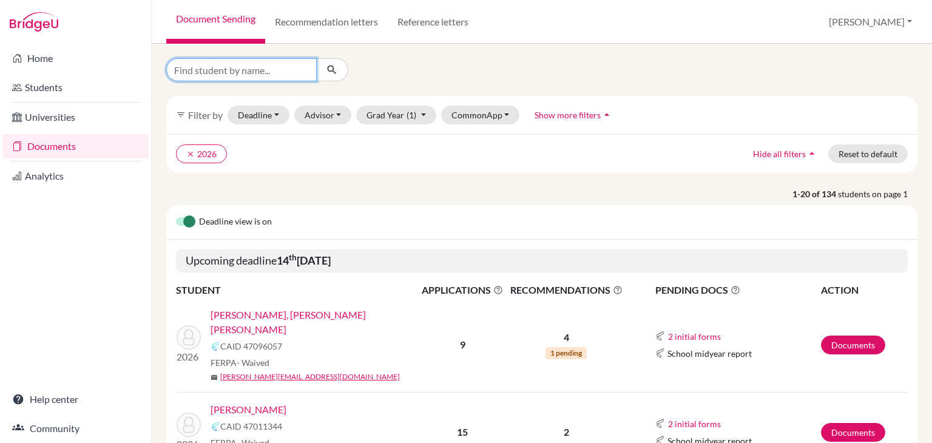
click at [272, 66] on input "Find student by name..." at bounding box center [241, 69] width 150 height 23
type input "morales"
click button "submit" at bounding box center [332, 69] width 32 height 23
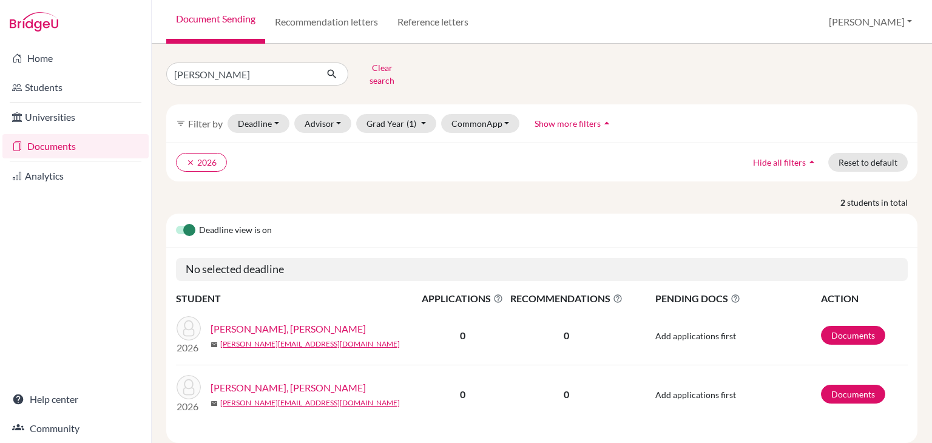
click at [247, 321] on link "[PERSON_NAME], [PERSON_NAME]" at bounding box center [287, 328] width 155 height 15
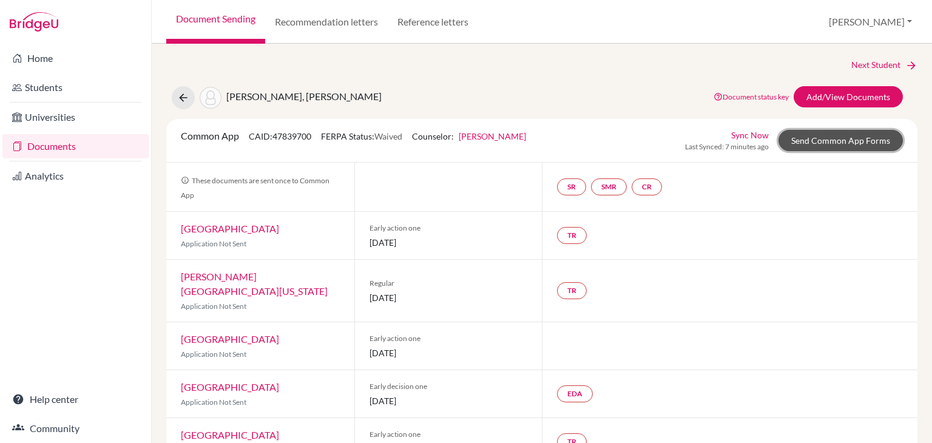
click at [838, 145] on link "Send Common App Forms" at bounding box center [840, 140] width 124 height 21
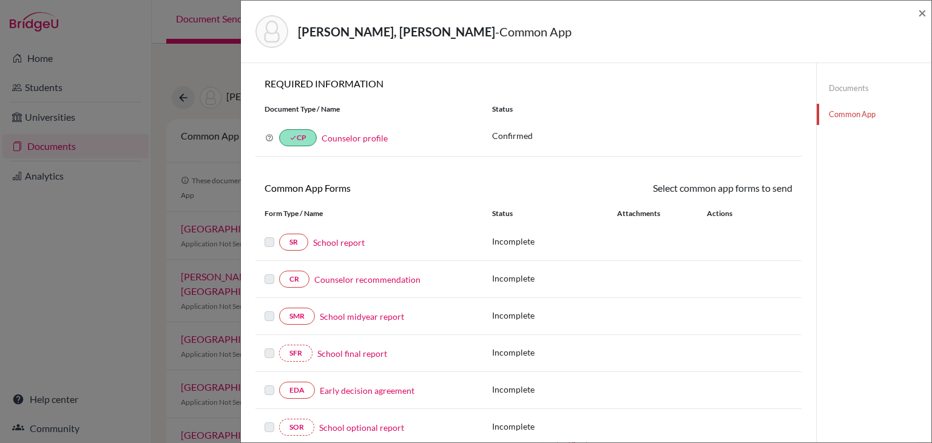
click at [842, 85] on link "Documents" at bounding box center [873, 88] width 115 height 21
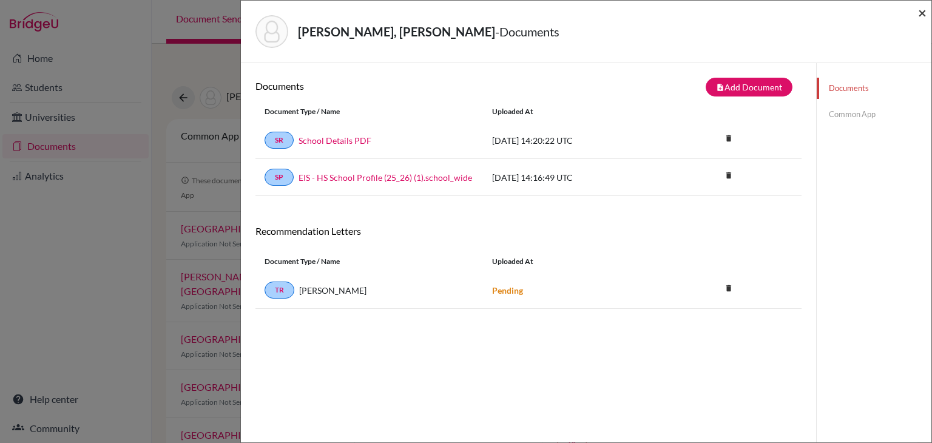
click at [924, 16] on span "×" at bounding box center [922, 13] width 8 height 18
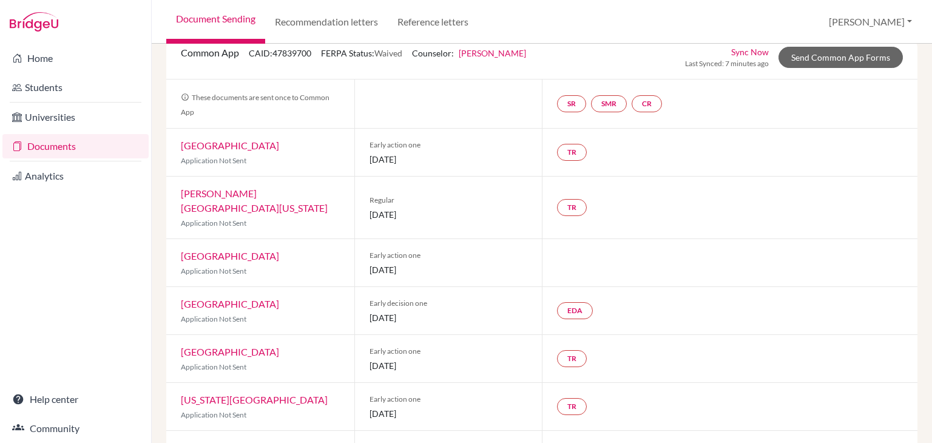
scroll to position [182, 0]
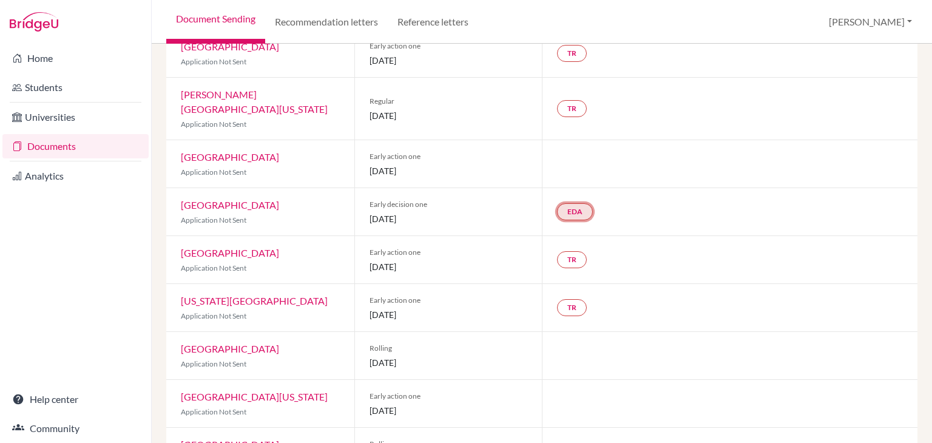
click at [575, 203] on link "EDA" at bounding box center [575, 211] width 36 height 17
click at [562, 182] on small "Incomplete" at bounding box center [574, 187] width 104 height 11
click at [568, 170] on link "Early decision agreement" at bounding box center [573, 175] width 95 height 10
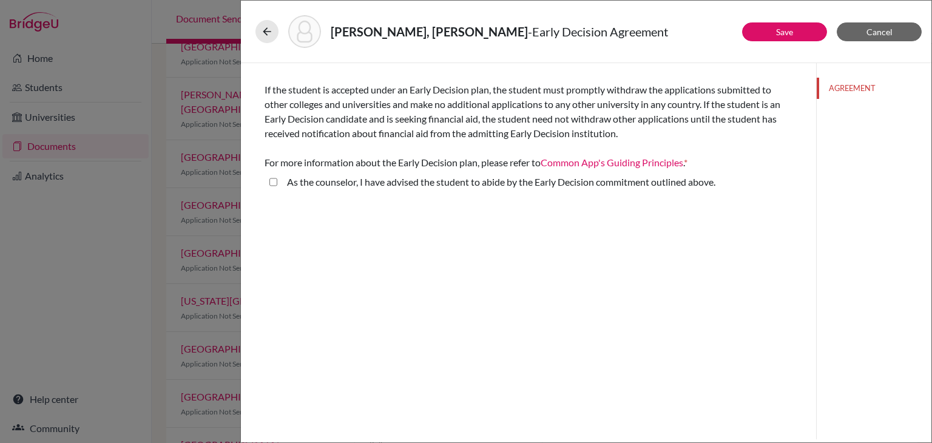
click at [357, 183] on label "As the counselor, I have advised the student to abide by the Early Decision com…" at bounding box center [501, 182] width 428 height 15
click at [277, 183] on above\ "As the counselor, I have advised the student to abide by the Early Decision com…" at bounding box center [273, 182] width 8 height 15
checkbox above\ "true"
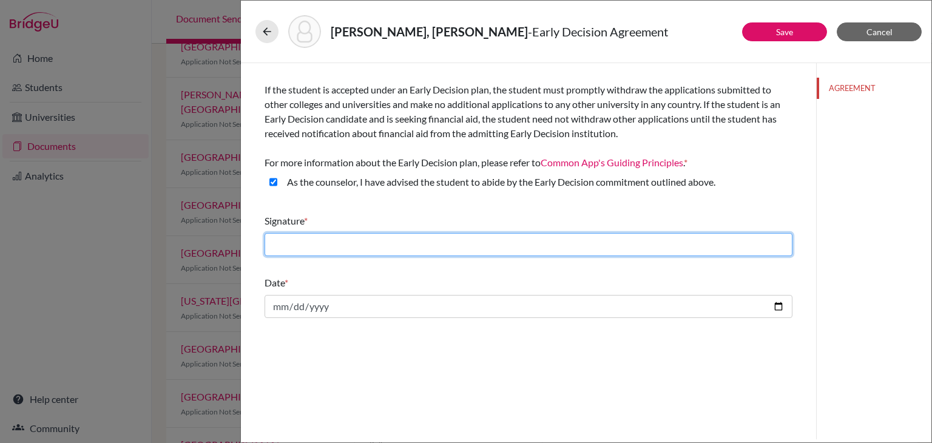
click at [357, 240] on input "text" at bounding box center [528, 244] width 528 height 23
type input "Alejandra Urbina"
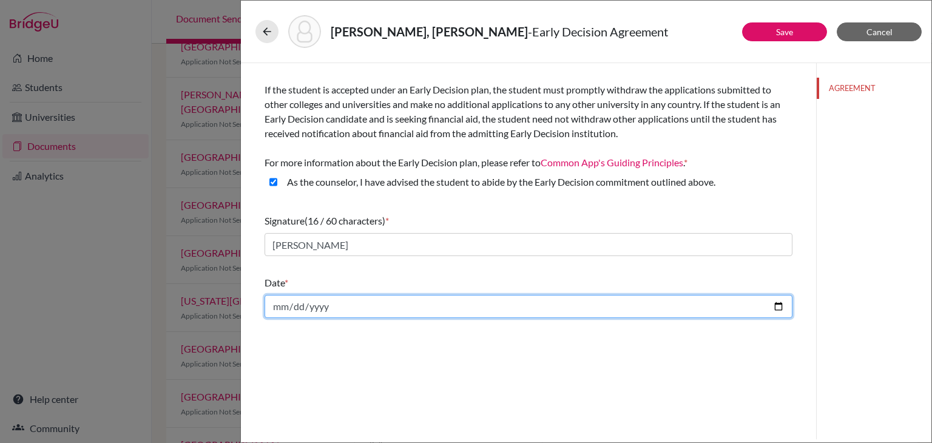
click at [781, 303] on input "date" at bounding box center [528, 306] width 528 height 23
type input "2025-10-14"
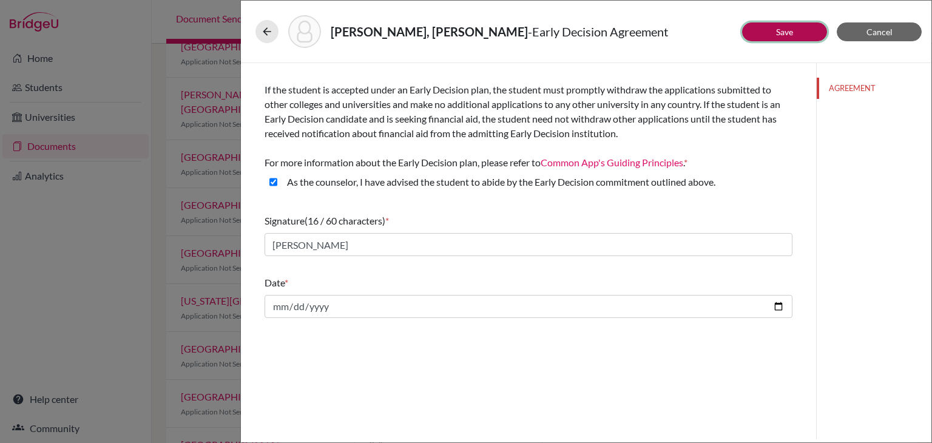
click at [791, 31] on link "Save" at bounding box center [784, 32] width 17 height 10
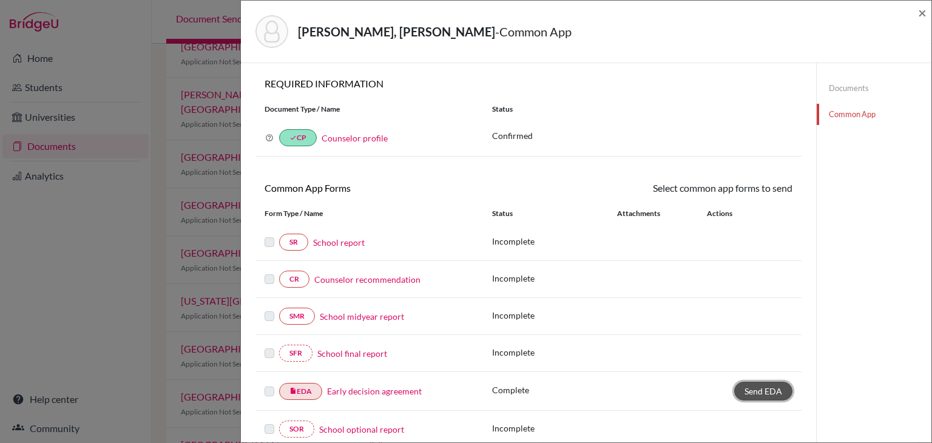
click at [753, 381] on link "Send EDA" at bounding box center [763, 390] width 58 height 19
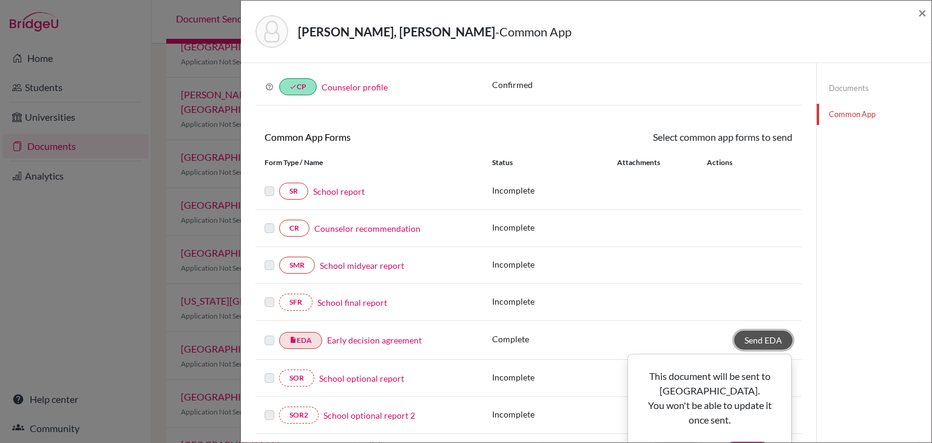
scroll to position [121, 0]
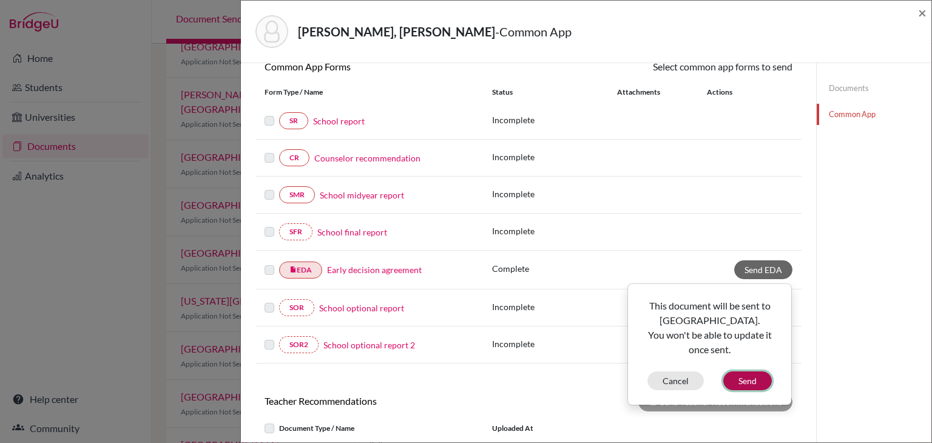
click at [733, 373] on button "Send" at bounding box center [747, 380] width 49 height 19
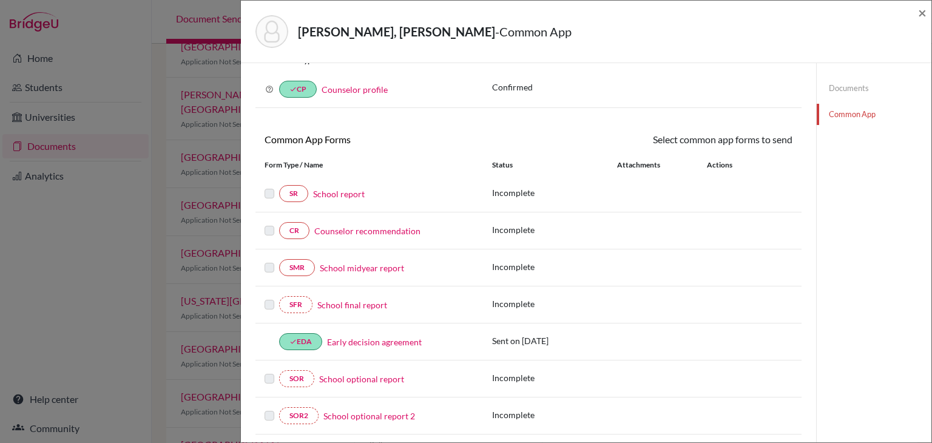
scroll to position [0, 0]
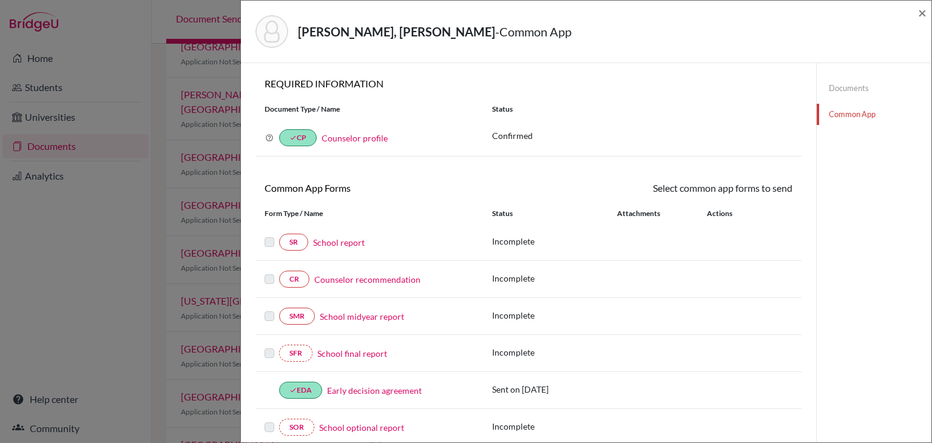
click at [400, 280] on link "Counselor recommendation" at bounding box center [367, 279] width 106 height 13
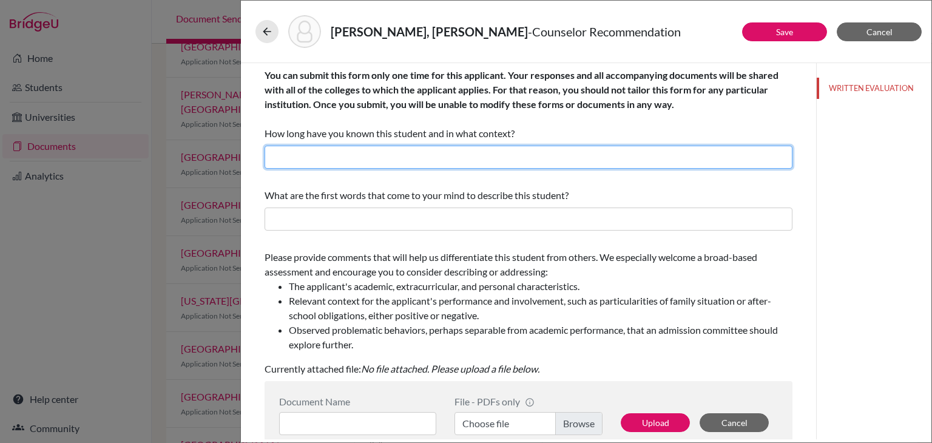
click at [397, 151] on input "text" at bounding box center [528, 157] width 528 height 23
paste input "four years as his College Counselor and Teacher for the College Prep class at E…"
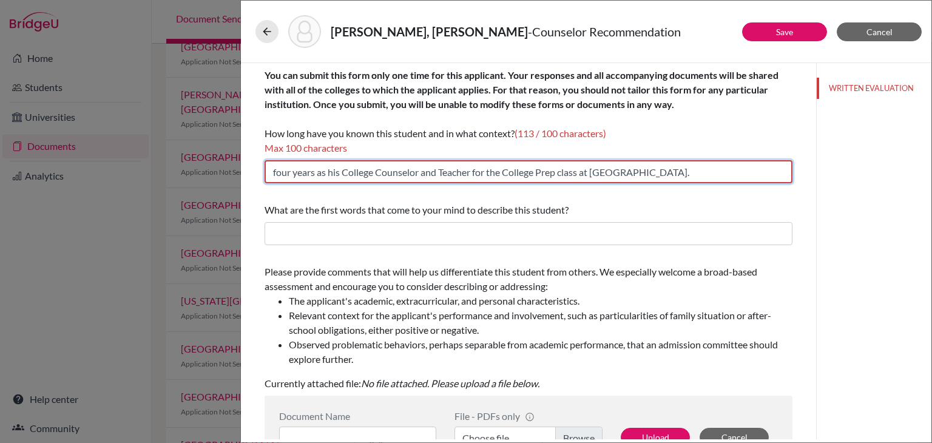
click at [281, 175] on input "four years as his College Counselor and Teacher for the College Prep class at E…" at bounding box center [528, 171] width 528 height 23
click at [762, 178] on input "4 years as his College Counselor and Teacher for the College Prep class at Escu…" at bounding box center [528, 171] width 528 height 23
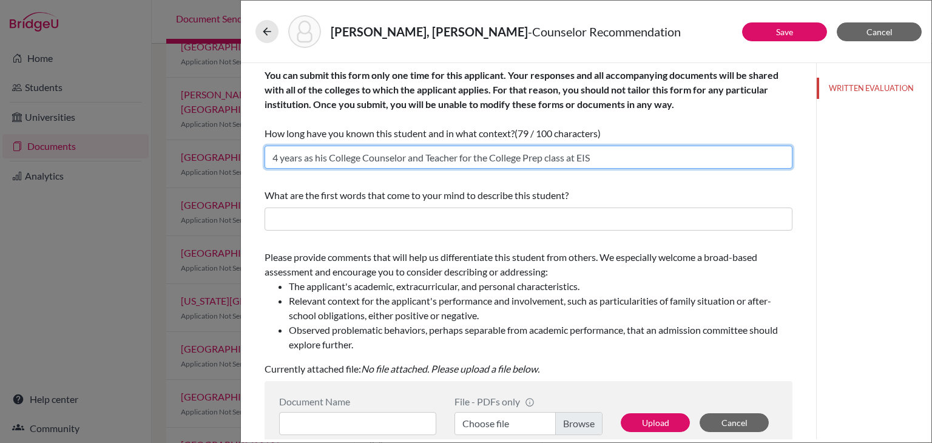
type input "4 years as his College Counselor and Teacher for the College Prep class at EIS"
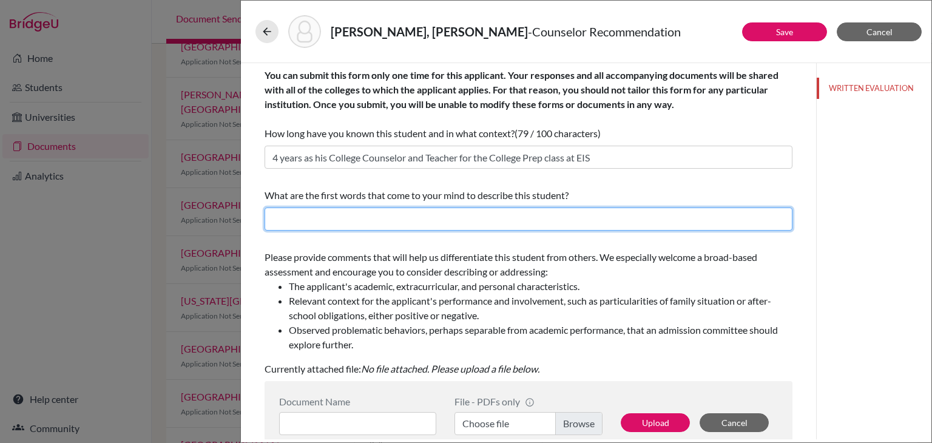
click at [549, 215] on input "text" at bounding box center [528, 218] width 528 height 23
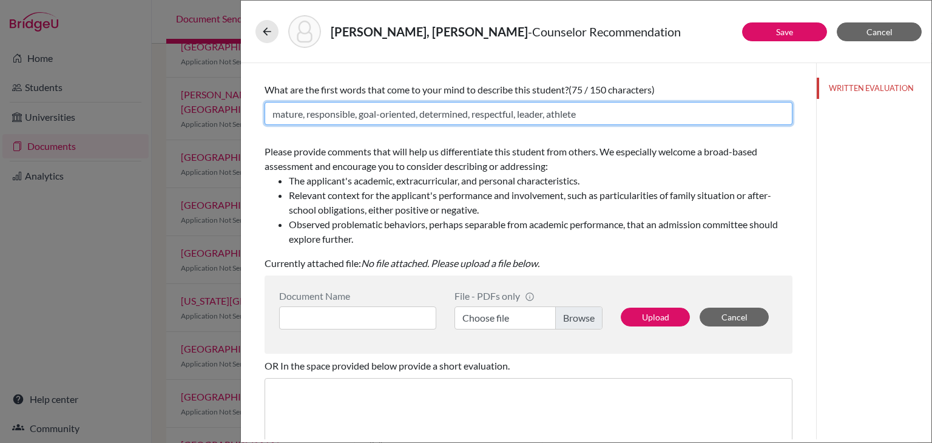
scroll to position [182, 0]
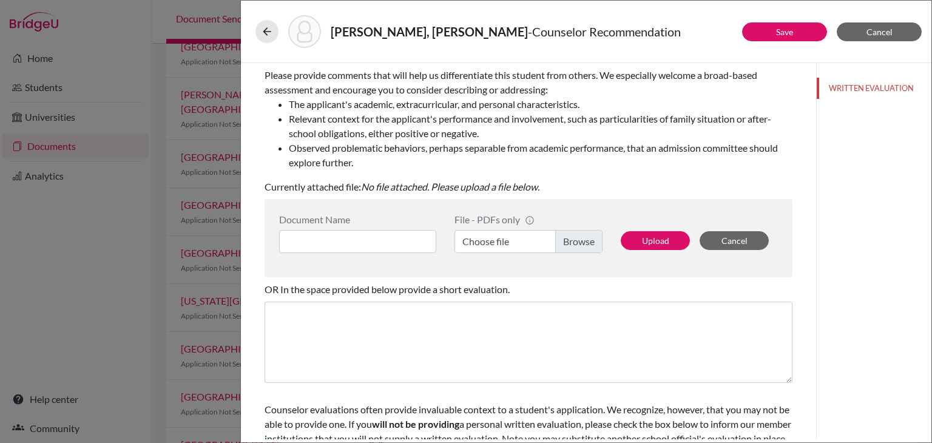
type input "mature, responsible, goal-oriented, determined, respectful, leader, athlete"
click at [563, 243] on label "Choose file" at bounding box center [528, 241] width 148 height 23
click at [563, 243] on input "Choose file" at bounding box center [528, 241] width 148 height 23
click at [356, 246] on input at bounding box center [357, 241] width 157 height 23
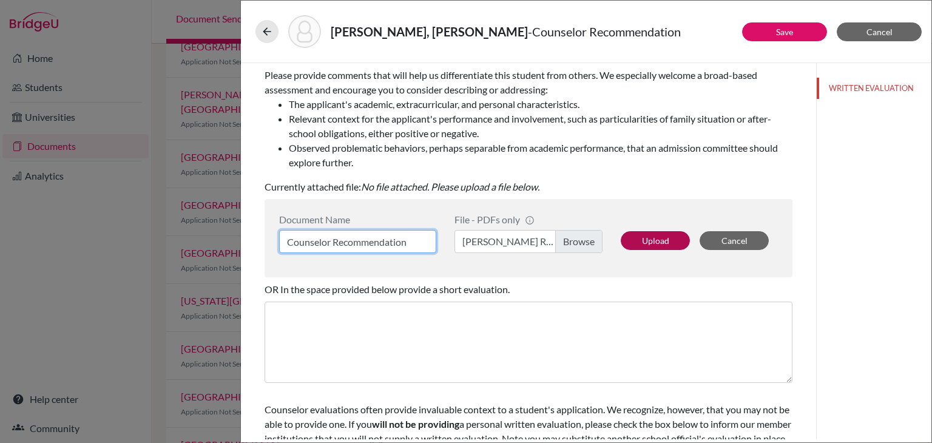
type input "Counselor Recommendation"
click at [662, 236] on button "Upload" at bounding box center [654, 240] width 69 height 19
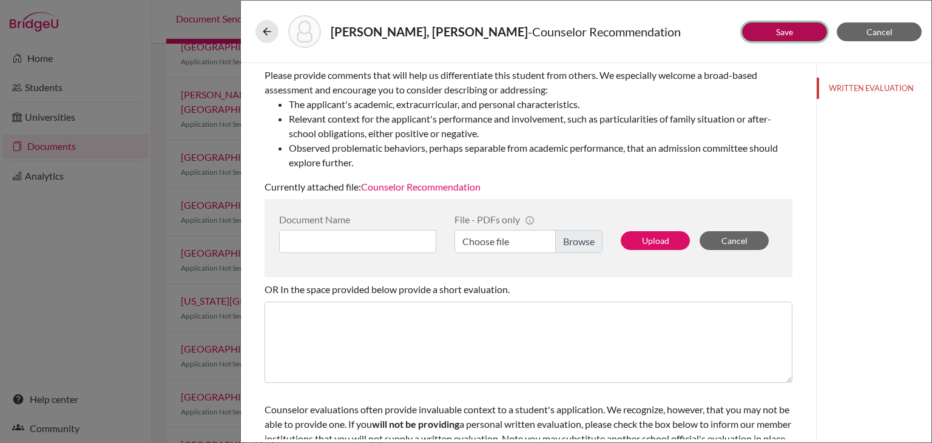
click at [769, 26] on button "Save" at bounding box center [784, 31] width 85 height 19
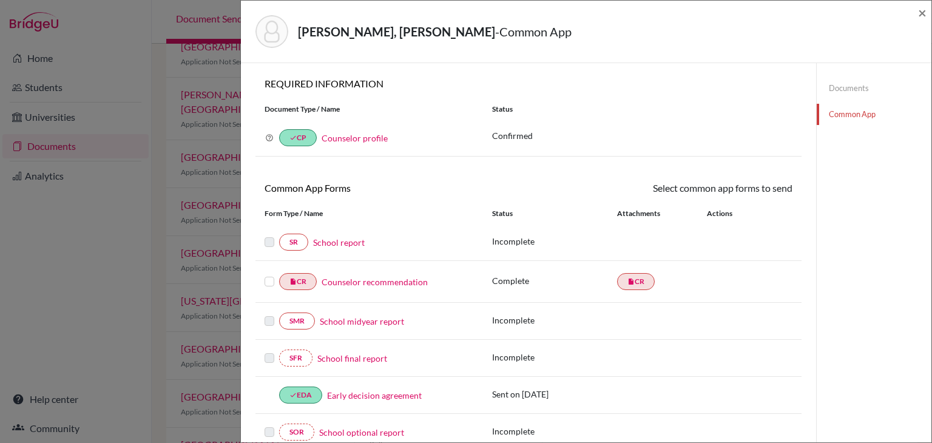
click at [272, 274] on label at bounding box center [269, 274] width 10 height 0
click at [0, 0] on input "checkbox" at bounding box center [0, 0] width 0 height 0
click at [759, 192] on link "Send" at bounding box center [767, 190] width 50 height 19
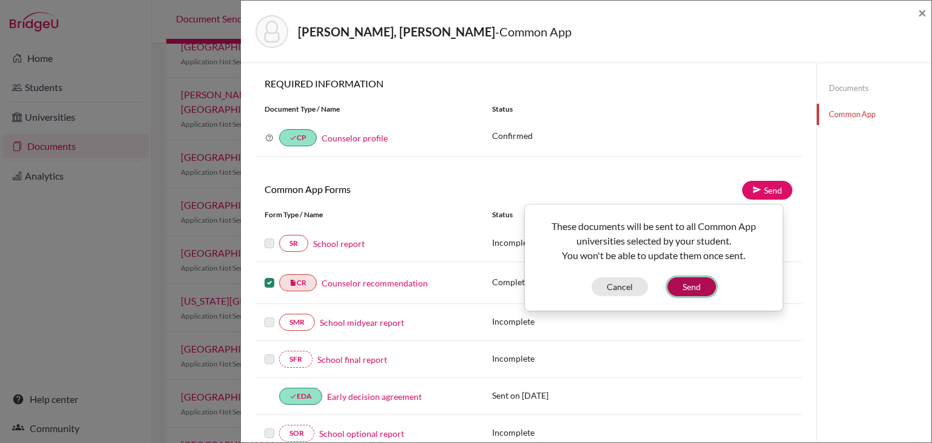
click at [703, 282] on button "Send" at bounding box center [691, 286] width 49 height 19
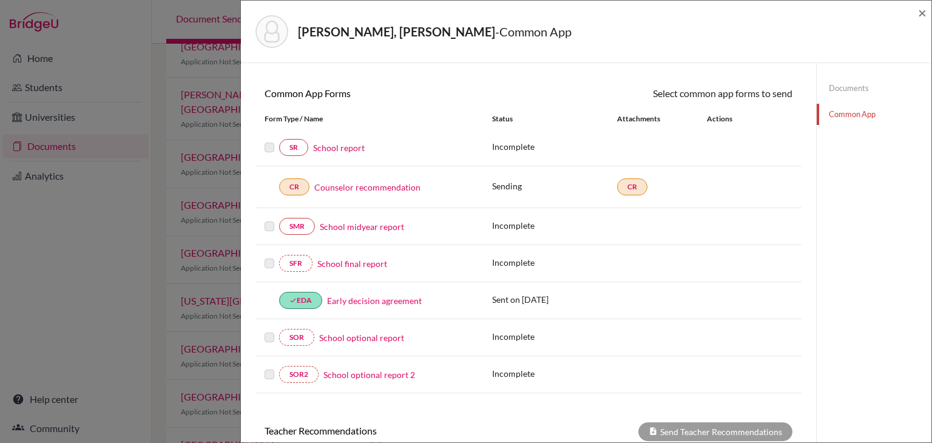
scroll to position [61, 0]
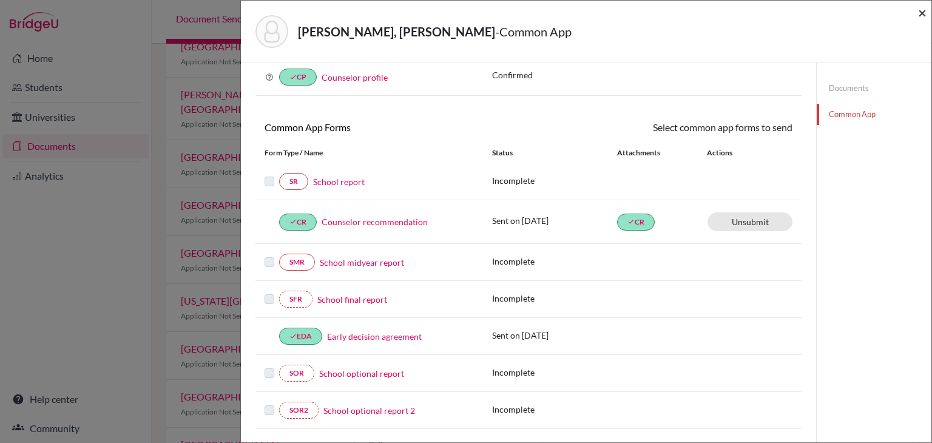
click at [924, 21] on span "×" at bounding box center [922, 13] width 8 height 18
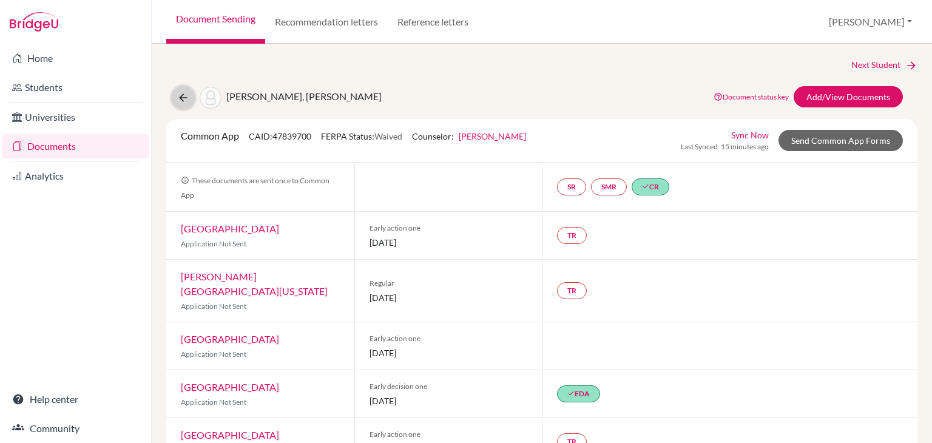
click at [182, 100] on icon at bounding box center [183, 98] width 12 height 12
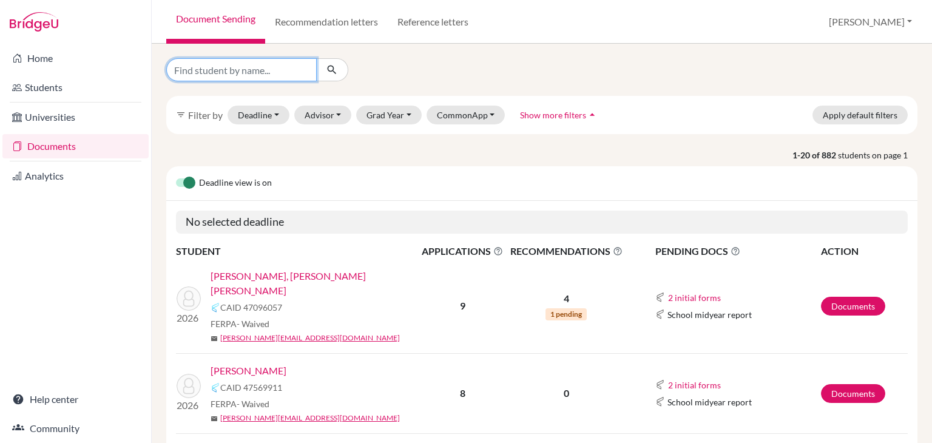
click at [269, 73] on input "Find student by name..." at bounding box center [241, 69] width 150 height 23
type input "[PERSON_NAME]"
click button "submit" at bounding box center [332, 69] width 32 height 23
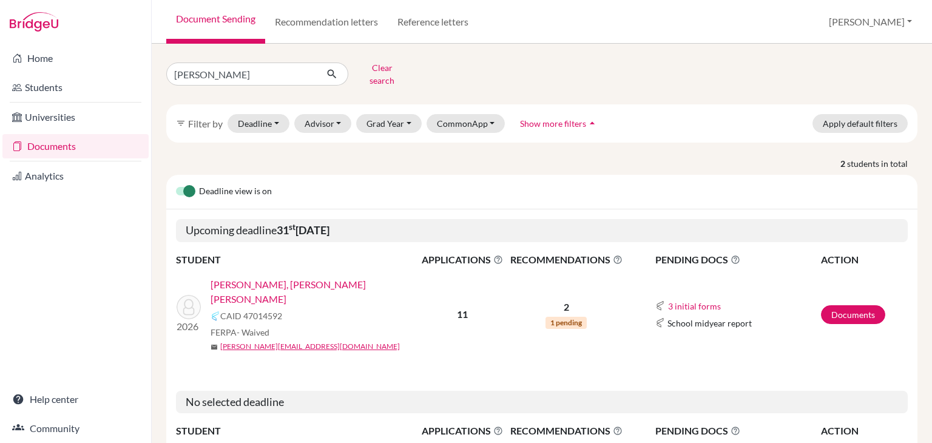
click at [267, 277] on link "[PERSON_NAME], [PERSON_NAME] [PERSON_NAME]" at bounding box center [318, 291] width 217 height 29
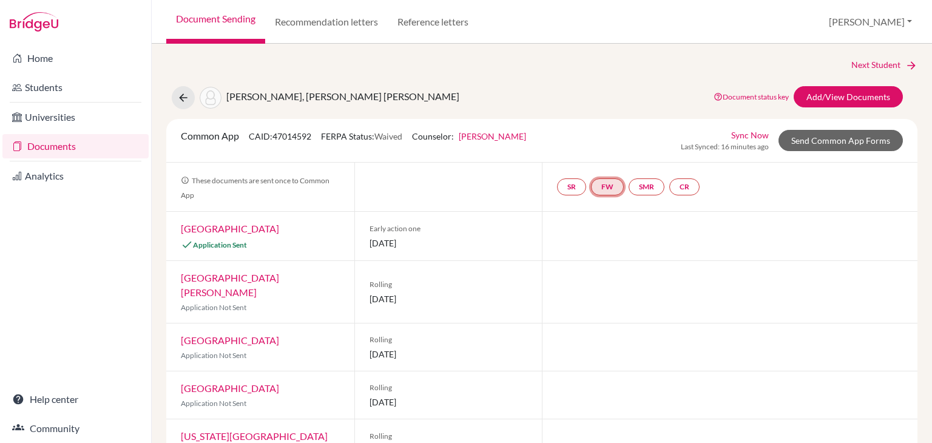
click at [615, 189] on link "FW" at bounding box center [607, 186] width 33 height 17
click at [503, 134] on link "[PERSON_NAME]" at bounding box center [491, 136] width 67 height 10
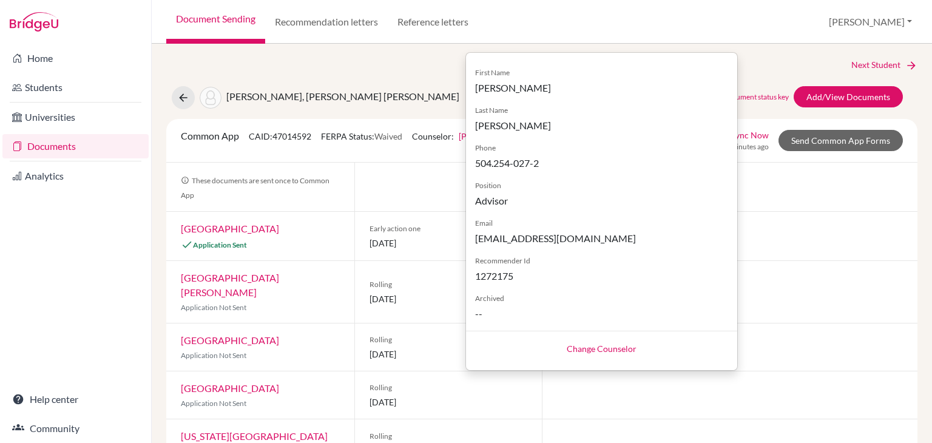
click at [610, 352] on link "Change Counselor" at bounding box center [601, 348] width 70 height 10
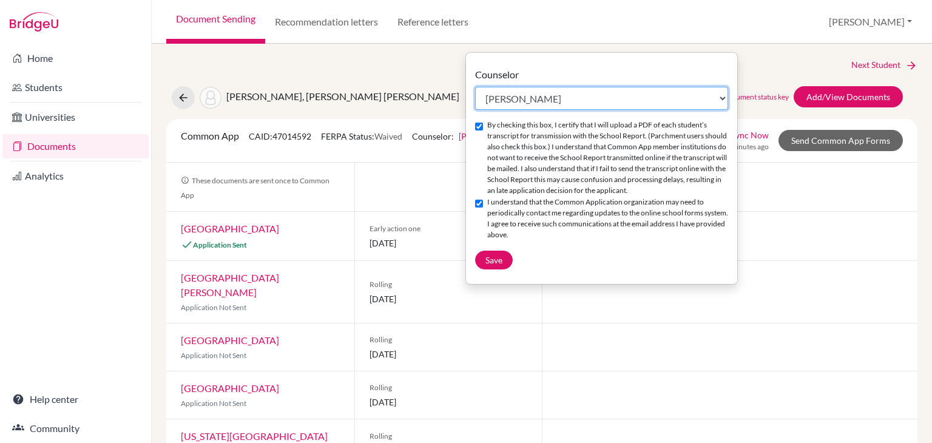
click at [558, 100] on select "Select counselor [PERSON_NAME] [PERSON_NAME] [PERSON_NAME] [PERSON_NAME] [PERSO…" at bounding box center [601, 98] width 253 height 23
select select "153060"
click at [475, 87] on select "Select counselor [PERSON_NAME] [PERSON_NAME] [PERSON_NAME] [PERSON_NAME] [PERSO…" at bounding box center [601, 98] width 253 height 23
checkbox input "false"
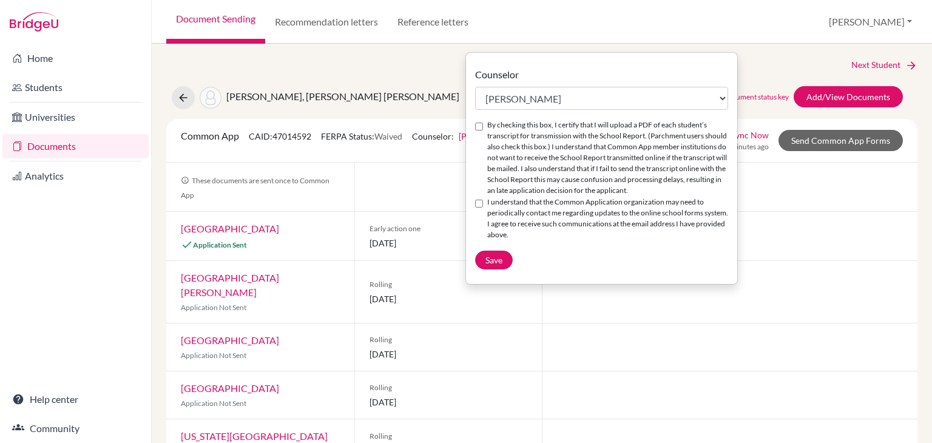
click at [515, 130] on label "By checking this box, I certify that I will upload a PDF of each student’s tran…" at bounding box center [607, 157] width 241 height 76
click at [483, 130] on input "By checking this box, I certify that I will upload a PDF of each student’s tran…" at bounding box center [479, 127] width 8 height 8
checkbox input "true"
click at [500, 217] on label "I understand that the Common Application organization may need to periodically …" at bounding box center [607, 218] width 241 height 44
click at [483, 207] on input "I understand that the Common Application organization may need to periodically …" at bounding box center [479, 204] width 8 height 8
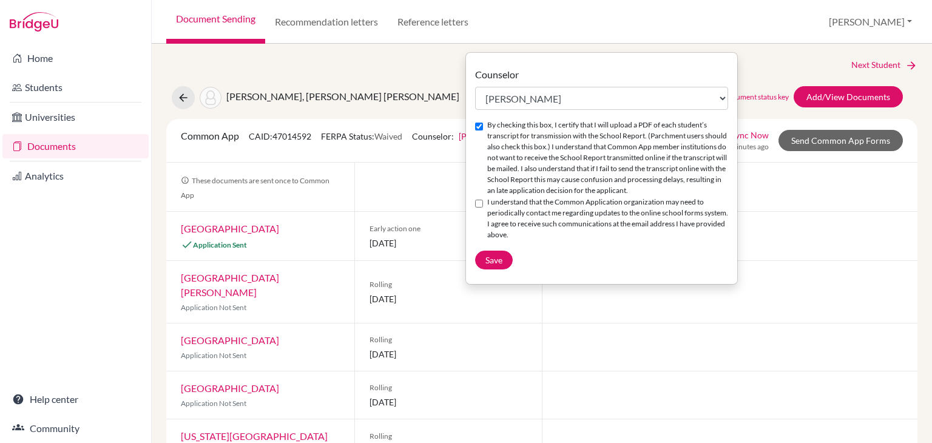
checkbox input "true"
click at [494, 265] on span "Save" at bounding box center [493, 260] width 17 height 10
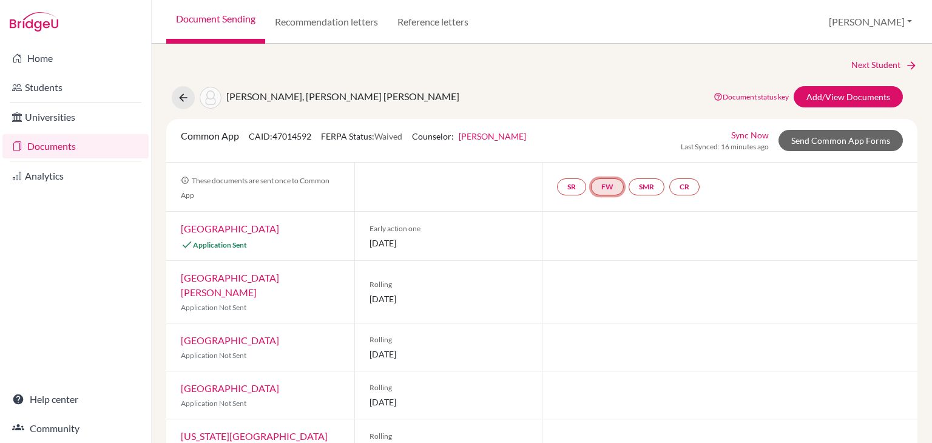
click at [600, 186] on link "FW" at bounding box center [607, 186] width 33 height 17
click at [611, 157] on small "Incomplete" at bounding box center [608, 162] width 44 height 11
click at [611, 151] on link "Fee waiver" at bounding box center [608, 151] width 41 height 10
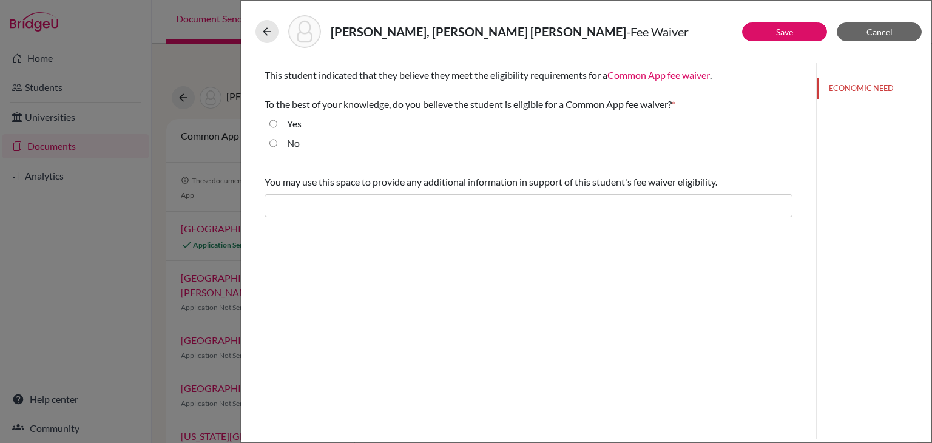
click at [292, 124] on label "Yes" at bounding box center [294, 123] width 15 height 15
click at [277, 124] on input "Yes" at bounding box center [273, 123] width 8 height 15
radio input "true"
click at [784, 32] on link "Save" at bounding box center [784, 32] width 17 height 10
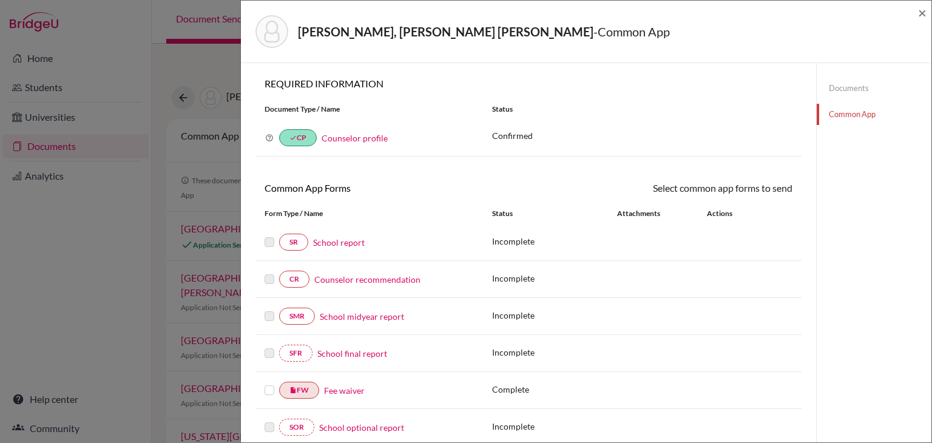
click at [272, 383] on label at bounding box center [269, 383] width 10 height 0
click at [0, 0] on input "checkbox" at bounding box center [0, 0] width 0 height 0
click at [778, 188] on link "Send" at bounding box center [767, 190] width 50 height 19
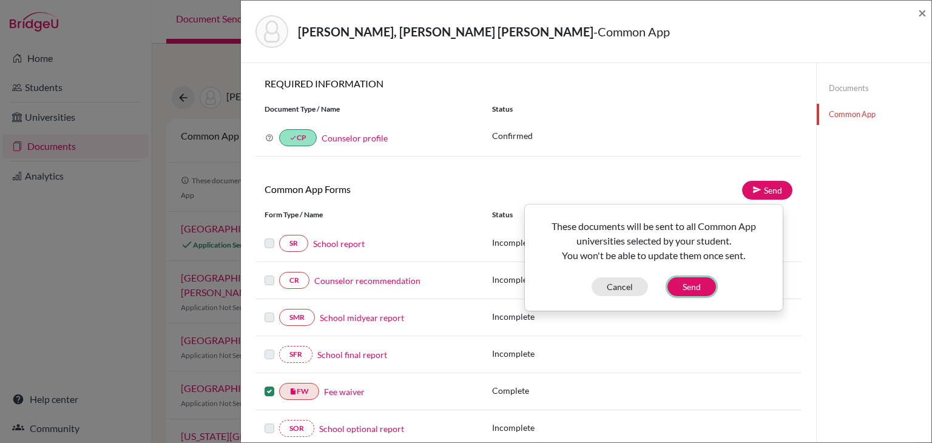
click at [701, 282] on button "Send" at bounding box center [691, 286] width 49 height 19
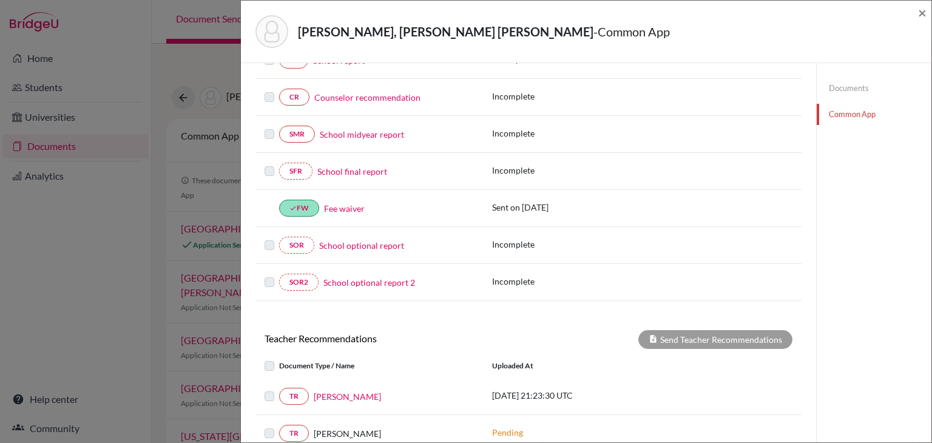
scroll to position [303, 0]
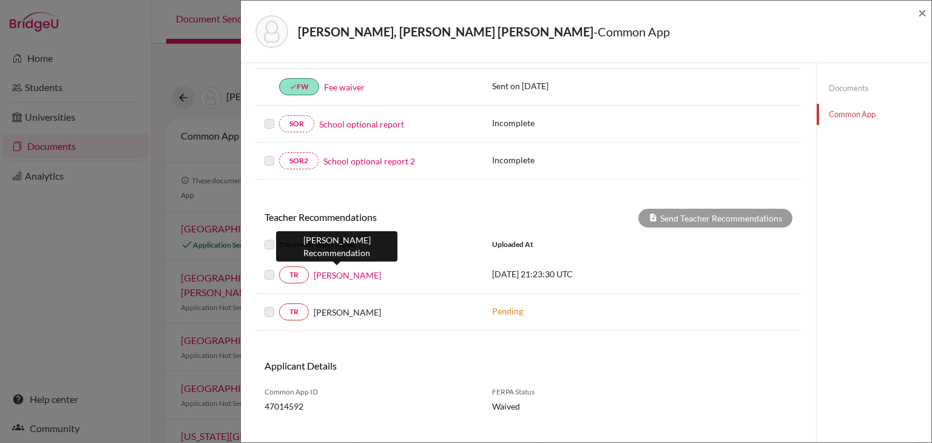
click at [324, 270] on link "Celia Urrutia" at bounding box center [347, 275] width 67 height 13
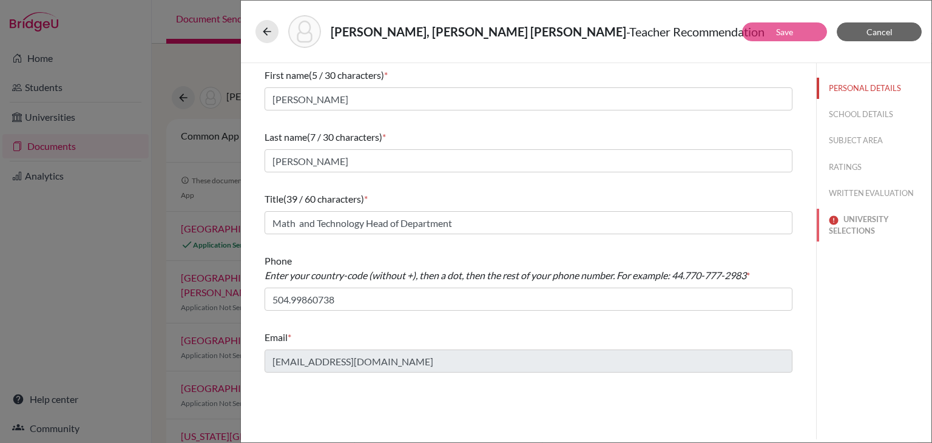
click at [861, 209] on button "UNIVERSITY SELECTIONS" at bounding box center [873, 225] width 115 height 33
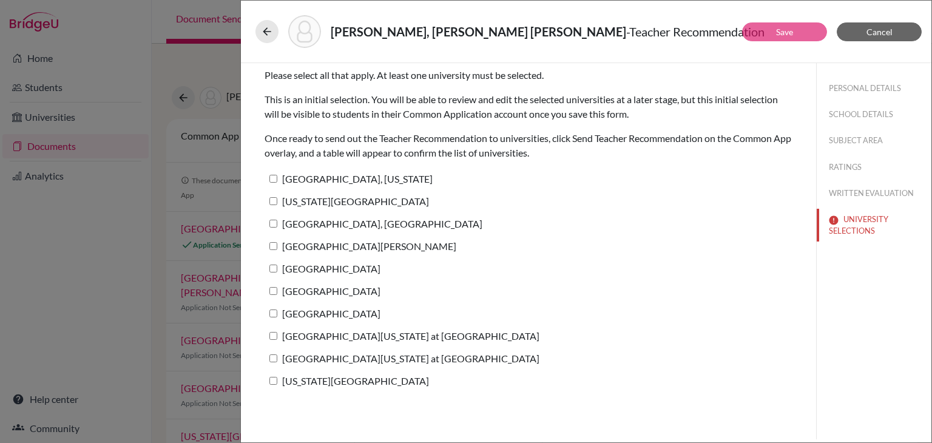
click at [377, 181] on label "St. Mary's University, Texas" at bounding box center [348, 179] width 168 height 18
click at [277, 181] on input "St. Mary's University, Texas" at bounding box center [273, 179] width 8 height 8
checkbox input "true"
click at [371, 200] on label "Oklahoma City University" at bounding box center [346, 201] width 164 height 18
click at [277, 200] on input "Oklahoma City University" at bounding box center [273, 201] width 8 height 8
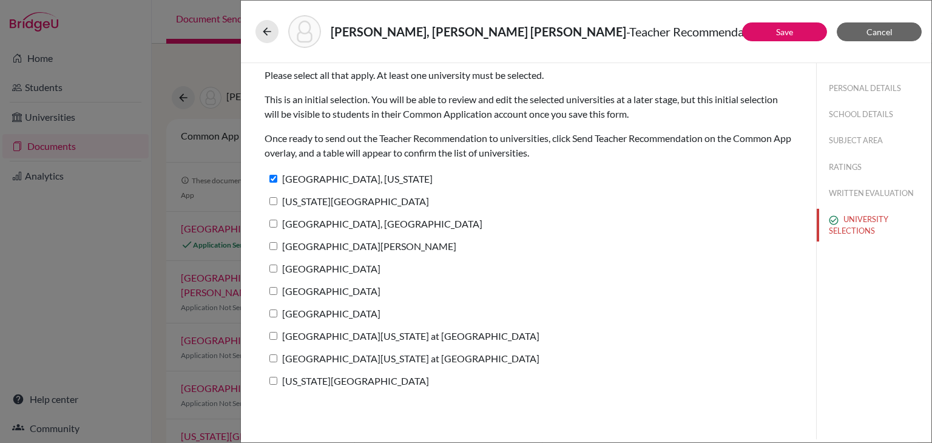
checkbox input "true"
click at [371, 223] on label "Kent State University, Kent" at bounding box center [373, 224] width 218 height 18
click at [277, 223] on input "Kent State University, Kent" at bounding box center [273, 224] width 8 height 8
checkbox input "true"
click at [362, 247] on label "Saint Leo University" at bounding box center [360, 246] width 192 height 18
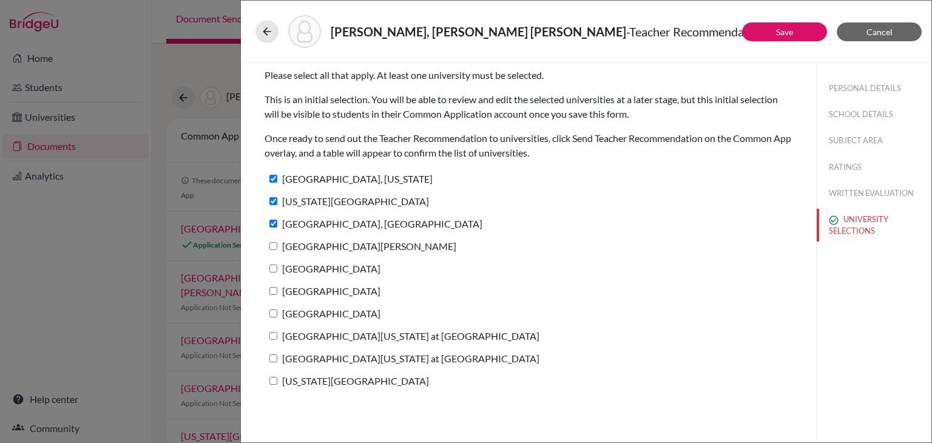
click at [277, 247] on input "Saint Leo University" at bounding box center [273, 246] width 8 height 8
checkbox input "true"
click at [344, 272] on label "St. Edward's University" at bounding box center [322, 269] width 116 height 18
click at [277, 272] on input "St. Edward's University" at bounding box center [273, 268] width 8 height 8
checkbox input "true"
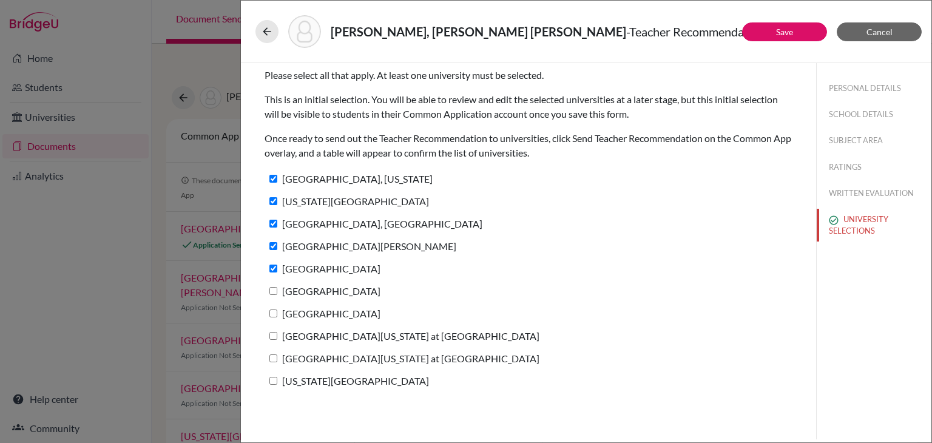
click at [346, 290] on label "Spring Hill College" at bounding box center [322, 291] width 116 height 18
click at [277, 290] on input "Spring Hill College" at bounding box center [273, 291] width 8 height 8
checkbox input "true"
click at [348, 313] on label "Loyola University New Orleans" at bounding box center [322, 313] width 116 height 18
click at [277, 313] on input "Loyola University New Orleans" at bounding box center [273, 313] width 8 height 8
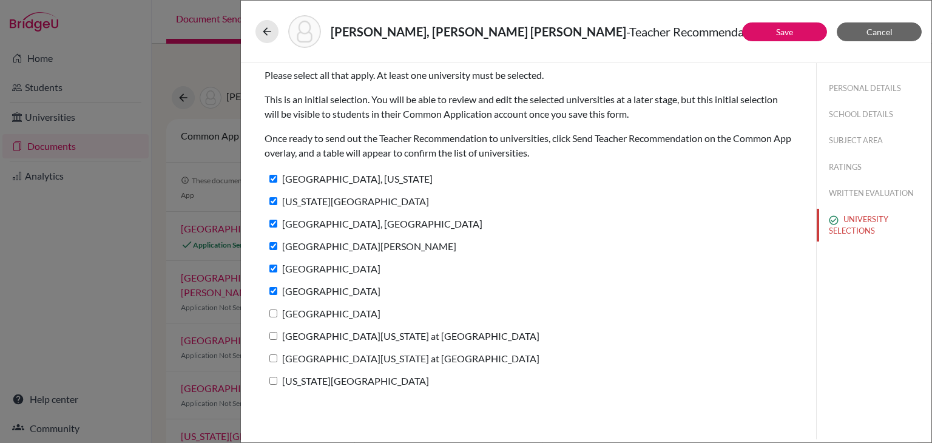
checkbox input "true"
click at [355, 337] on label "University of North Carolina at Charlotte" at bounding box center [401, 336] width 275 height 18
click at [277, 337] on input "University of North Carolina at Charlotte" at bounding box center [273, 336] width 8 height 8
checkbox input "true"
click at [357, 358] on label "University of Texas at San Antonio" at bounding box center [401, 358] width 275 height 18
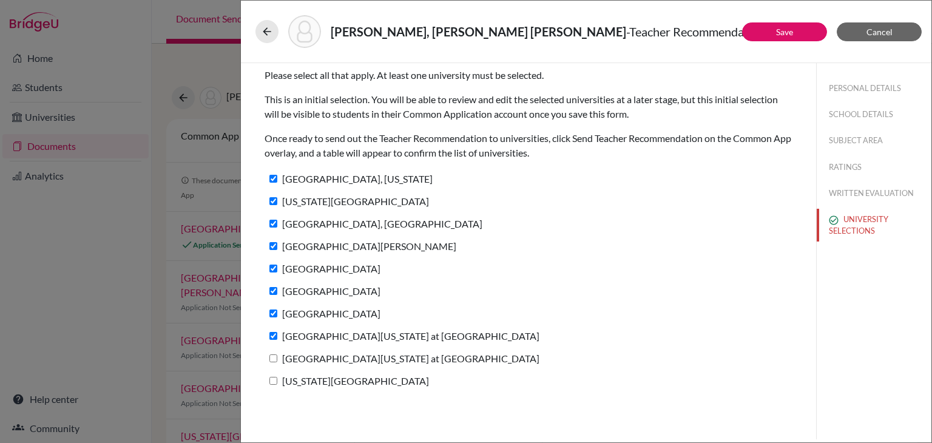
click at [277, 358] on input "University of Texas at San Antonio" at bounding box center [273, 358] width 8 height 8
checkbox input "true"
click at [345, 377] on label "Texas Tech University" at bounding box center [346, 381] width 164 height 18
click at [277, 377] on input "Texas Tech University" at bounding box center [273, 381] width 8 height 8
checkbox input "true"
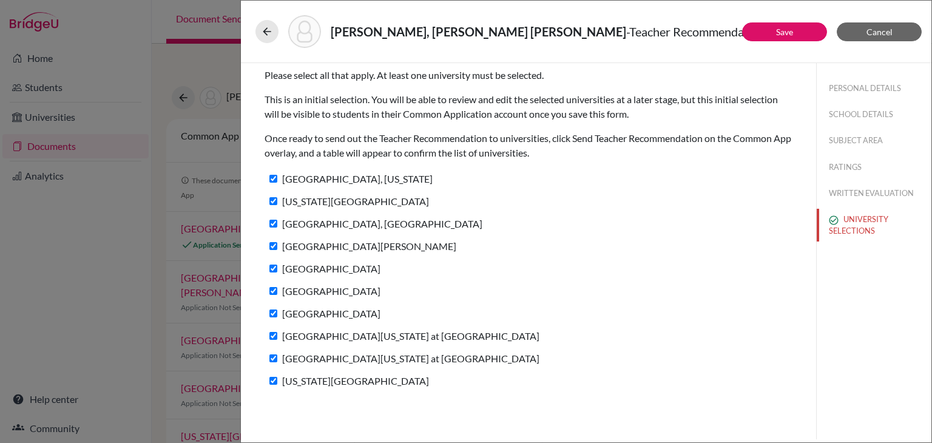
click at [766, 41] on div "Ruben, Godoy Coto - Teacher Recommendation" at bounding box center [585, 31] width 661 height 33
click at [765, 37] on button "Save" at bounding box center [784, 31] width 85 height 19
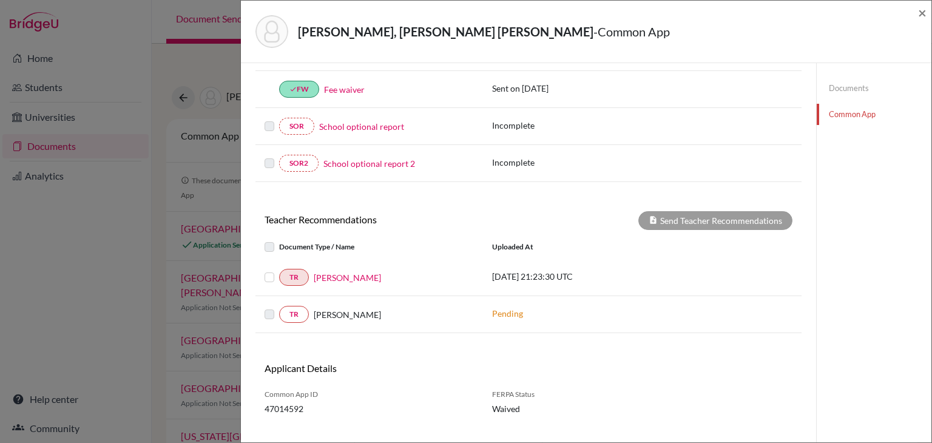
scroll to position [303, 0]
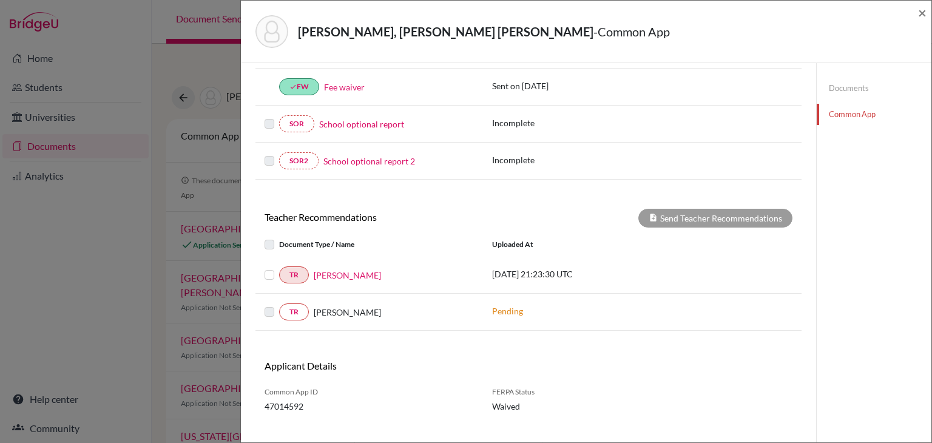
click at [270, 277] on div at bounding box center [271, 274] width 15 height 15
click at [279, 267] on label at bounding box center [279, 267] width 0 height 0
click at [0, 0] on input "checkbox" at bounding box center [0, 0] width 0 height 0
click at [660, 215] on button "Send Teacher Recommendations" at bounding box center [715, 218] width 154 height 19
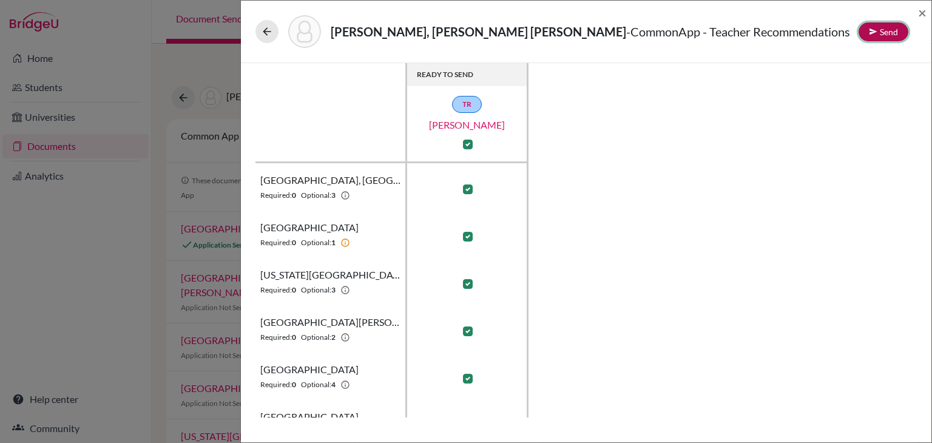
click at [905, 30] on button "Send" at bounding box center [883, 31] width 50 height 19
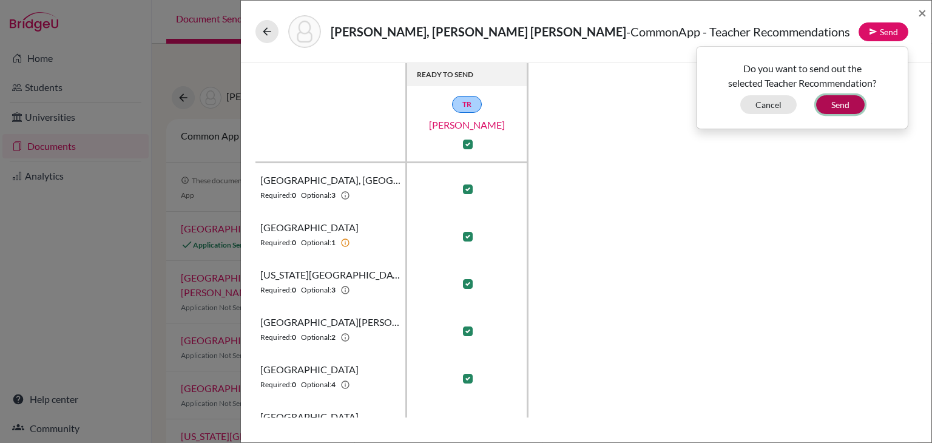
click at [861, 105] on button "Send" at bounding box center [840, 104] width 49 height 19
checkbox input "false"
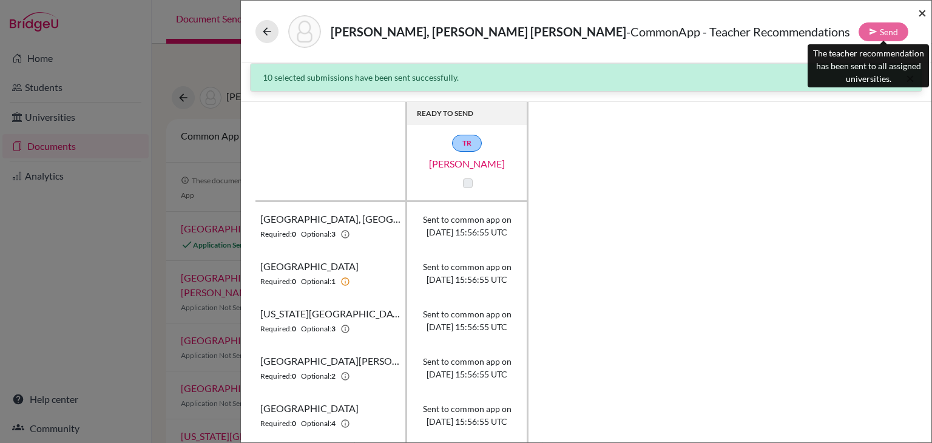
click at [921, 10] on span "×" at bounding box center [922, 13] width 8 height 18
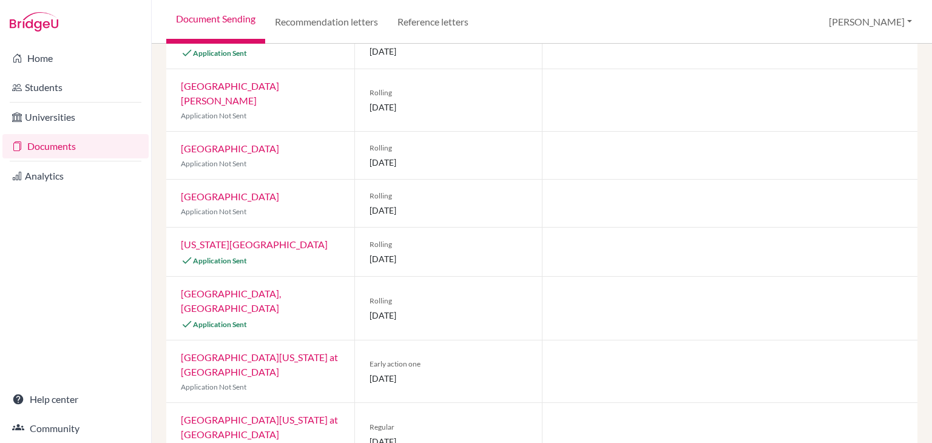
scroll to position [25, 0]
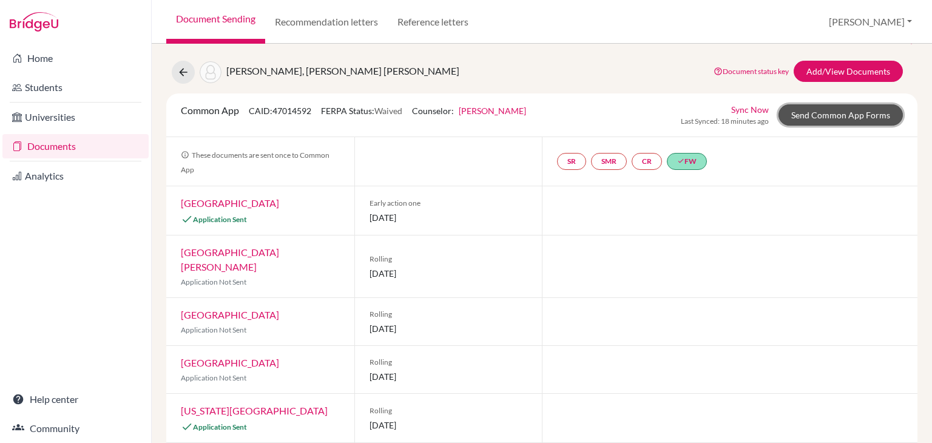
click at [841, 124] on link "Send Common App Forms" at bounding box center [840, 114] width 124 height 21
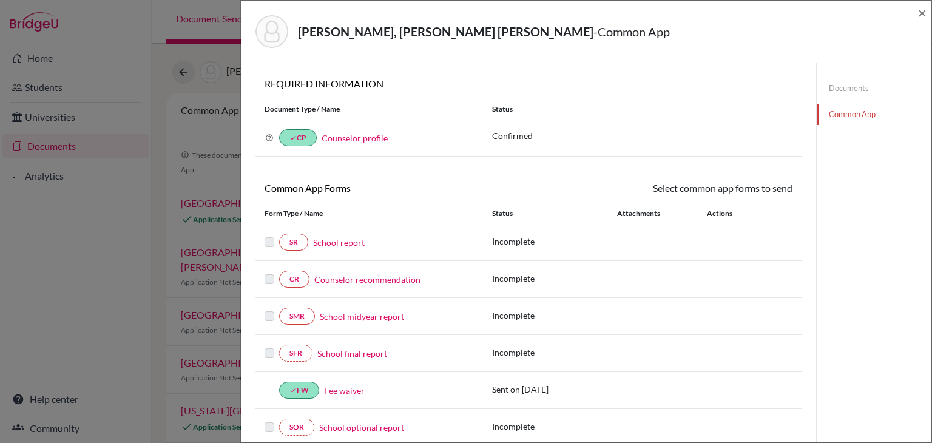
click at [196, 90] on div "[PERSON_NAME], [PERSON_NAME] [PERSON_NAME] - Common App × × REQUIRED INFORMATIO…" at bounding box center [466, 221] width 932 height 443
click at [915, 15] on div "Ruben, Godoy Coto - Common App ×" at bounding box center [586, 31] width 680 height 52
click at [917, 15] on div "Ruben, Godoy Coto - Common App ×" at bounding box center [586, 31] width 680 height 52
click at [920, 14] on span "×" at bounding box center [922, 13] width 8 height 18
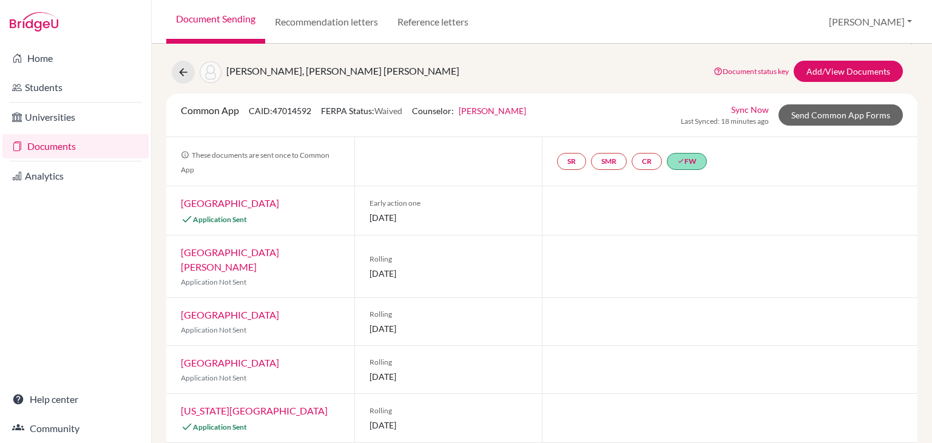
click at [121, 146] on link "Documents" at bounding box center [75, 146] width 146 height 24
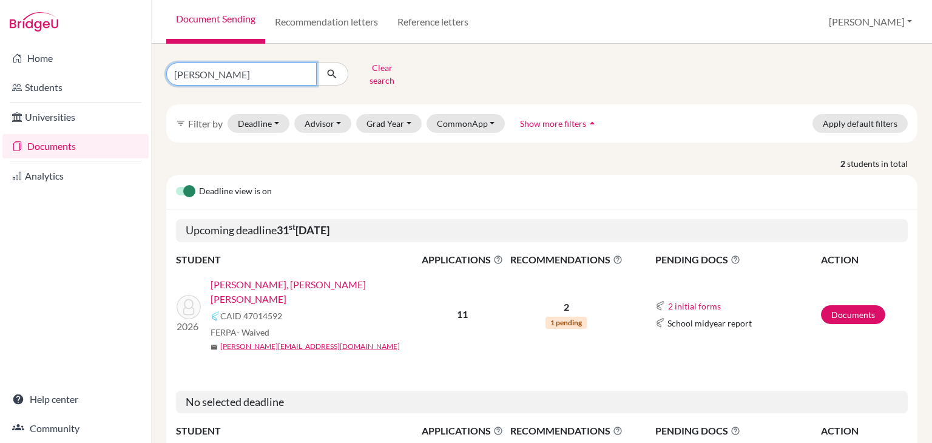
click at [228, 64] on input "[PERSON_NAME]" at bounding box center [241, 73] width 150 height 23
type input "[PERSON_NAME]"
click button "submit" at bounding box center [332, 73] width 32 height 23
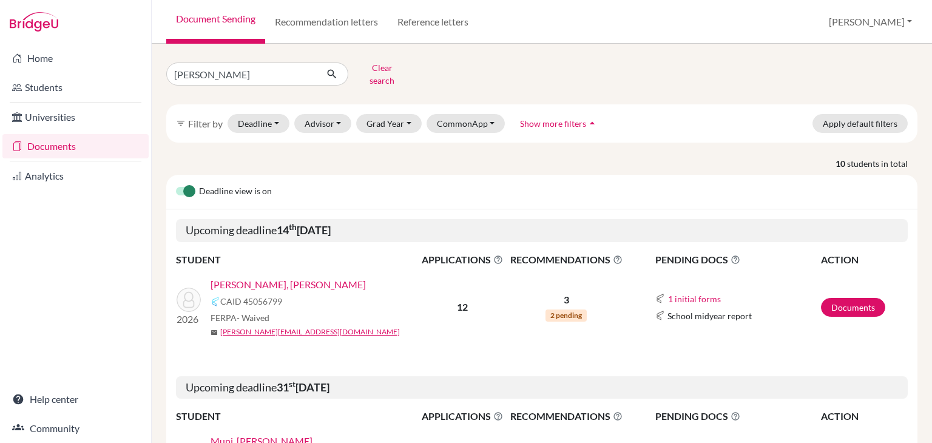
click at [308, 277] on link "[PERSON_NAME], [PERSON_NAME]" at bounding box center [287, 284] width 155 height 15
